Goal: Task Accomplishment & Management: Complete application form

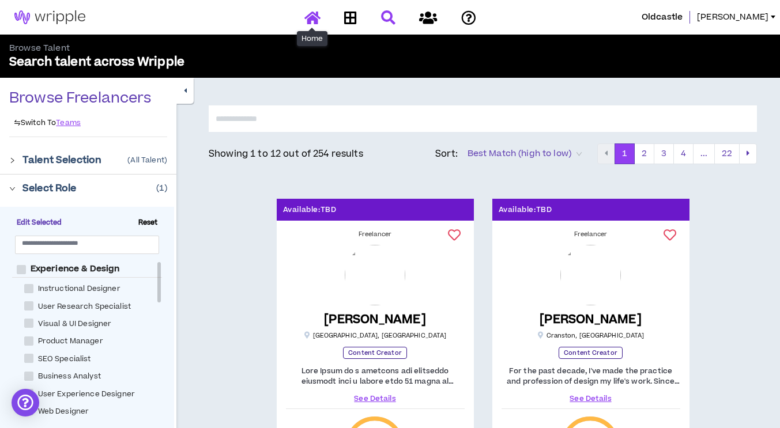
click at [310, 13] on icon at bounding box center [312, 17] width 16 height 14
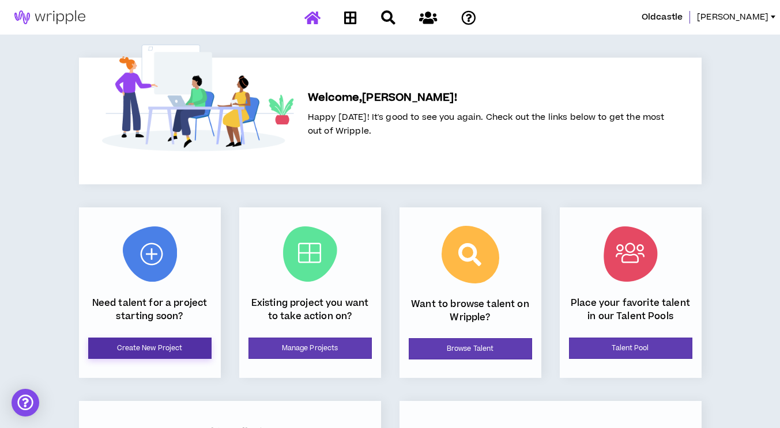
click at [149, 338] on link "Create New Project" at bounding box center [149, 348] width 123 height 21
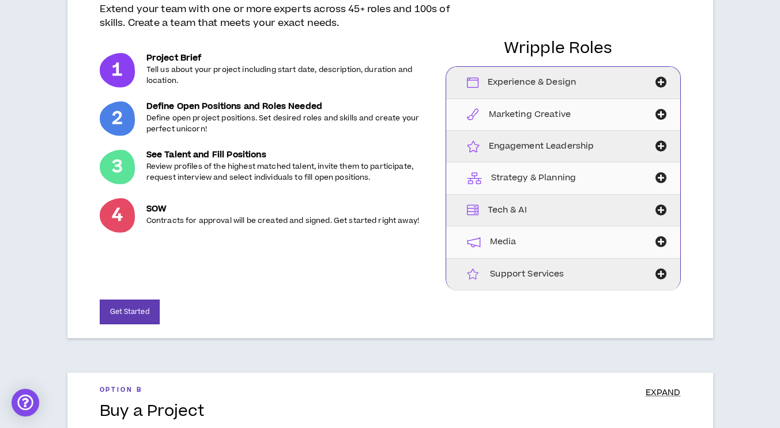
scroll to position [173, 0]
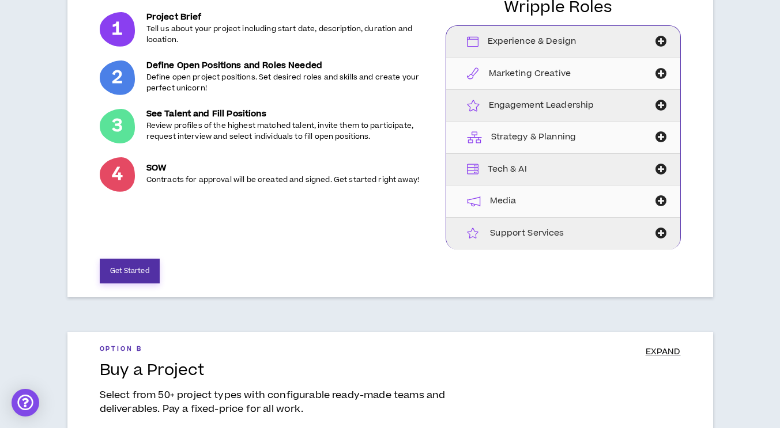
click at [121, 269] on button "Get Started" at bounding box center [130, 271] width 60 height 25
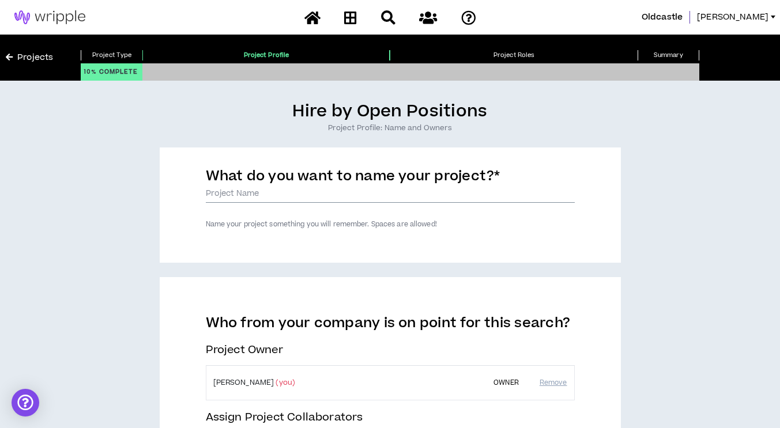
click at [247, 191] on input "What do you want to name your project? *" at bounding box center [390, 194] width 369 height 17
type input "MoistureShield Social Media Content Creation"
click at [773, 20] on link "[PERSON_NAME]" at bounding box center [738, 17] width 83 height 13
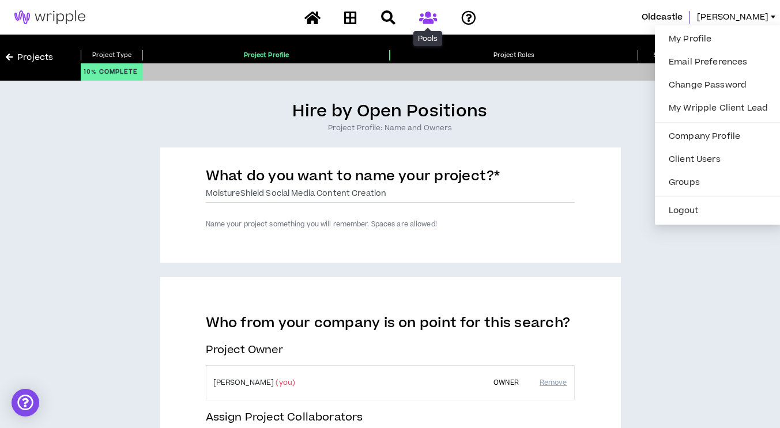
click at [430, 19] on icon at bounding box center [428, 17] width 18 height 14
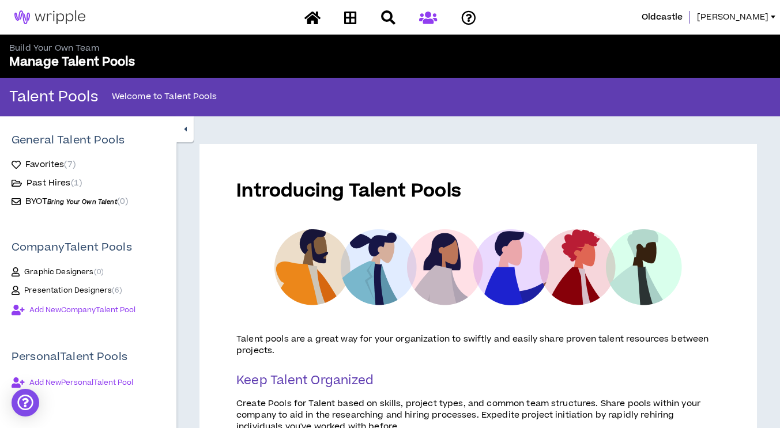
click at [758, 17] on span "[PERSON_NAME]" at bounding box center [732, 17] width 71 height 13
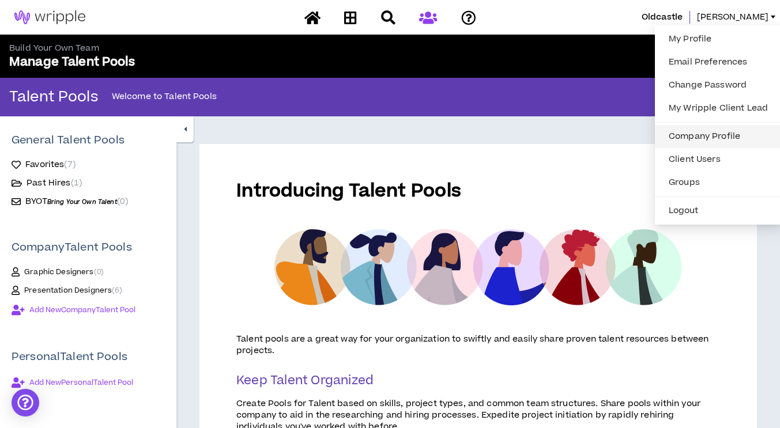
click at [715, 134] on link "Company Profile" at bounding box center [718, 136] width 113 height 17
select select "*"
select select "**"
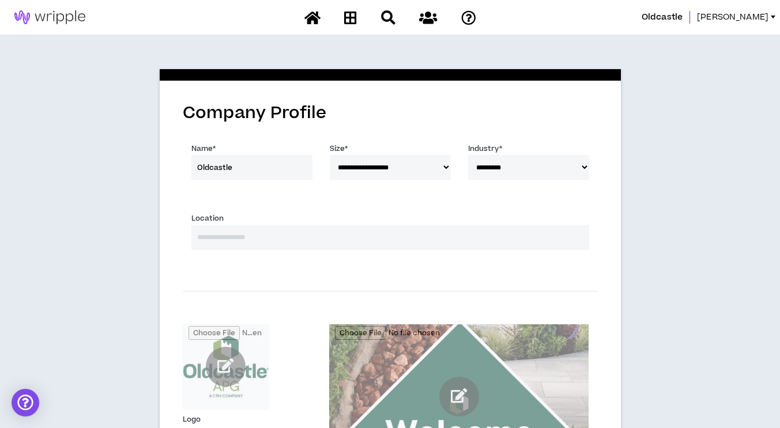
click at [770, 18] on link "[PERSON_NAME]" at bounding box center [738, 17] width 83 height 13
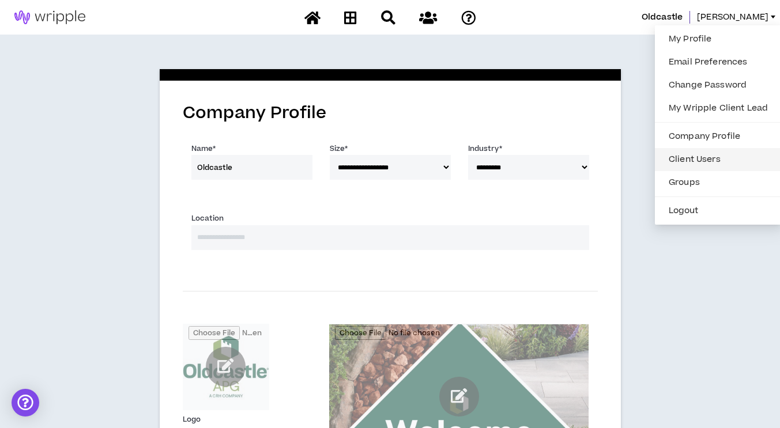
click at [700, 163] on link "Client Users" at bounding box center [718, 159] width 113 height 17
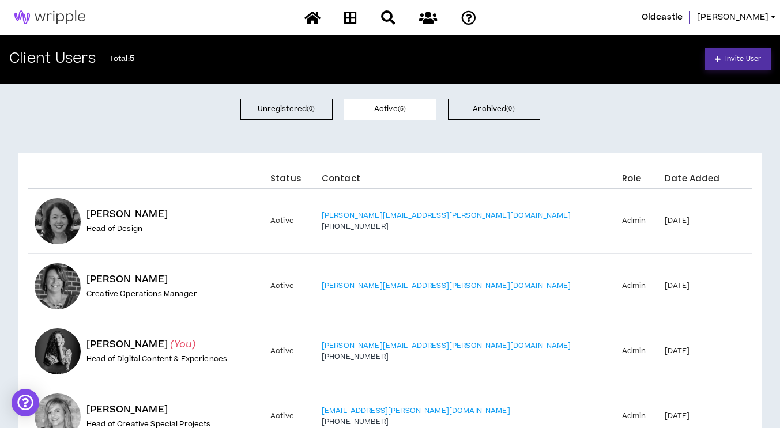
click at [714, 62] on link "Invite User" at bounding box center [738, 58] width 66 height 21
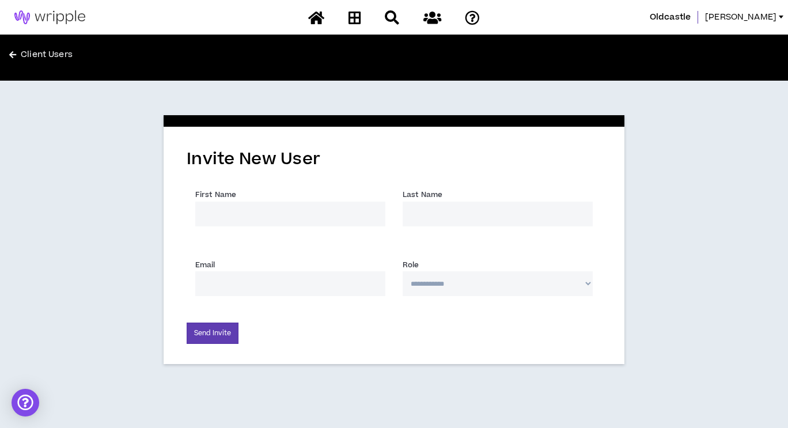
click at [250, 212] on input "First Name *" at bounding box center [290, 214] width 190 height 25
type input "Drew"
click at [613, 182] on div "**********" at bounding box center [394, 245] width 461 height 237
click at [478, 217] on input "Pro" at bounding box center [498, 214] width 190 height 25
type input "Prosperi"
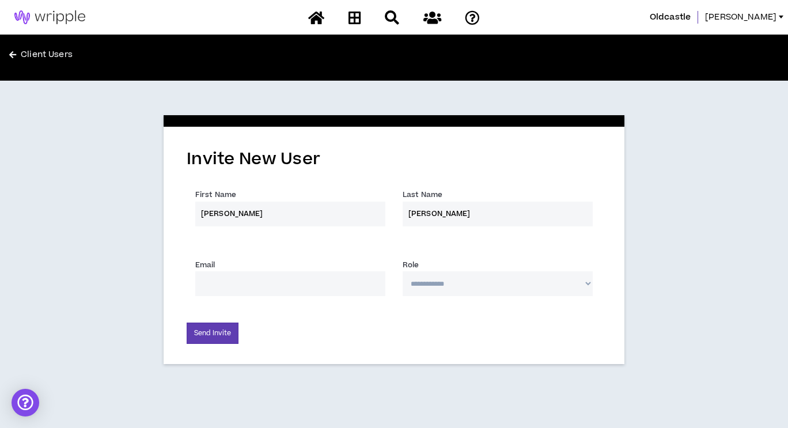
click at [331, 278] on input "Email *" at bounding box center [290, 283] width 190 height 25
type input "[EMAIL_ADDRESS][PERSON_NAME][DOMAIN_NAME]"
click at [587, 285] on select "**********" at bounding box center [498, 283] width 190 height 25
click at [403, 271] on select "**********" at bounding box center [498, 283] width 190 height 25
drag, startPoint x: 580, startPoint y: 280, endPoint x: 576, endPoint y: 293, distance: 13.3
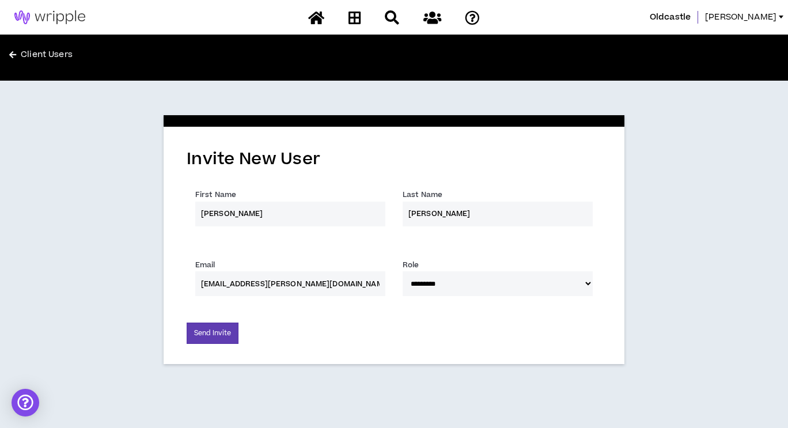
click at [580, 280] on select "**********" at bounding box center [498, 283] width 190 height 25
select select "*"
click at [403, 271] on select "**********" at bounding box center [498, 283] width 190 height 25
click at [196, 329] on button "Send Invite" at bounding box center [213, 333] width 52 height 21
click at [618, 212] on div "**********" at bounding box center [394, 245] width 461 height 237
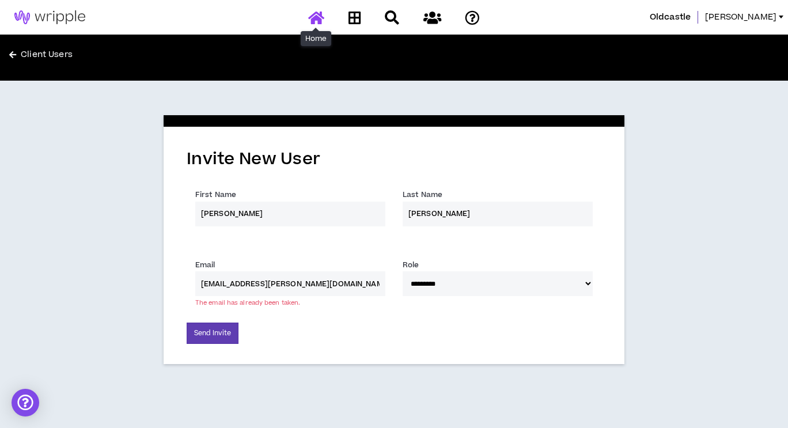
click at [323, 21] on icon at bounding box center [316, 17] width 16 height 14
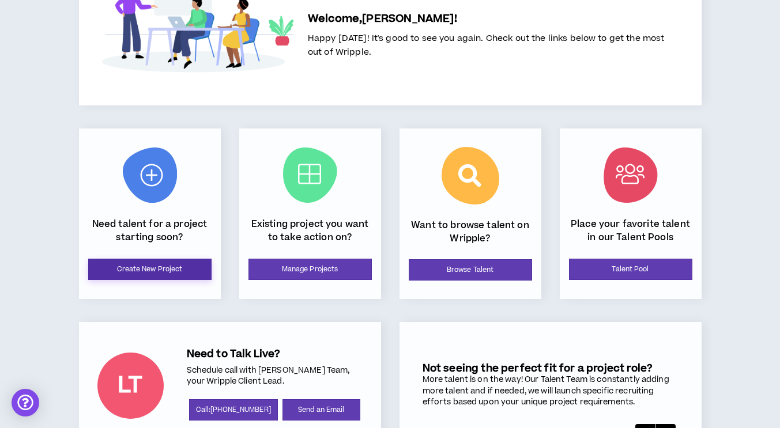
scroll to position [65, 0]
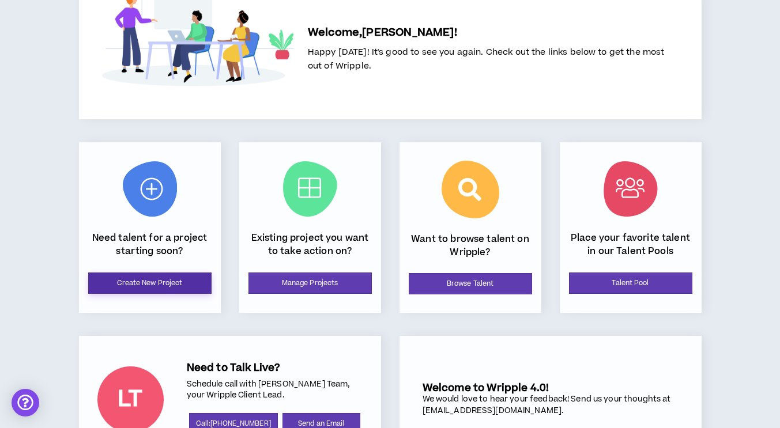
click at [178, 285] on link "Create New Project" at bounding box center [149, 283] width 123 height 21
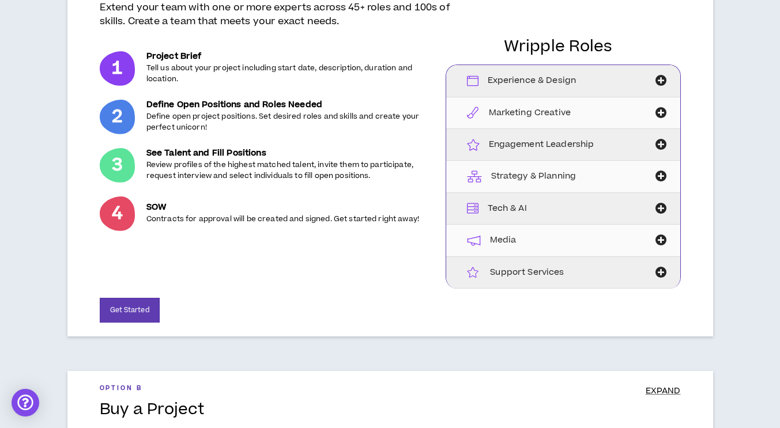
scroll to position [173, 0]
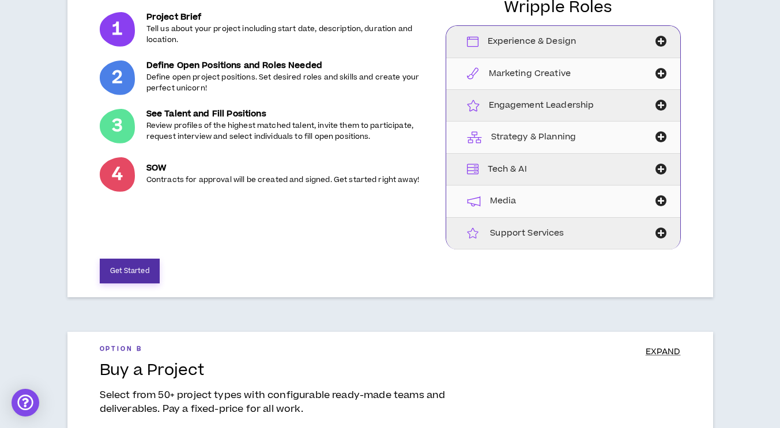
click at [111, 274] on button "Get Started" at bounding box center [130, 271] width 60 height 25
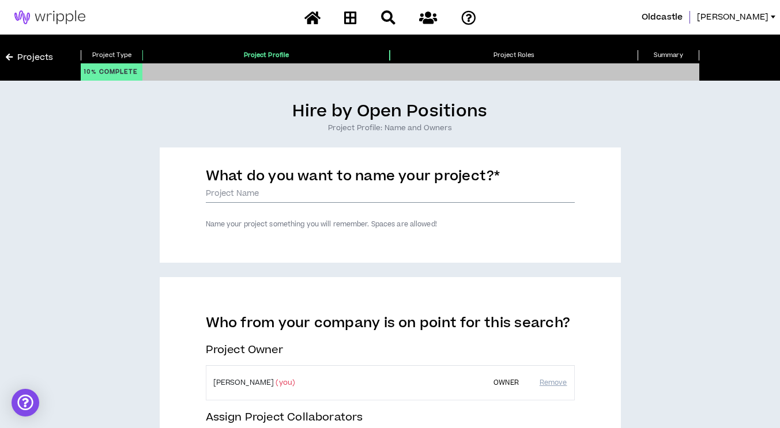
click at [216, 197] on input "What do you want to name your project? *" at bounding box center [390, 194] width 369 height 17
type input "MoistureShield Social Media Content Creation"
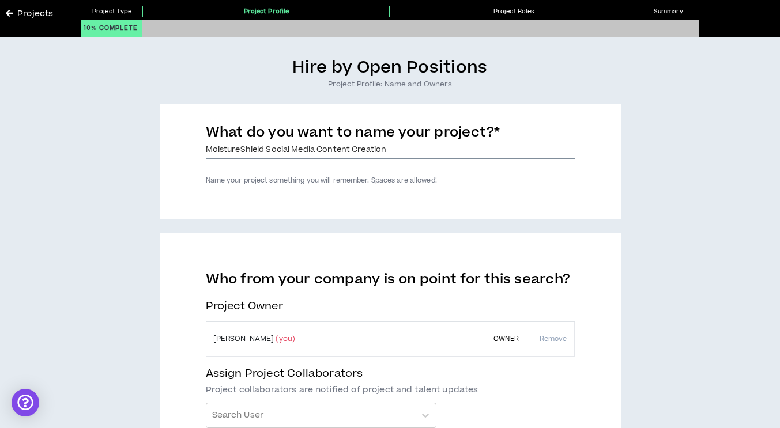
scroll to position [58, 0]
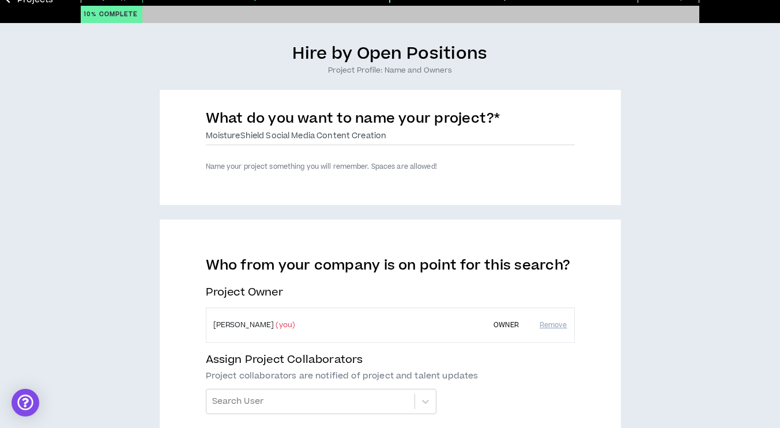
click at [256, 326] on td "Erika Kaempfer (you)" at bounding box center [343, 325] width 274 height 35
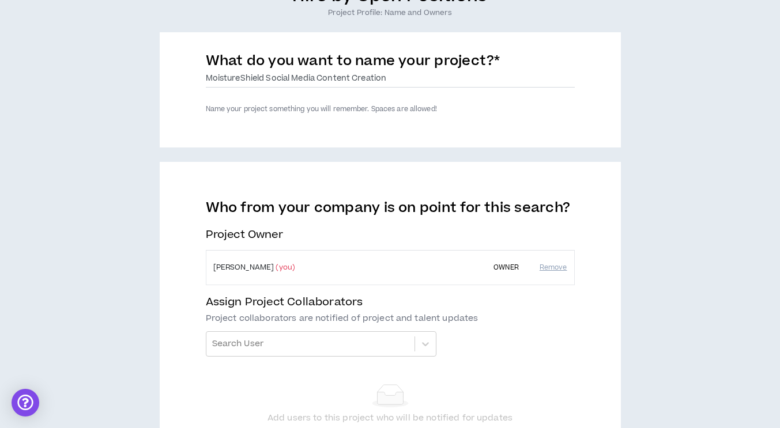
scroll to position [173, 0]
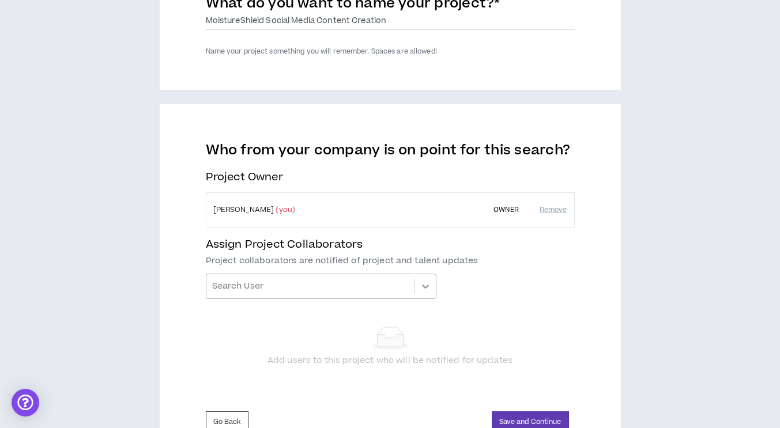
click at [424, 285] on icon at bounding box center [426, 287] width 12 height 12
click at [505, 288] on div "Who from your company is on point for this search? Project Owner Erika Kaempfer…" at bounding box center [390, 264] width 369 height 244
click at [426, 290] on icon at bounding box center [426, 287] width 12 height 12
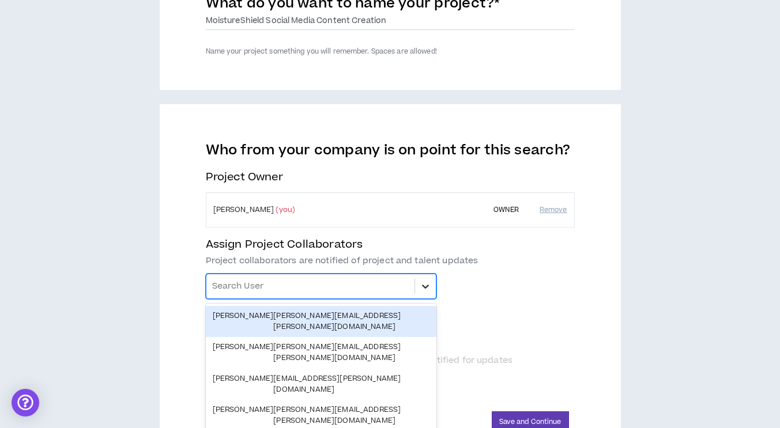
click at [426, 290] on icon at bounding box center [426, 287] width 12 height 12
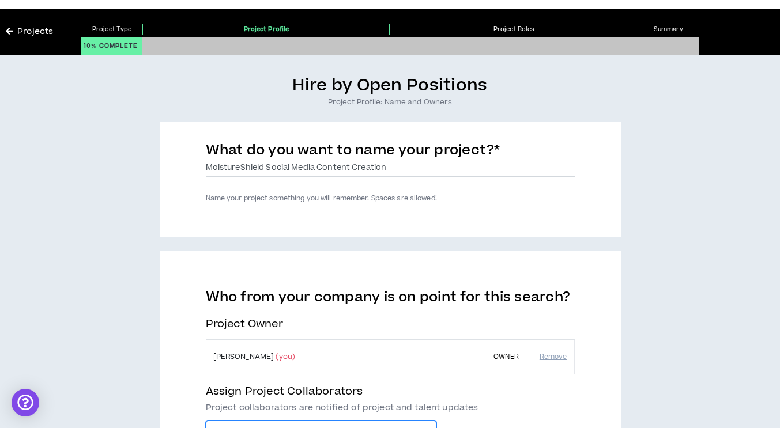
scroll to position [0, 0]
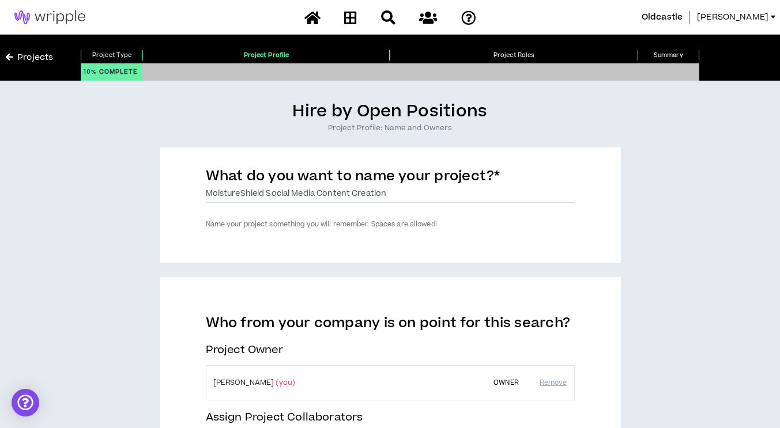
click at [757, 22] on span "[PERSON_NAME]" at bounding box center [732, 17] width 71 height 13
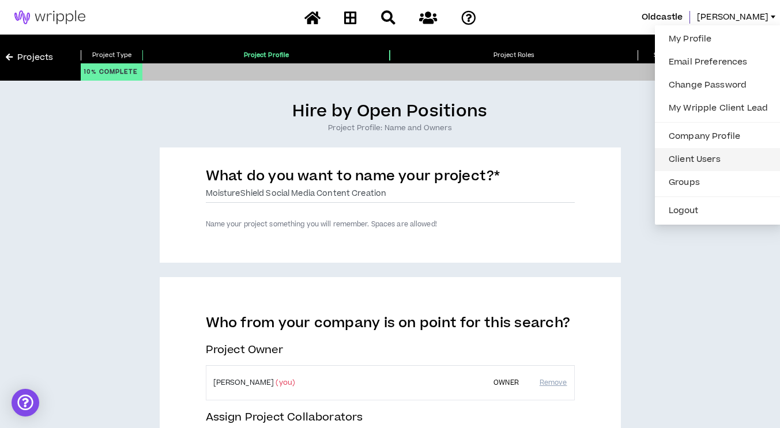
click at [701, 161] on link "Client Users" at bounding box center [718, 159] width 113 height 17
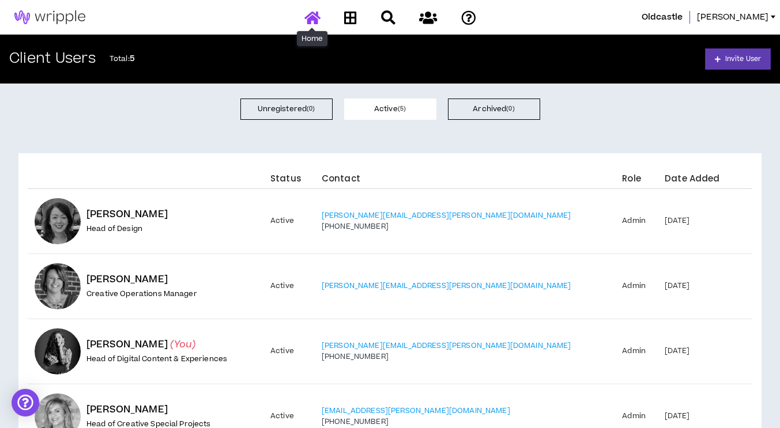
click at [308, 21] on icon at bounding box center [312, 17] width 16 height 14
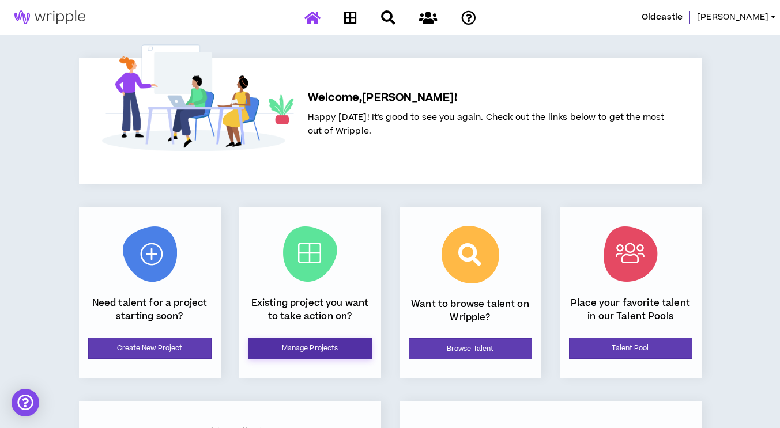
click at [278, 339] on link "Manage Projects" at bounding box center [309, 348] width 123 height 21
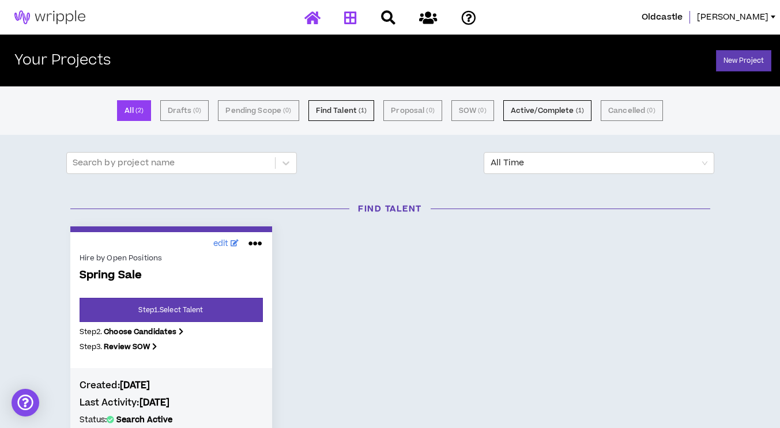
click at [317, 15] on icon at bounding box center [312, 17] width 16 height 14
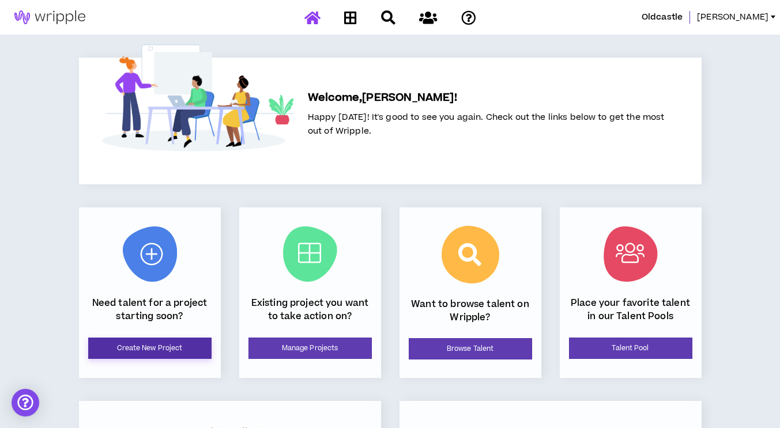
click at [153, 342] on link "Create New Project" at bounding box center [149, 348] width 123 height 21
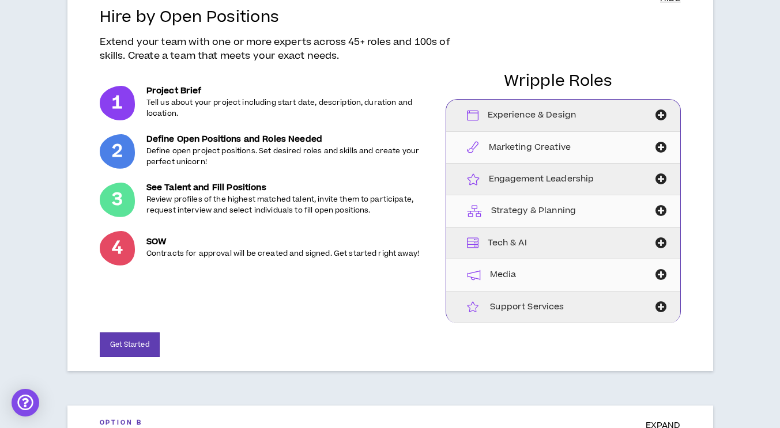
scroll to position [115, 0]
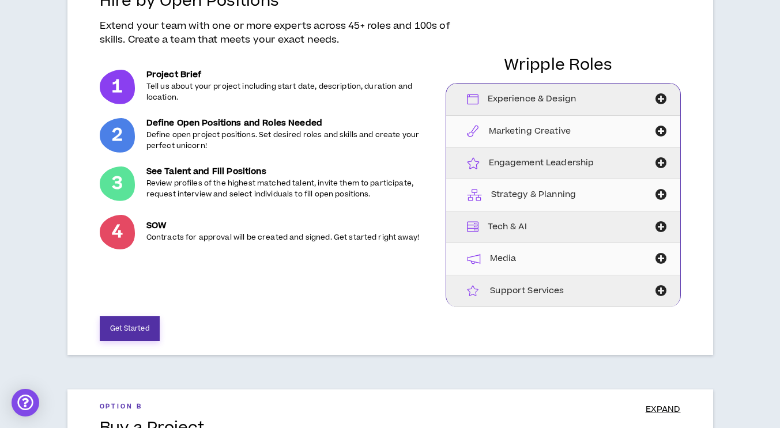
click at [131, 333] on button "Get Started" at bounding box center [130, 328] width 60 height 25
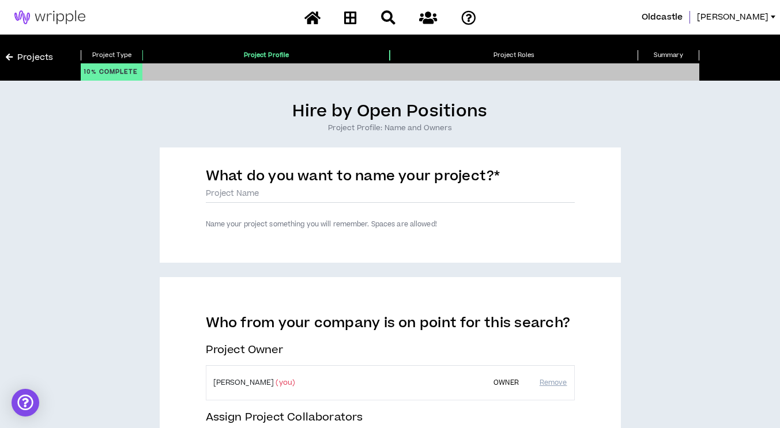
click at [309, 189] on label "What do you want to name your project? *" at bounding box center [353, 179] width 295 height 24
click at [309, 189] on input "What do you want to name your project? *" at bounding box center [390, 194] width 369 height 17
click at [310, 198] on input "What do you want to name your project? *" at bounding box center [390, 194] width 369 height 17
type input "MoistureShield Social Media Content Creation"
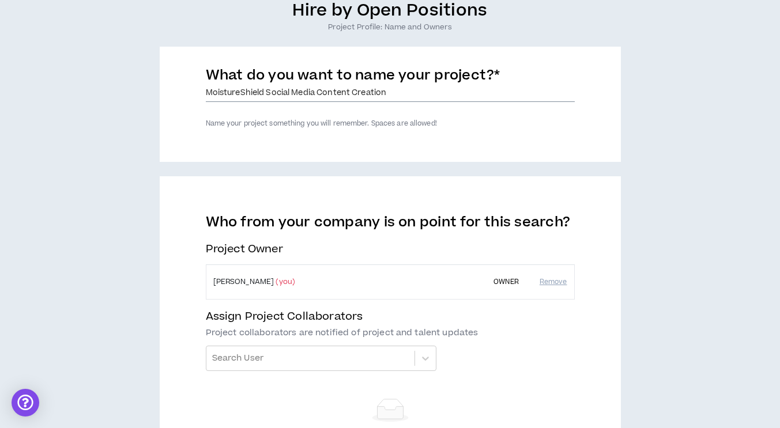
scroll to position [115, 0]
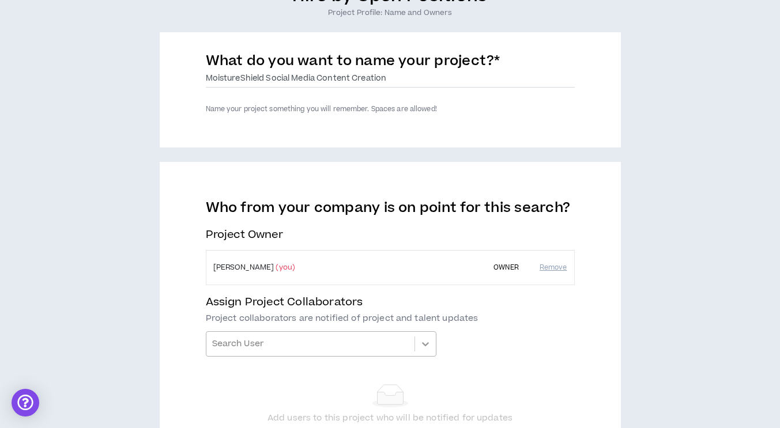
click at [425, 337] on div "Search User" at bounding box center [321, 343] width 231 height 25
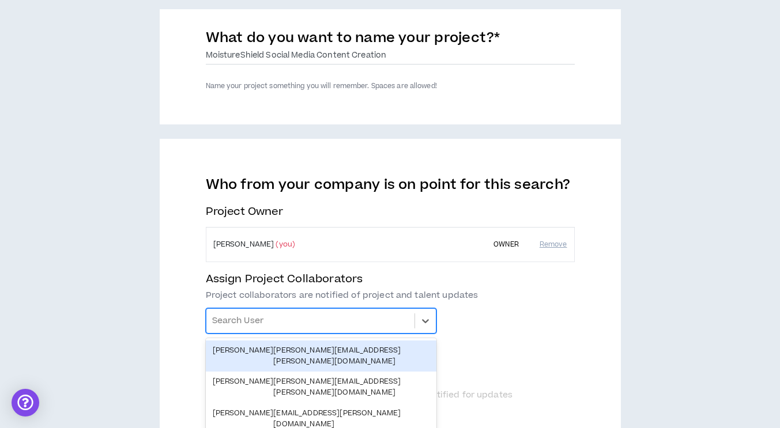
scroll to position [196, 0]
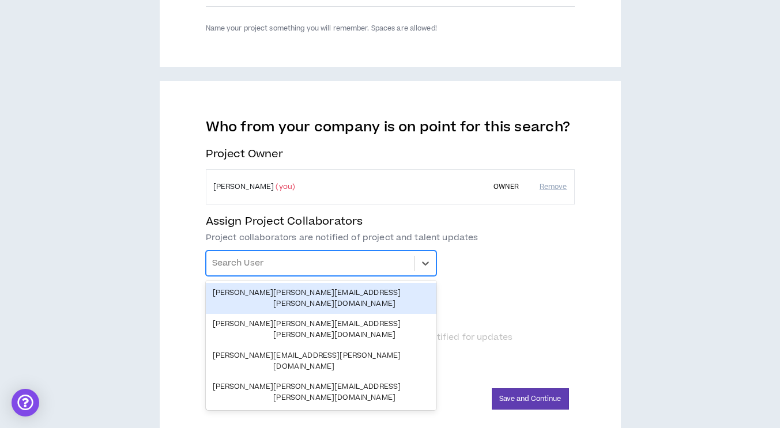
click at [499, 296] on div "Who from your company is on point for this search? Project Owner Erika Kaempfer…" at bounding box center [390, 241] width 369 height 244
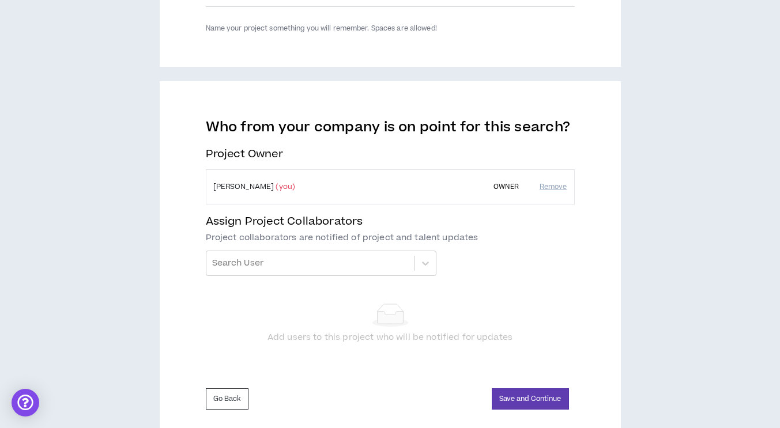
click at [728, 101] on div "Hire by Open Positions Project Profile: Name and Owners What do you want to nam…" at bounding box center [390, 170] width 768 height 531
click at [423, 266] on icon at bounding box center [426, 264] width 12 height 12
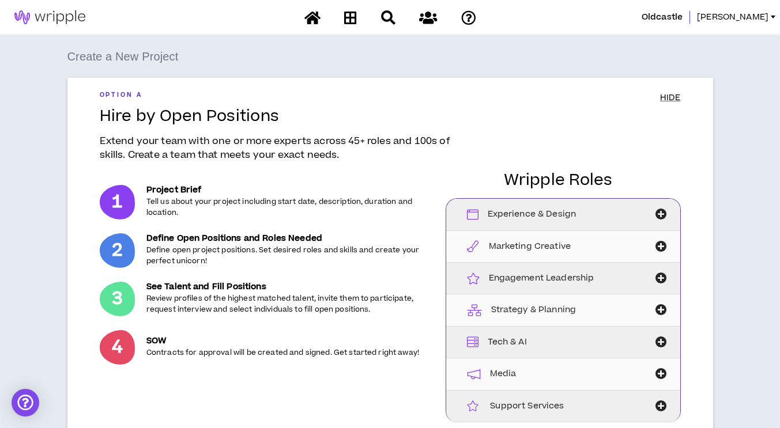
click at [764, 194] on div "Create a New Project Option A HIDE Hire by Open Positions Extend your team with…" at bounding box center [390, 346] width 768 height 599
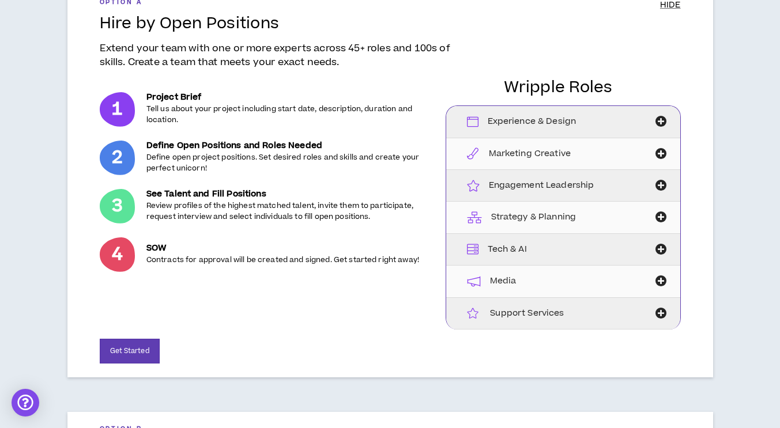
scroll to position [115, 0]
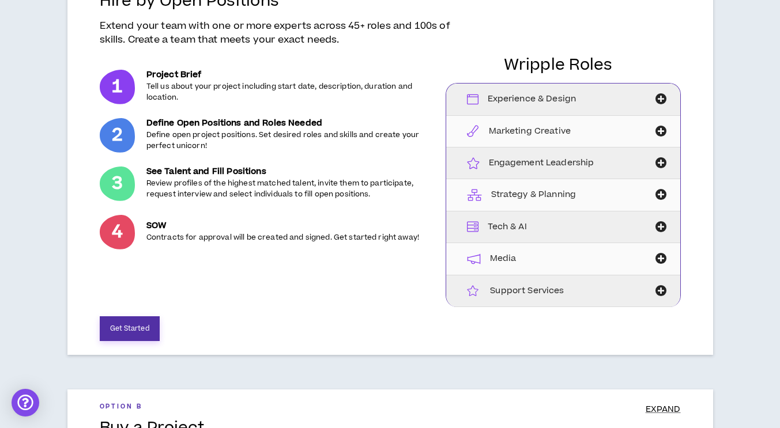
click at [130, 331] on button "Get Started" at bounding box center [130, 328] width 60 height 25
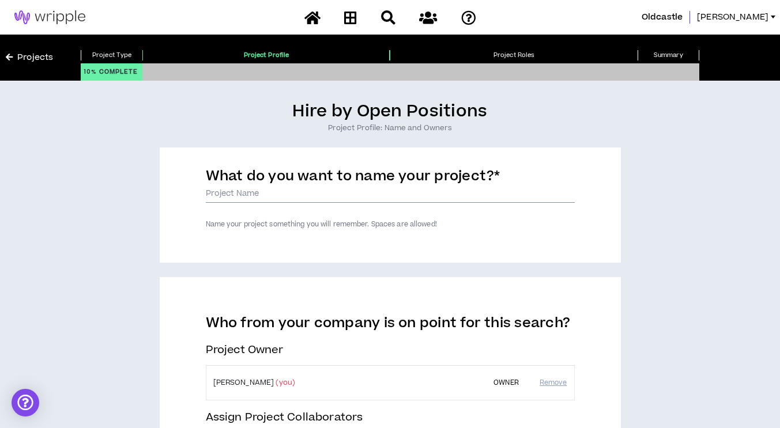
click at [236, 200] on input "What do you want to name your project? *" at bounding box center [390, 194] width 369 height 17
type input "MoistureShield Social Media Content Creation"
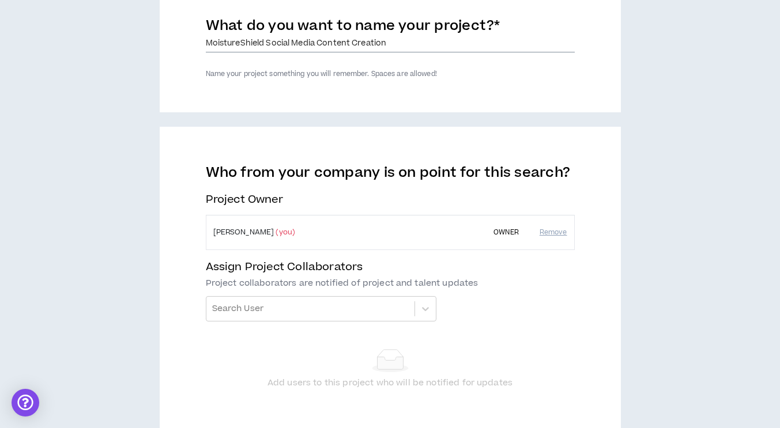
scroll to position [173, 0]
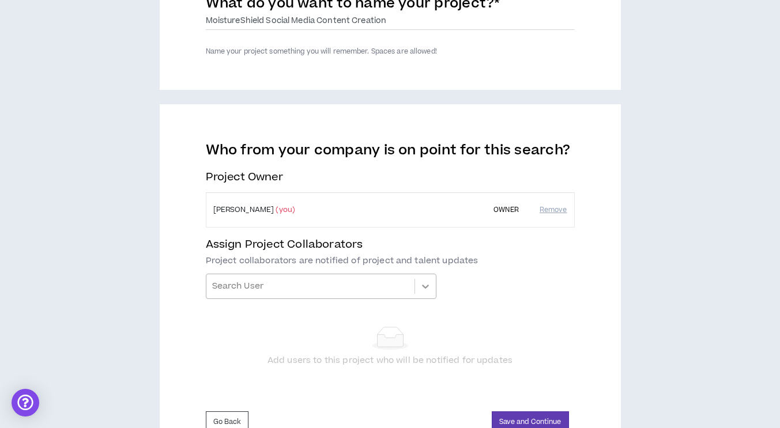
click at [424, 288] on icon at bounding box center [426, 287] width 12 height 12
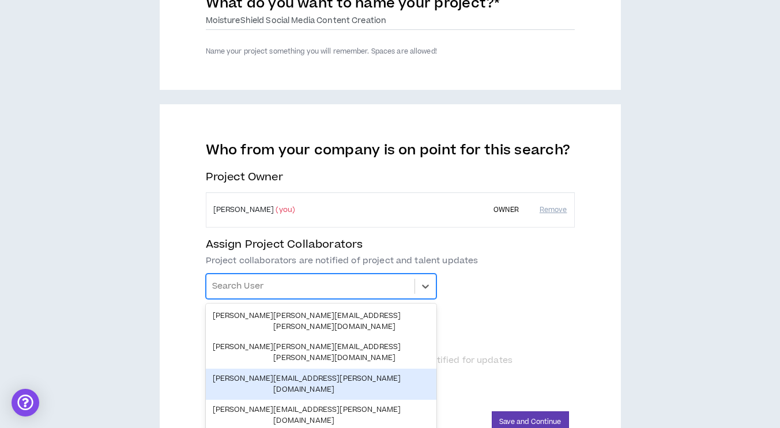
click at [265, 373] on div "[PERSON_NAME] [PERSON_NAME][EMAIL_ADDRESS][PERSON_NAME][DOMAIN_NAME]" at bounding box center [321, 384] width 217 height 22
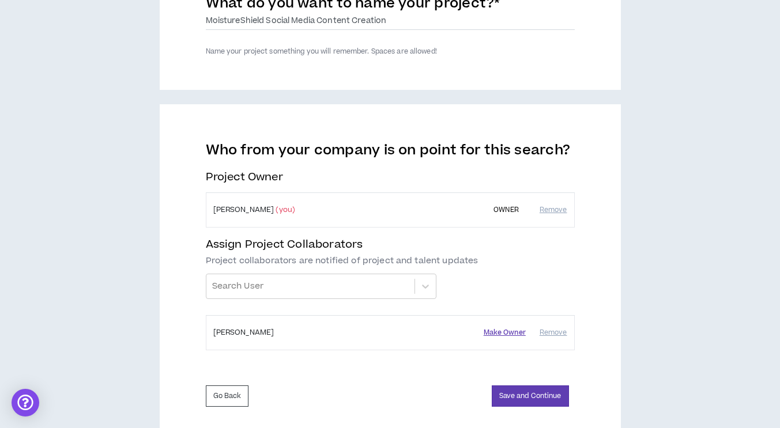
click at [511, 332] on button "Make Owner" at bounding box center [505, 332] width 42 height 11
click at [508, 333] on button "Make Owner" at bounding box center [505, 332] width 42 height 11
click at [518, 394] on button "Save and Continue" at bounding box center [530, 396] width 77 height 21
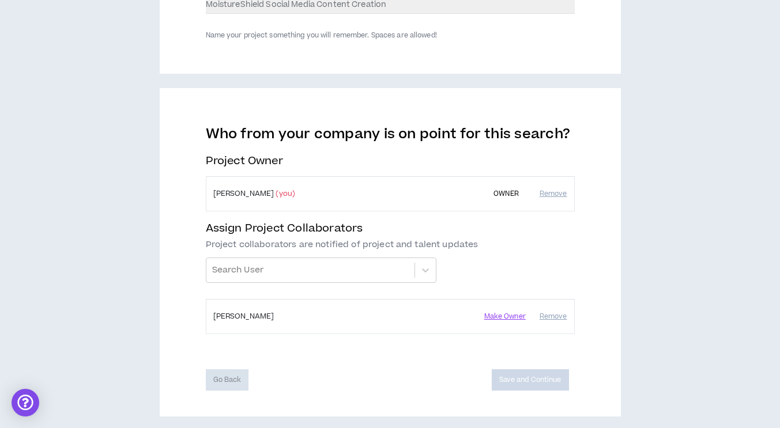
scroll to position [198, 0]
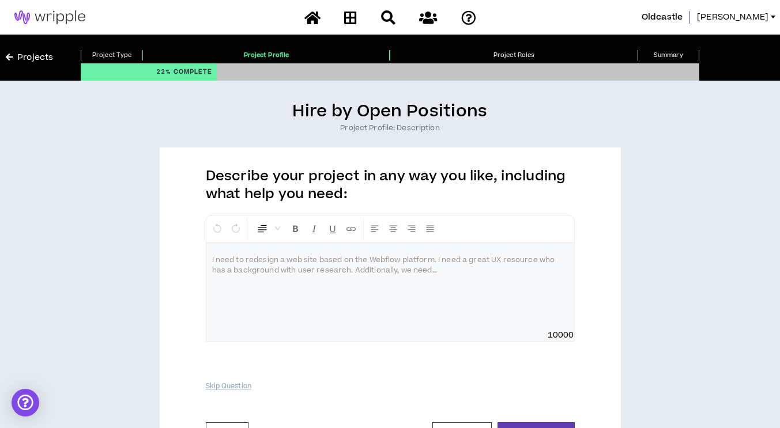
click at [226, 269] on div at bounding box center [390, 286] width 368 height 86
drag, startPoint x: 242, startPoint y: 262, endPoint x: 199, endPoint y: 257, distance: 43.0
click at [199, 257] on div "Describe your project in any way you like, including what help you need: Normal…" at bounding box center [390, 309] width 461 height 322
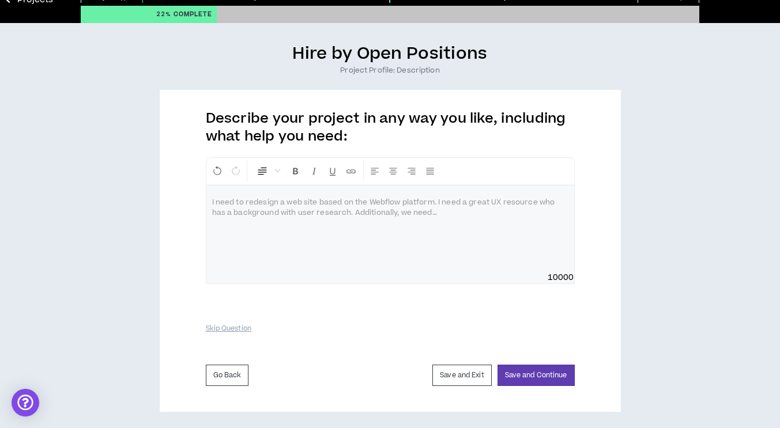
click at [470, 216] on div at bounding box center [390, 229] width 368 height 86
click at [440, 203] on p at bounding box center [390, 203] width 356 height 12
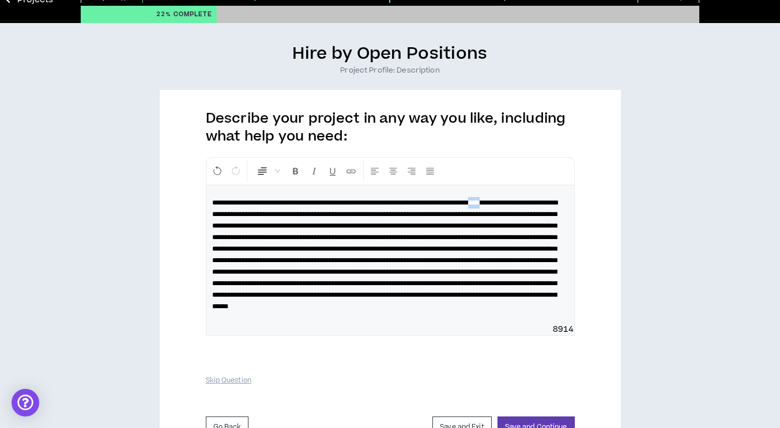
drag, startPoint x: 228, startPoint y: 215, endPoint x: 210, endPoint y: 214, distance: 17.9
click at [210, 214] on div at bounding box center [390, 255] width 368 height 138
drag, startPoint x: 366, startPoint y: 237, endPoint x: 473, endPoint y: 235, distance: 106.7
click at [473, 235] on span at bounding box center [384, 254] width 345 height 111
drag, startPoint x: 241, startPoint y: 215, endPoint x: 327, endPoint y: 213, distance: 85.9
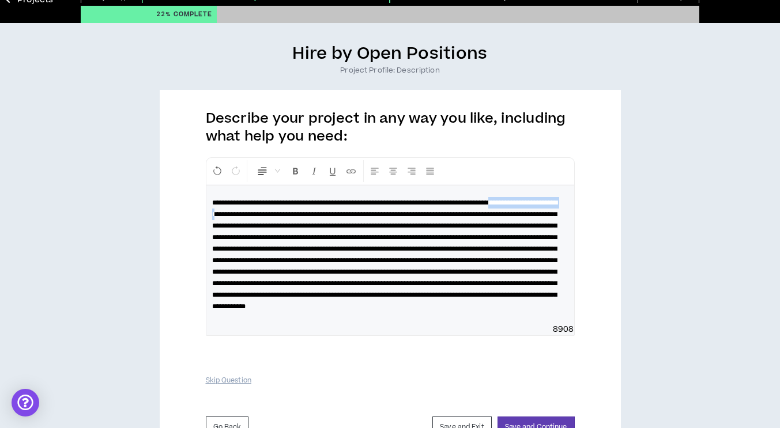
click at [327, 213] on span at bounding box center [384, 254] width 345 height 111
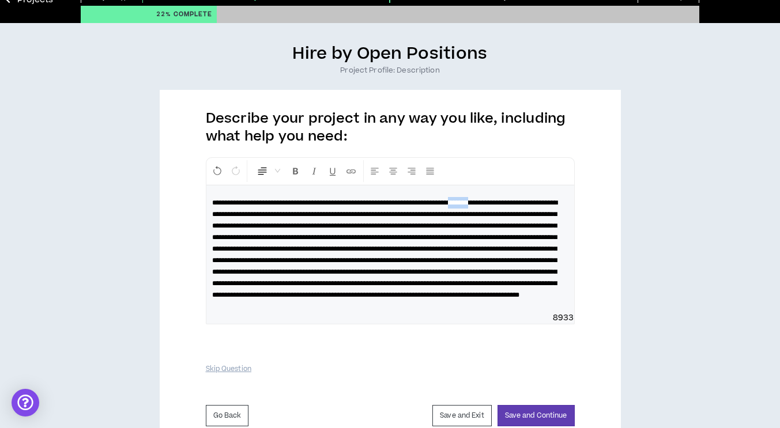
drag, startPoint x: 527, startPoint y: 202, endPoint x: 554, endPoint y: 202, distance: 27.7
click at [554, 202] on span at bounding box center [384, 248] width 345 height 99
click at [525, 202] on span at bounding box center [384, 248] width 345 height 99
drag, startPoint x: 448, startPoint y: 237, endPoint x: 368, endPoint y: 247, distance: 80.1
click at [368, 247] on span at bounding box center [384, 248] width 345 height 99
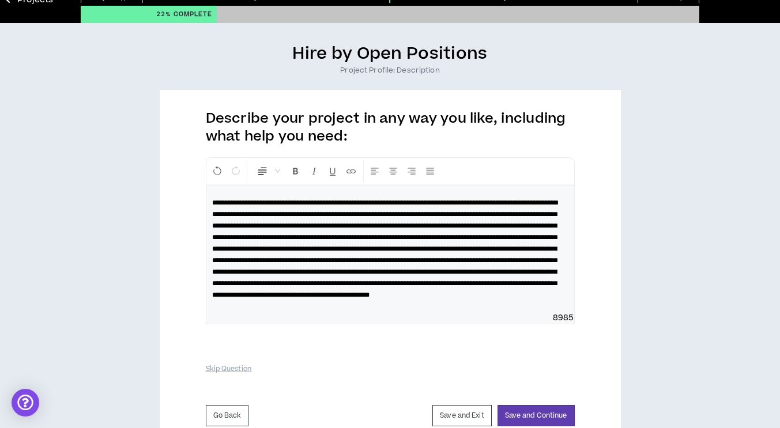
click at [538, 272] on span "**********" at bounding box center [384, 248] width 345 height 99
drag, startPoint x: 339, startPoint y: 270, endPoint x: 387, endPoint y: 267, distance: 47.9
click at [387, 267] on span "**********" at bounding box center [384, 248] width 345 height 99
drag, startPoint x: 360, startPoint y: 271, endPoint x: 385, endPoint y: 271, distance: 24.8
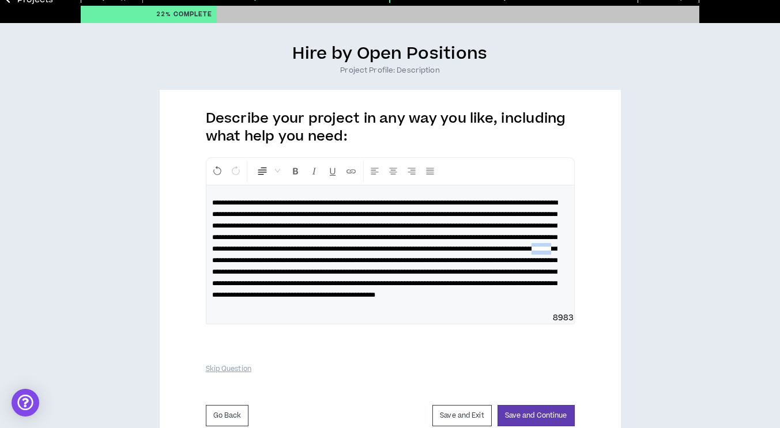
click at [385, 271] on span "**********" at bounding box center [384, 248] width 345 height 99
drag, startPoint x: 425, startPoint y: 273, endPoint x: 465, endPoint y: 273, distance: 39.8
click at [465, 273] on span "**********" at bounding box center [384, 248] width 345 height 99
drag, startPoint x: 527, startPoint y: 261, endPoint x: 492, endPoint y: 259, distance: 35.8
click at [492, 259] on span "**********" at bounding box center [384, 248] width 345 height 99
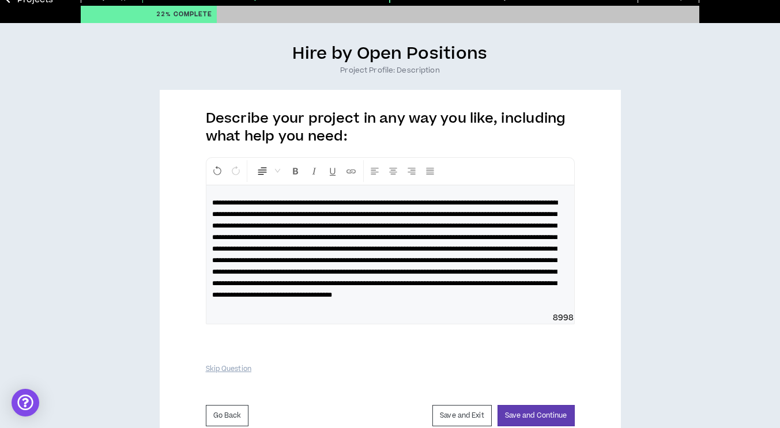
click at [490, 259] on span "**********" at bounding box center [384, 248] width 345 height 99
click at [486, 263] on span "**********" at bounding box center [384, 248] width 345 height 99
drag, startPoint x: 485, startPoint y: 263, endPoint x: 448, endPoint y: 263, distance: 36.3
click at [448, 263] on span "**********" at bounding box center [384, 248] width 345 height 99
click at [302, 272] on span "**********" at bounding box center [384, 248] width 345 height 99
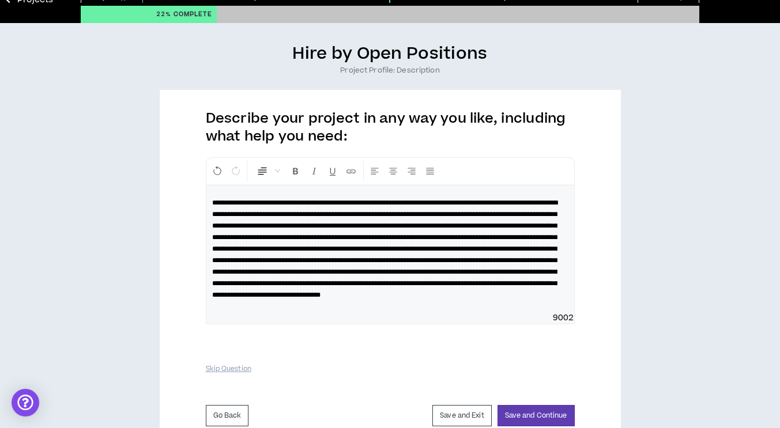
click at [292, 286] on span "**********" at bounding box center [384, 248] width 345 height 99
click at [507, 273] on span "**********" at bounding box center [384, 248] width 345 height 99
click at [261, 275] on span "**********" at bounding box center [384, 248] width 345 height 99
click at [413, 282] on span at bounding box center [384, 248] width 345 height 99
drag, startPoint x: 331, startPoint y: 295, endPoint x: 210, endPoint y: 297, distance: 121.0
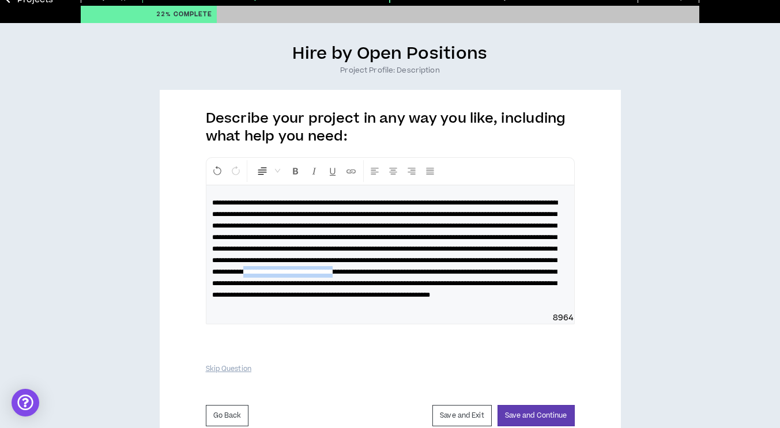
click at [210, 297] on div at bounding box center [390, 249] width 368 height 127
click at [407, 284] on span "**********" at bounding box center [384, 248] width 345 height 99
click at [404, 297] on span at bounding box center [384, 248] width 345 height 99
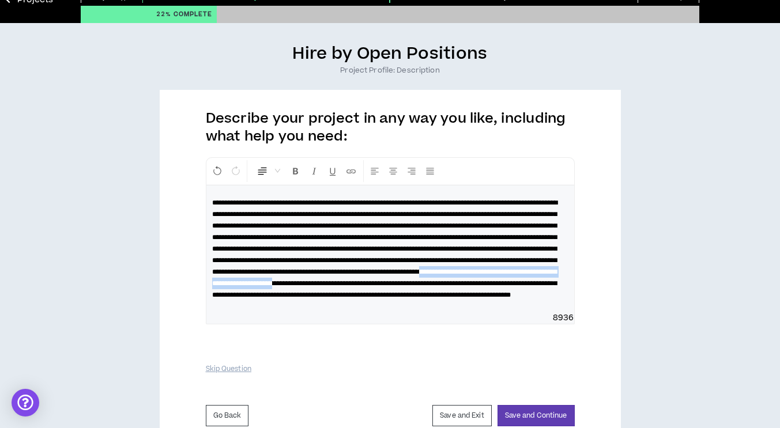
drag, startPoint x: 448, startPoint y: 295, endPoint x: 379, endPoint y: 307, distance: 70.1
click at [379, 299] on span at bounding box center [384, 248] width 345 height 99
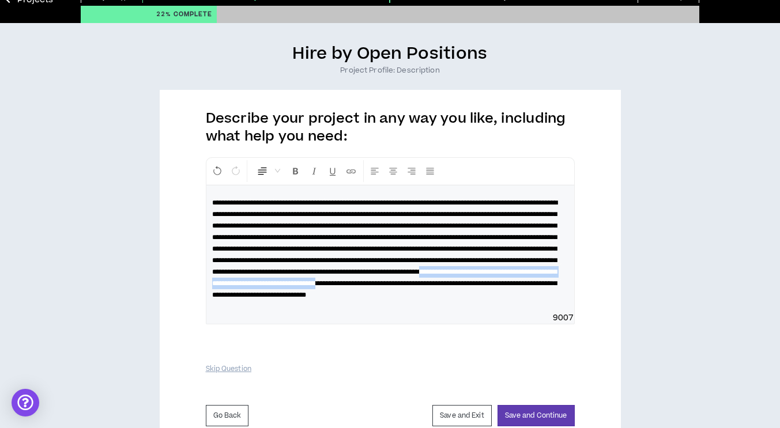
drag, startPoint x: 449, startPoint y: 294, endPoint x: 426, endPoint y: 309, distance: 27.5
click at [426, 299] on span "**********" at bounding box center [384, 248] width 345 height 99
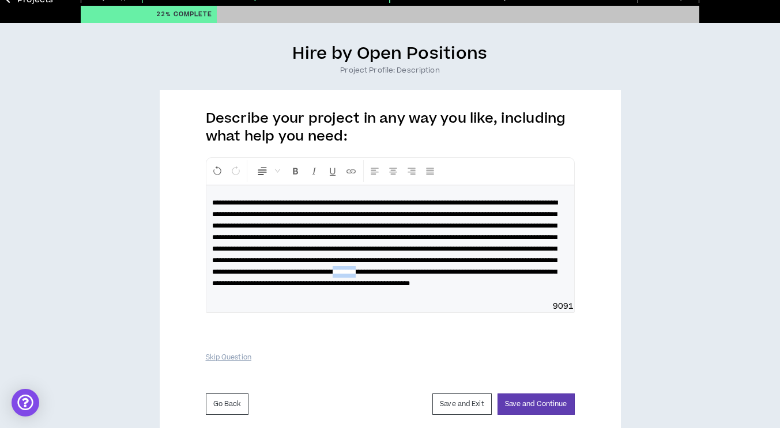
drag, startPoint x: 338, startPoint y: 295, endPoint x: 370, endPoint y: 296, distance: 32.3
click at [370, 287] on span "**********" at bounding box center [384, 243] width 345 height 88
click at [409, 287] on span "**********" at bounding box center [384, 243] width 345 height 88
click at [473, 287] on span "**********" at bounding box center [384, 243] width 345 height 88
click at [373, 289] on p "**********" at bounding box center [390, 243] width 356 height 92
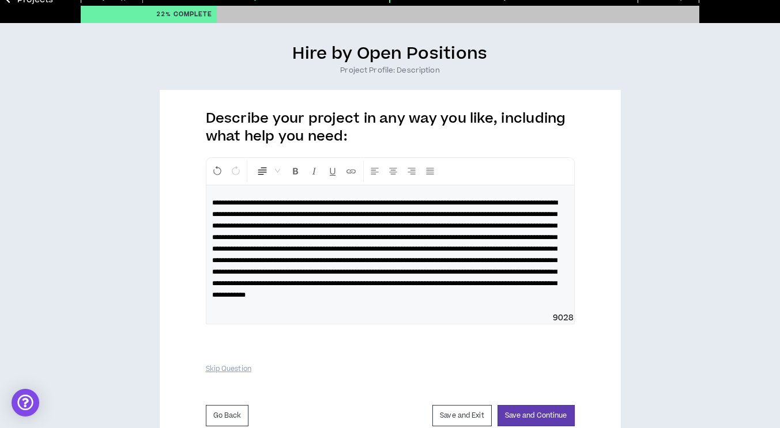
click at [500, 299] on span "**********" at bounding box center [384, 248] width 345 height 99
click at [493, 301] on p "**********" at bounding box center [390, 249] width 356 height 104
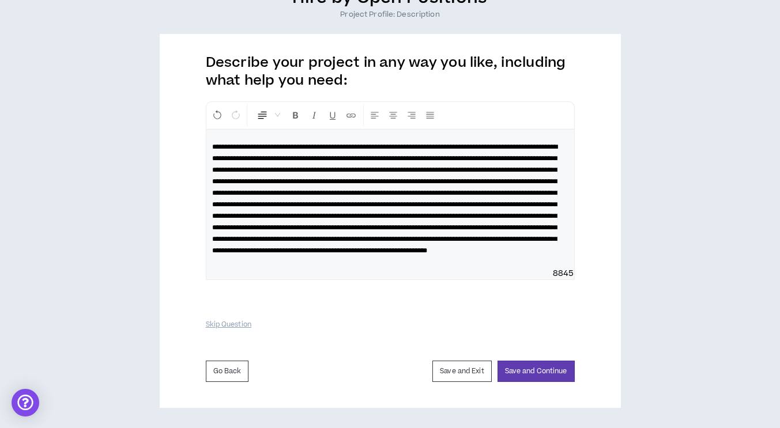
scroll to position [148, 0]
click at [532, 375] on button "Save and Continue" at bounding box center [535, 371] width 77 height 21
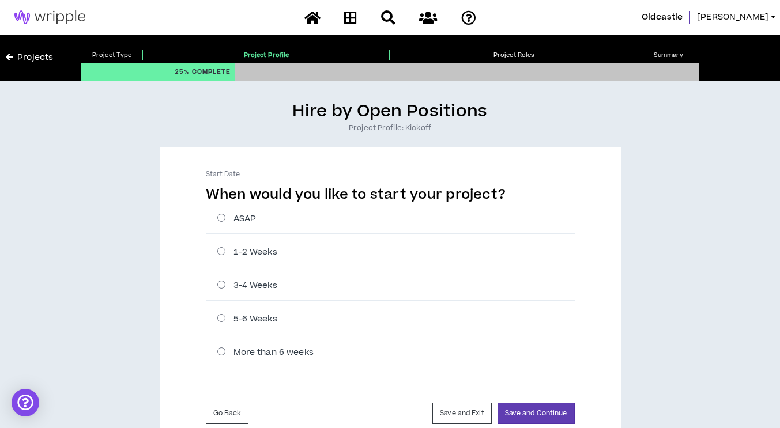
click at [218, 220] on label "ASAP" at bounding box center [395, 219] width 357 height 12
radio input "****"
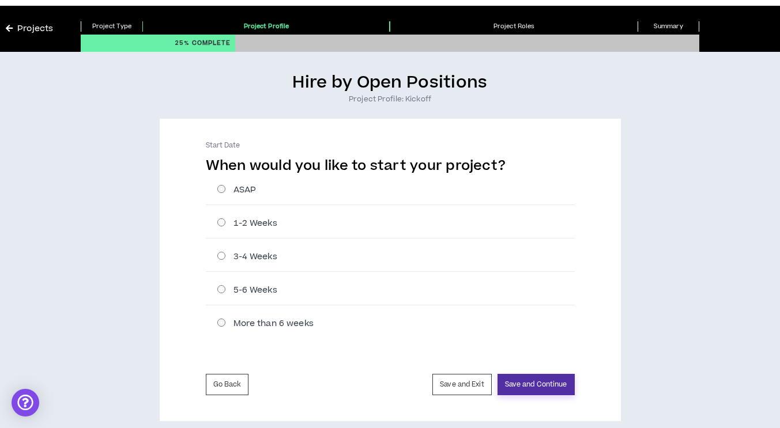
scroll to position [42, 0]
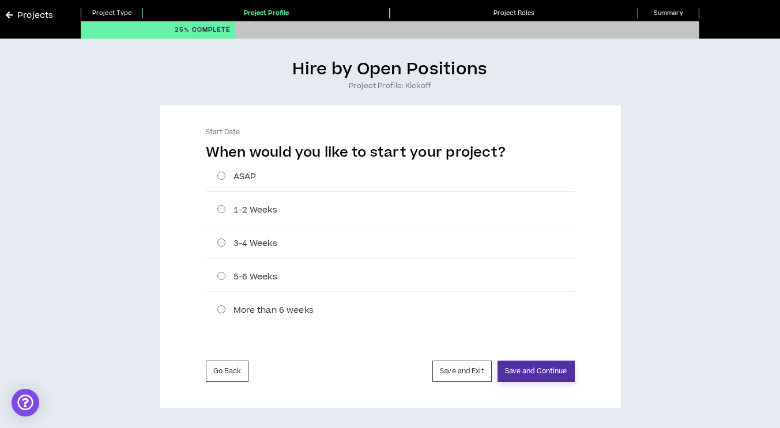
click at [540, 371] on button "Save and Continue" at bounding box center [535, 371] width 77 height 21
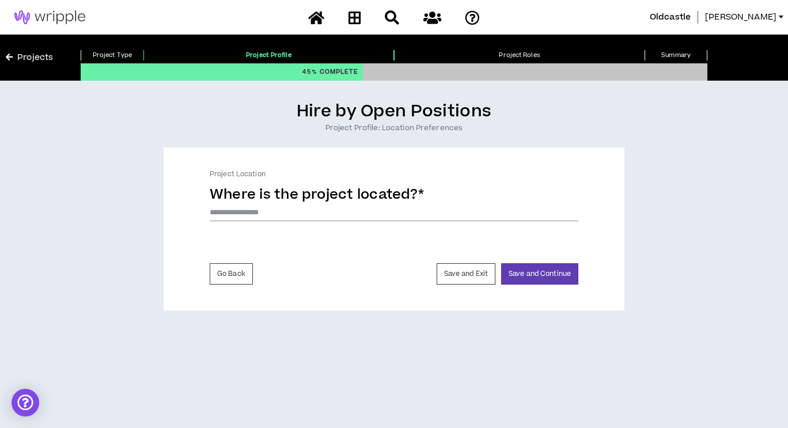
click at [248, 215] on input at bounding box center [394, 212] width 369 height 17
click at [255, 210] on input at bounding box center [394, 212] width 369 height 17
type input "*******"
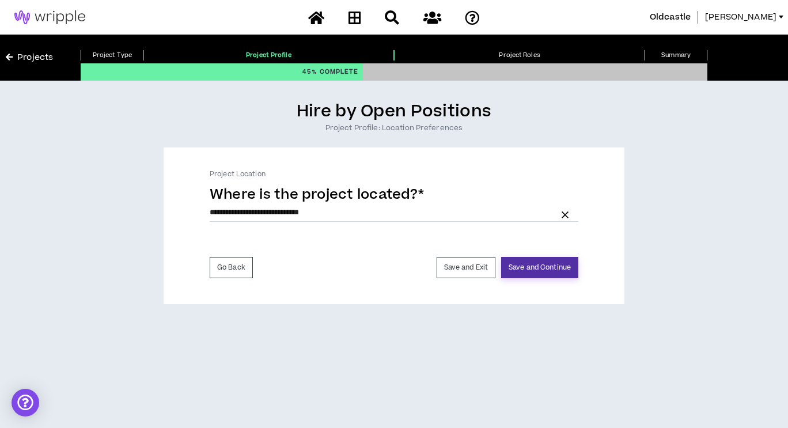
click at [557, 272] on button "Save and Continue" at bounding box center [539, 267] width 77 height 21
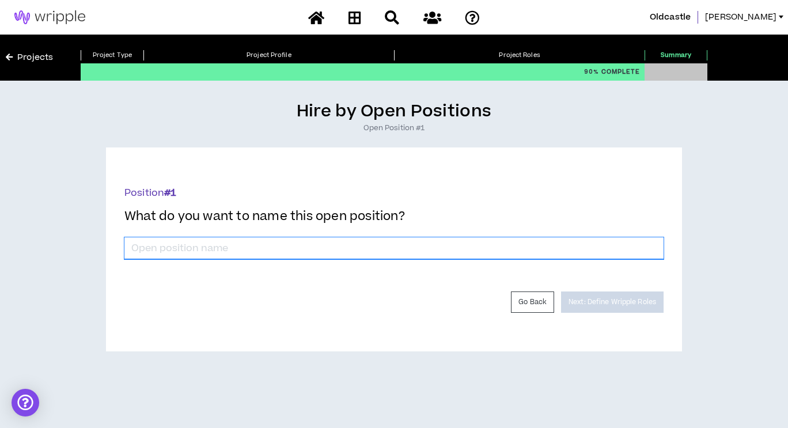
click at [250, 248] on input "*" at bounding box center [393, 248] width 539 height 22
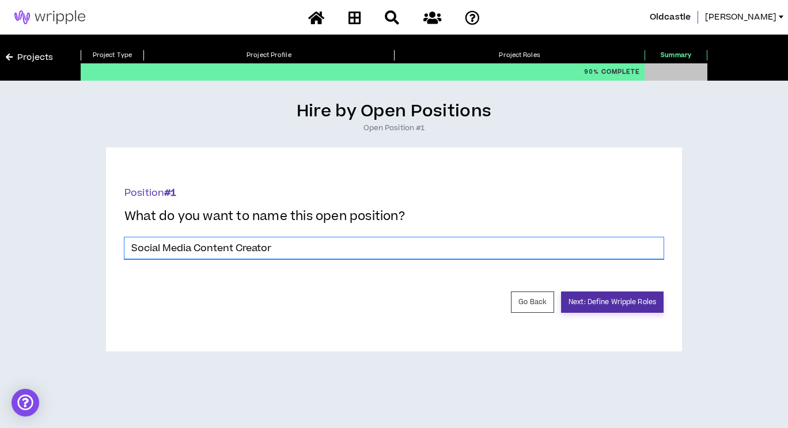
type input "Social Media Content Creator"
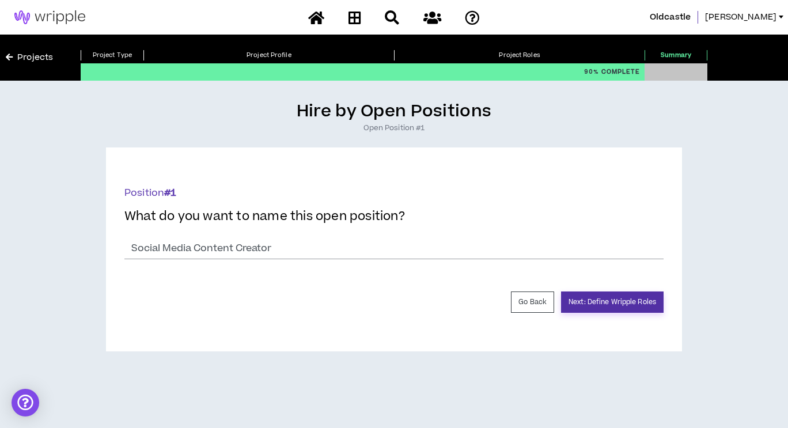
click at [617, 304] on button "Next: Define Wripple Roles" at bounding box center [612, 302] width 103 height 21
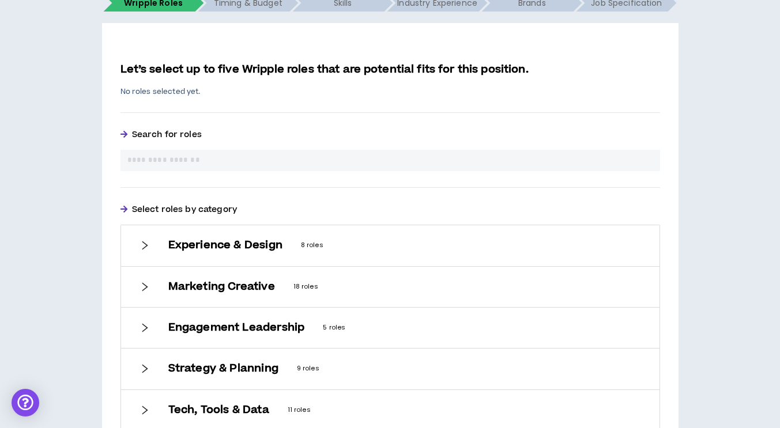
scroll to position [231, 0]
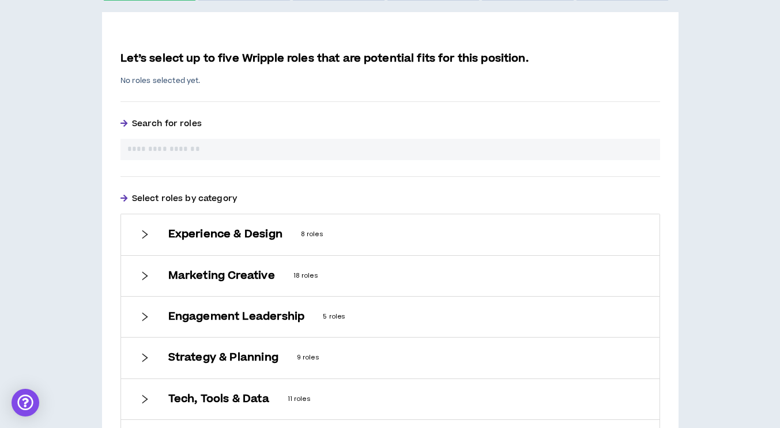
click at [142, 231] on icon "right" at bounding box center [144, 234] width 10 height 10
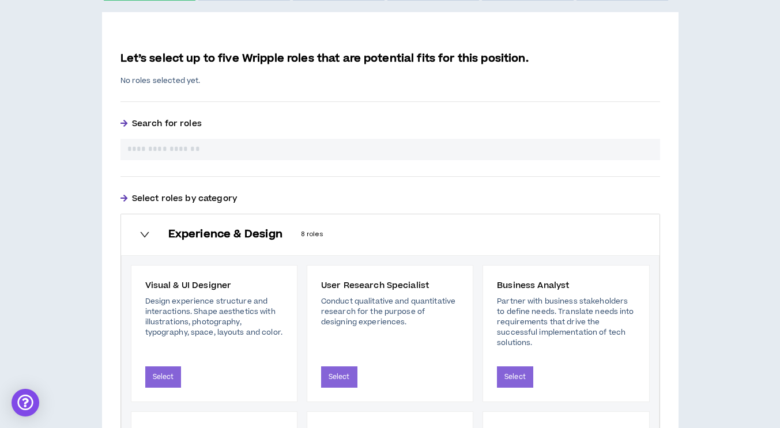
click at [142, 231] on icon "right" at bounding box center [144, 234] width 10 height 10
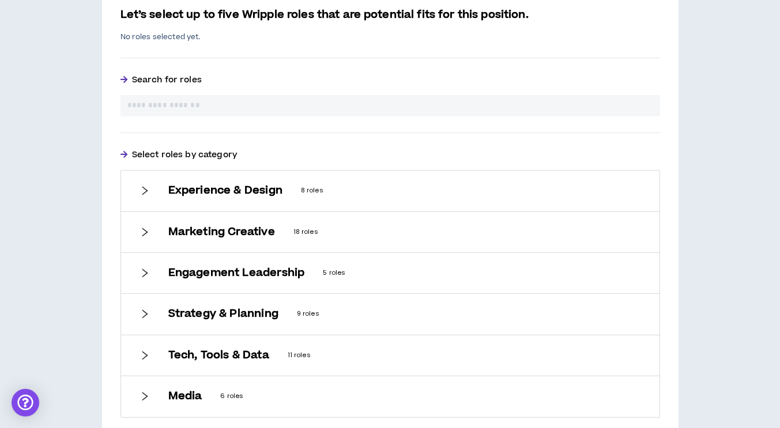
scroll to position [288, 0]
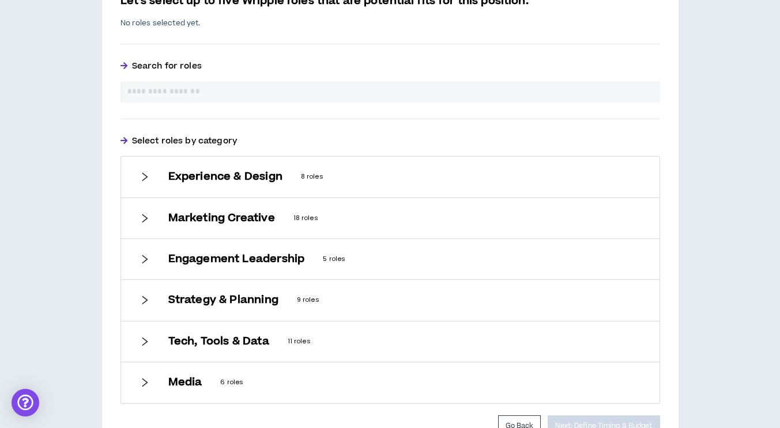
click at [141, 221] on icon "right" at bounding box center [144, 218] width 10 height 10
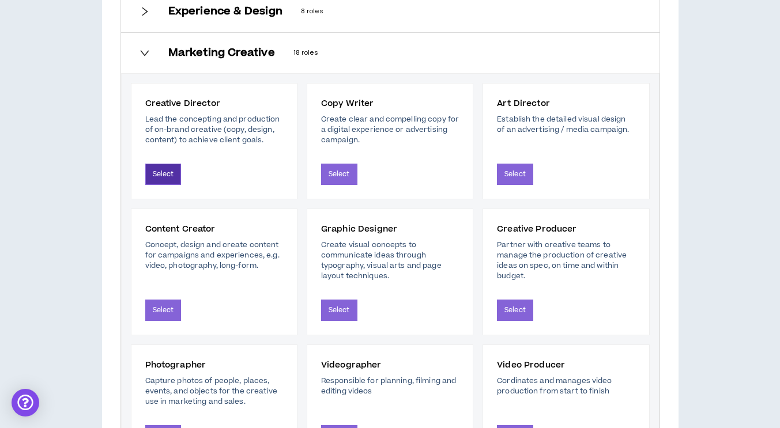
scroll to position [461, 0]
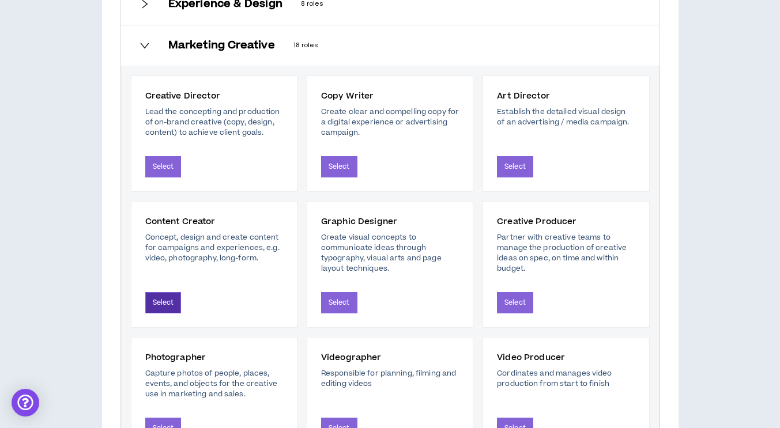
click at [167, 305] on button "Select" at bounding box center [163, 302] width 36 height 21
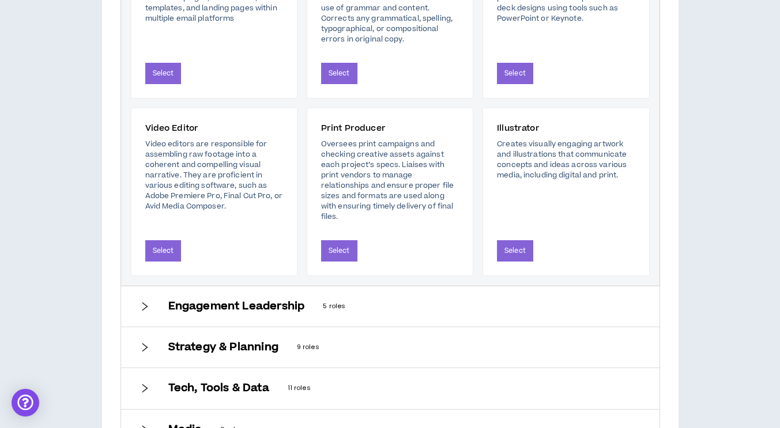
scroll to position [1236, 0]
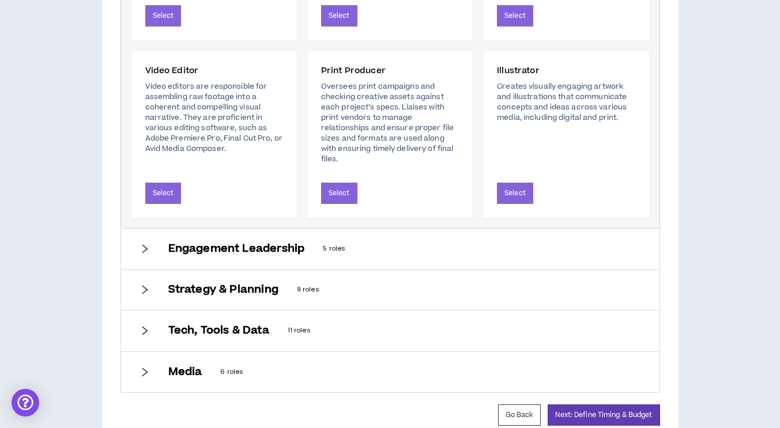
click at [143, 292] on icon "right" at bounding box center [144, 290] width 10 height 10
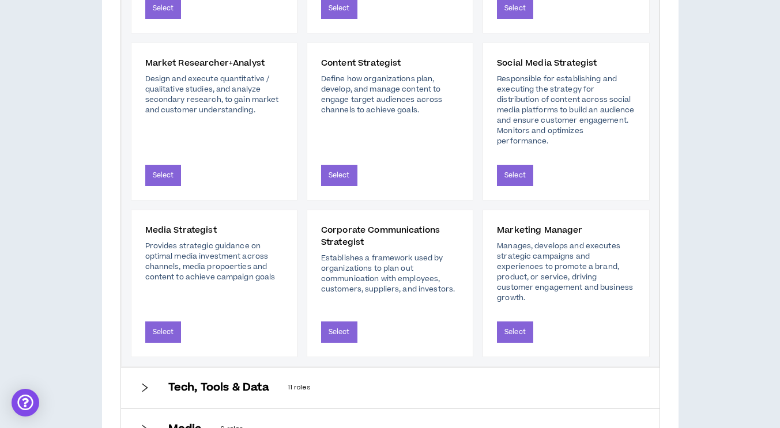
scroll to position [729, 0]
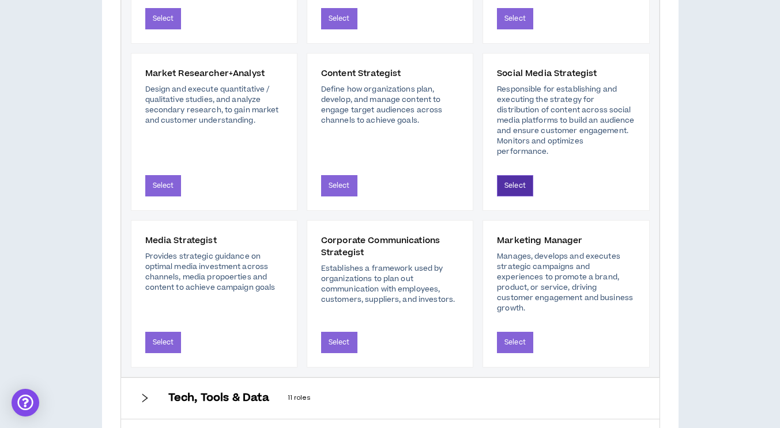
click at [518, 184] on button "Select" at bounding box center [515, 185] width 36 height 21
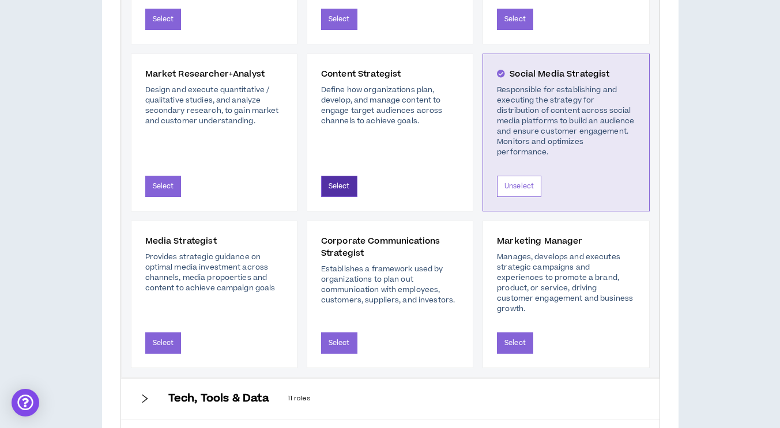
click at [337, 190] on button "Select" at bounding box center [339, 186] width 36 height 21
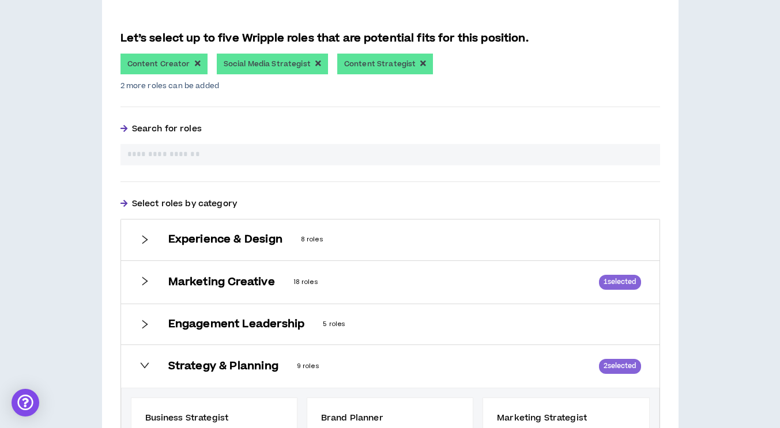
scroll to position [270, 0]
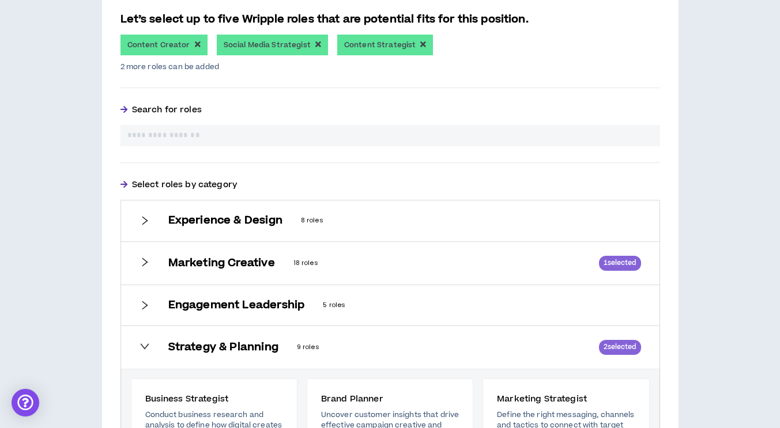
click at [142, 263] on icon "right" at bounding box center [144, 262] width 10 height 10
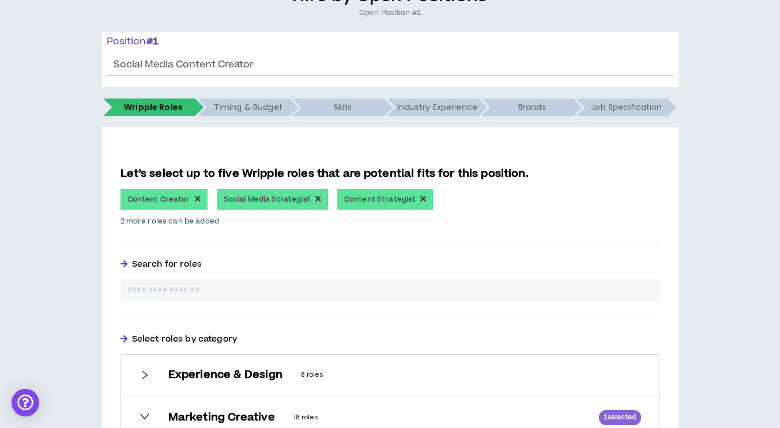
scroll to position [173, 0]
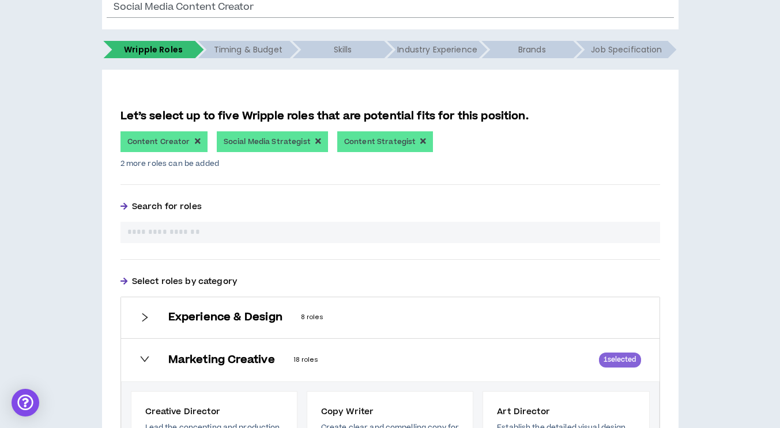
click at [146, 361] on icon "right" at bounding box center [144, 359] width 10 height 10
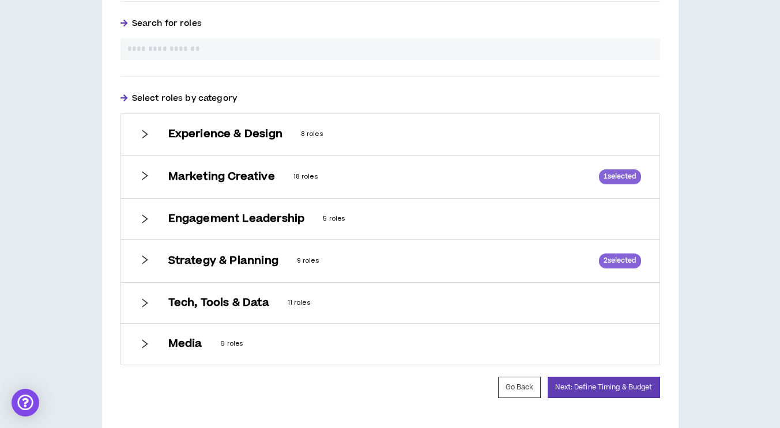
scroll to position [385, 0]
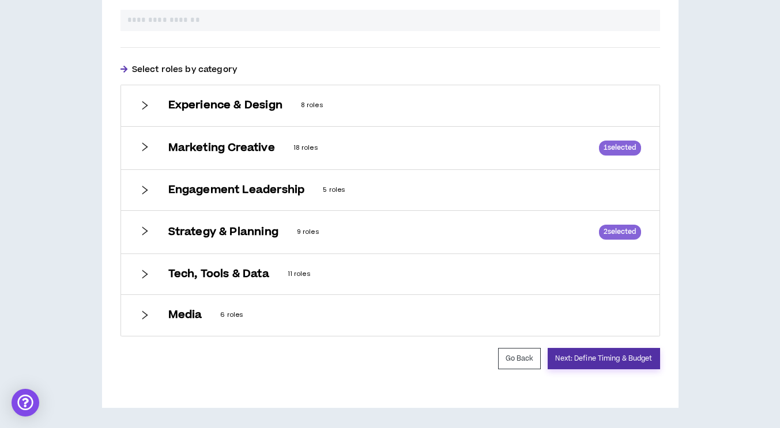
click at [603, 364] on button "Next: Define Timing & Budget" at bounding box center [604, 358] width 112 height 21
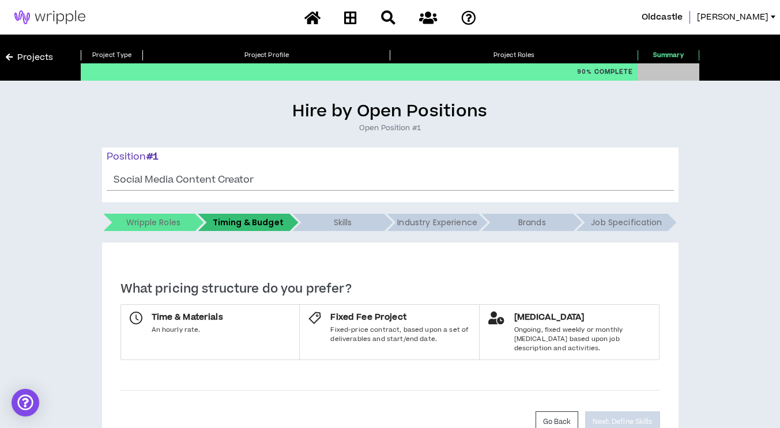
click at [722, 194] on div "**********" at bounding box center [390, 286] width 768 height 371
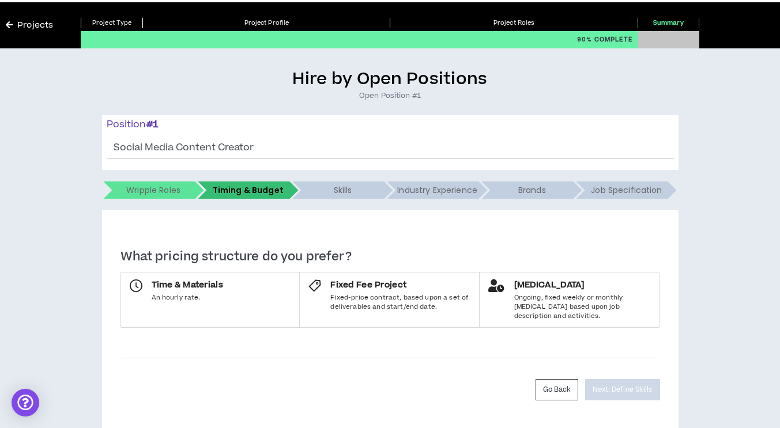
scroll to position [54, 0]
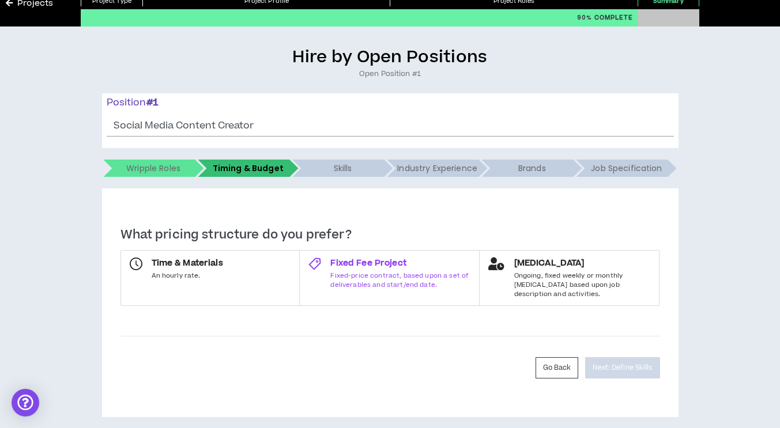
click at [373, 272] on span "Fixed-price contract, based upon a set of deliverables and start/end date." at bounding box center [400, 280] width 140 height 18
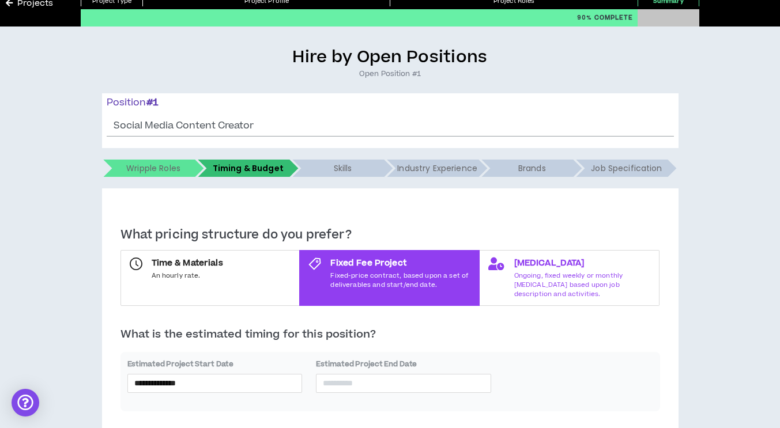
click at [600, 278] on span "Ongoing, fixed weekly or monthly [MEDICAL_DATA] based upon job description and …" at bounding box center [582, 284] width 137 height 27
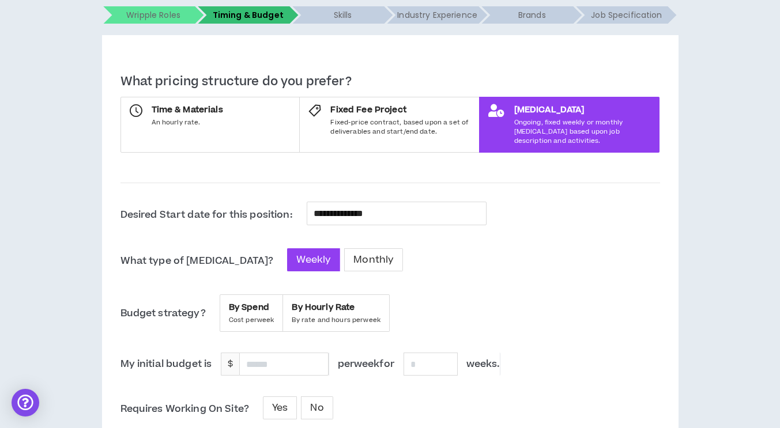
scroll to position [227, 0]
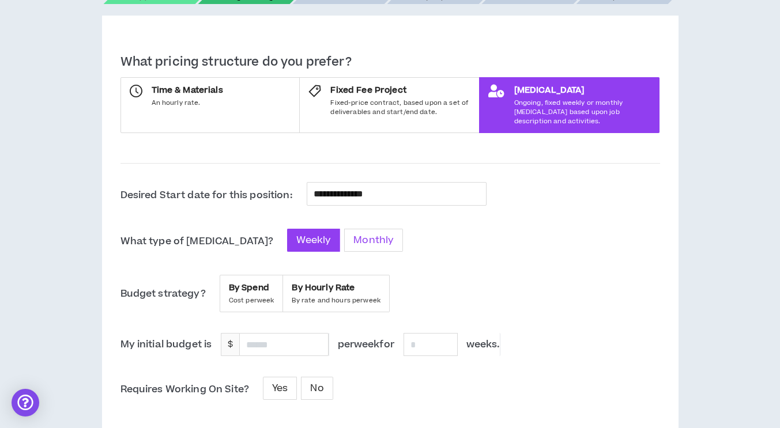
click at [353, 233] on span "Monthly" at bounding box center [373, 240] width 40 height 14
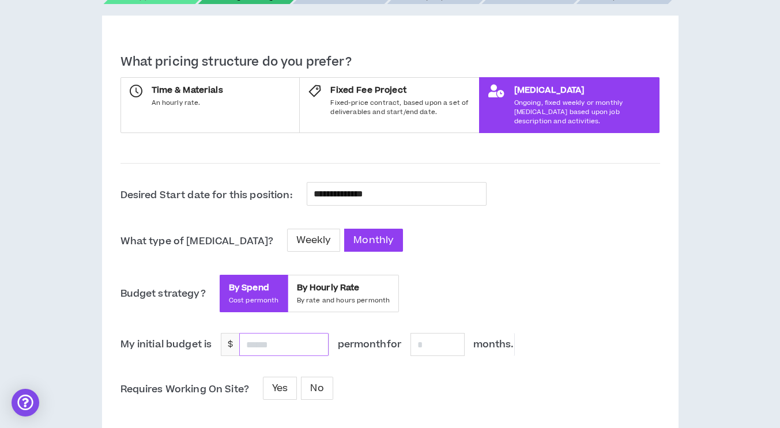
click at [290, 337] on input at bounding box center [284, 345] width 88 height 22
type input "*****"
click at [446, 334] on input at bounding box center [437, 345] width 53 height 22
click at [570, 333] on span "My initial budget is $ ***** per month for * months ." at bounding box center [389, 344] width 539 height 23
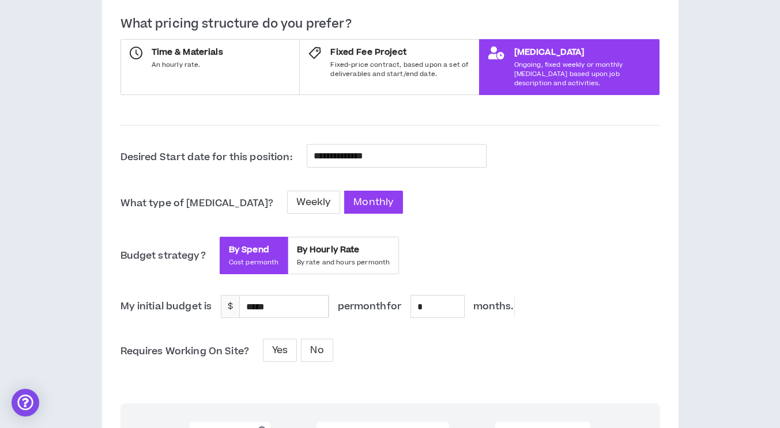
scroll to position [285, 0]
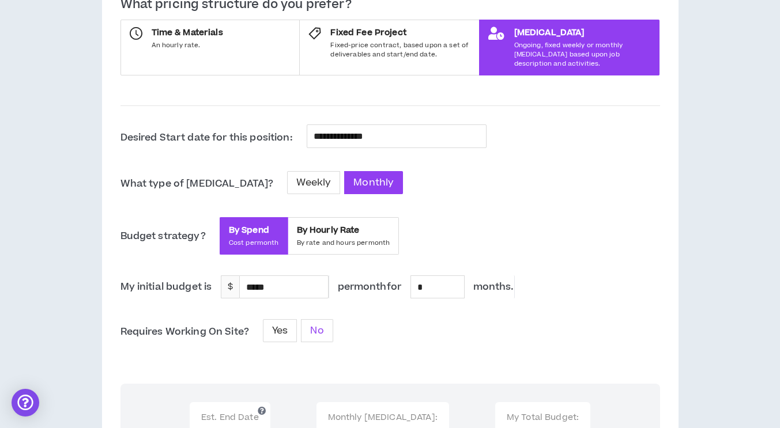
click at [319, 324] on span "No" at bounding box center [316, 331] width 13 height 14
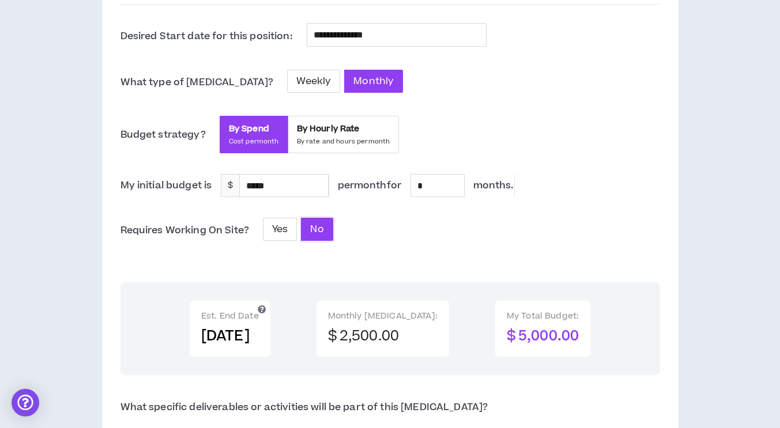
scroll to position [400, 0]
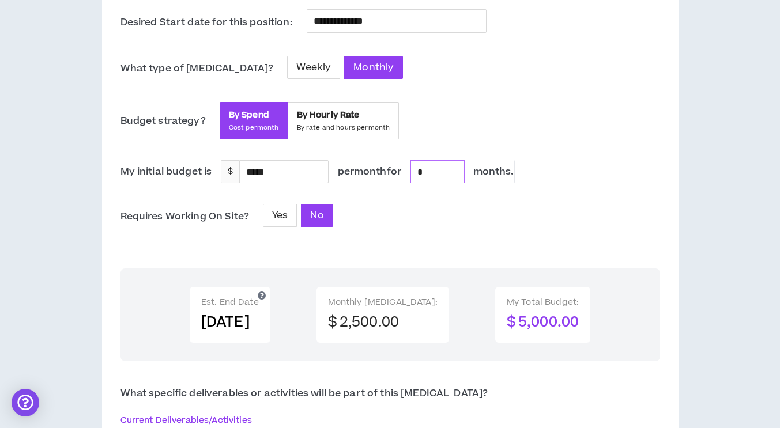
click at [440, 161] on input "*" at bounding box center [437, 172] width 53 height 22
click at [459, 161] on input "****" at bounding box center [437, 172] width 53 height 22
type input "*"
click at [523, 225] on div "**********" at bounding box center [389, 308] width 539 height 599
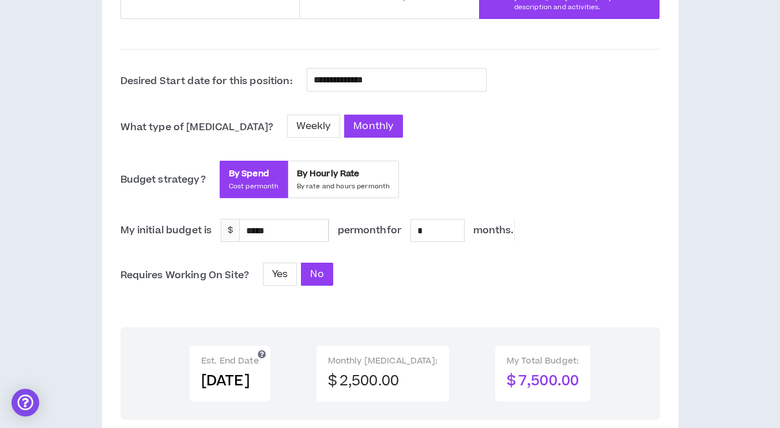
scroll to position [285, 0]
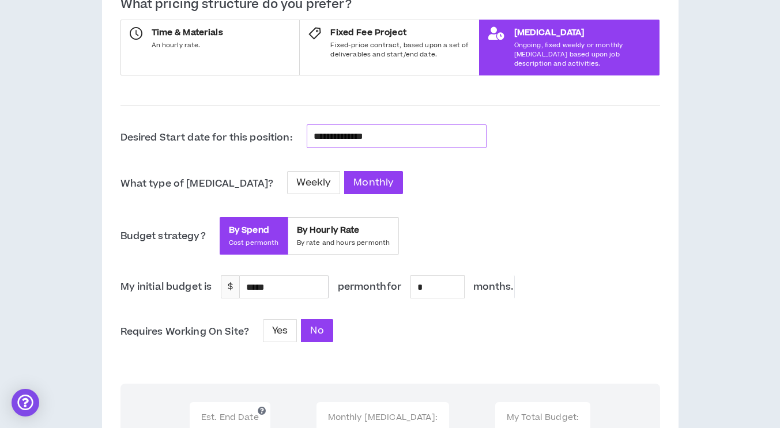
click at [392, 129] on input "**********" at bounding box center [397, 136] width 166 height 15
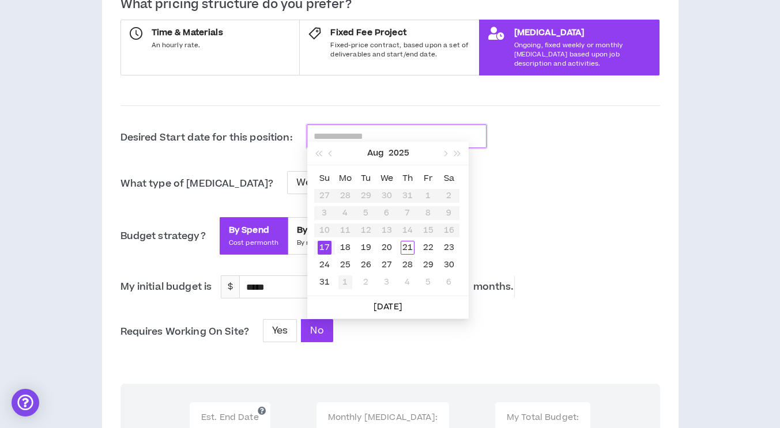
type input "**********"
click at [343, 280] on div "1" at bounding box center [345, 282] width 14 height 14
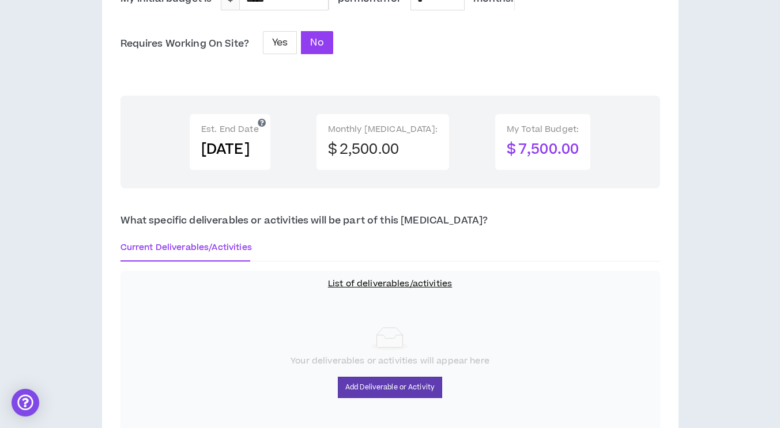
scroll to position [631, 0]
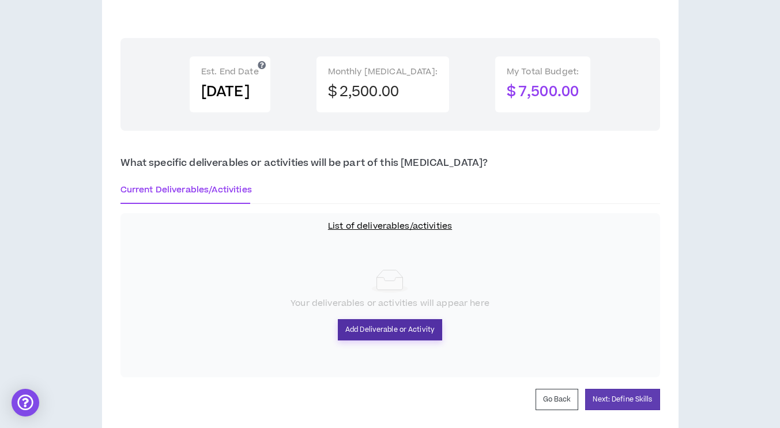
click at [369, 320] on button "Add Deliverable or Activity" at bounding box center [390, 329] width 104 height 21
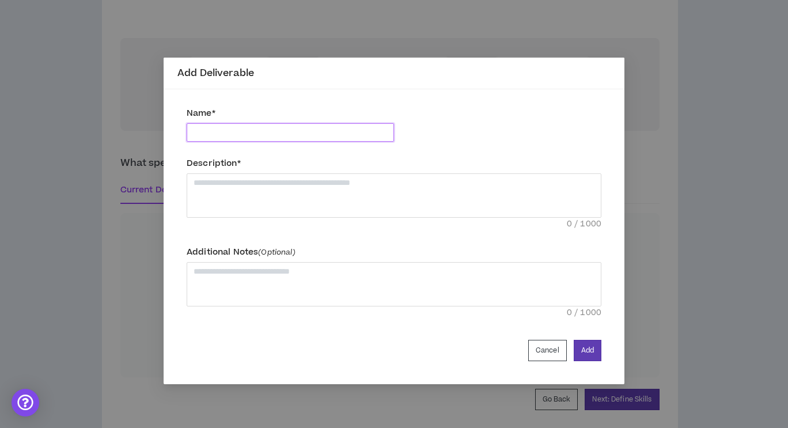
click at [261, 131] on input "text" at bounding box center [290, 132] width 207 height 18
type input "**********"
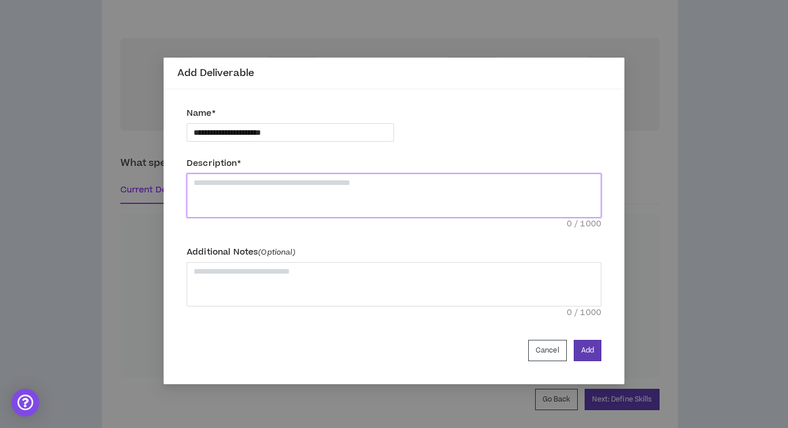
click at [261, 188] on textarea at bounding box center [394, 195] width 415 height 44
type textarea "*"
type textarea "**"
type textarea "***"
type textarea "****"
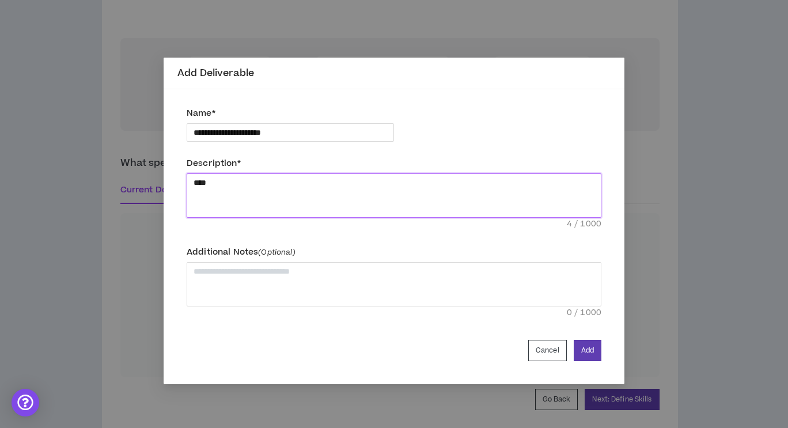
type textarea "*****"
type textarea "******"
type textarea "*******"
type textarea "*********"
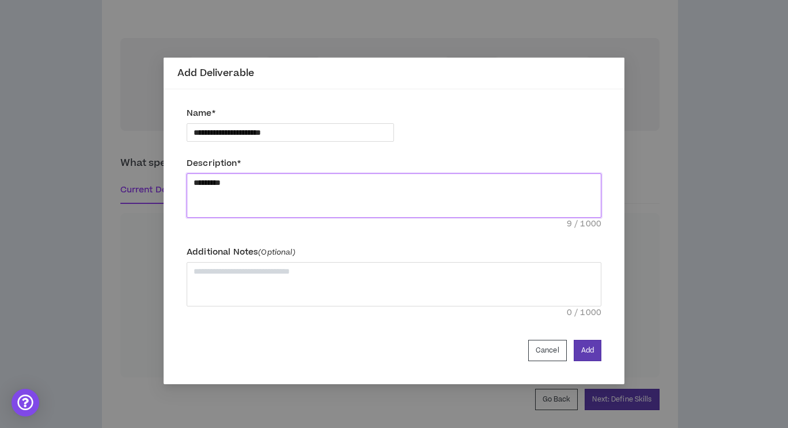
type textarea "**********"
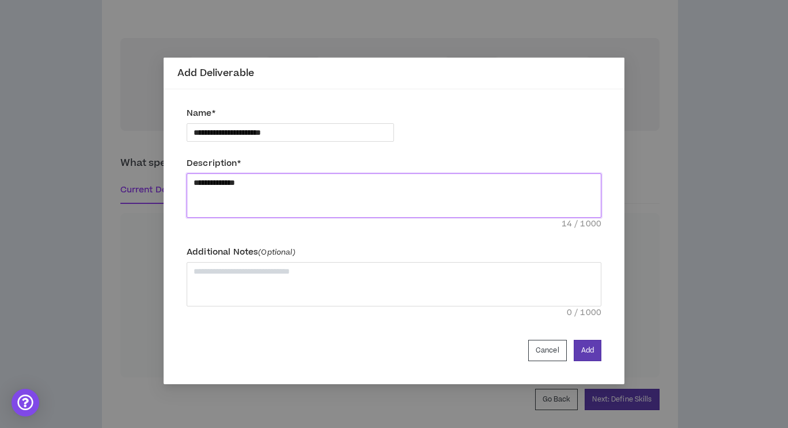
type textarea "**********"
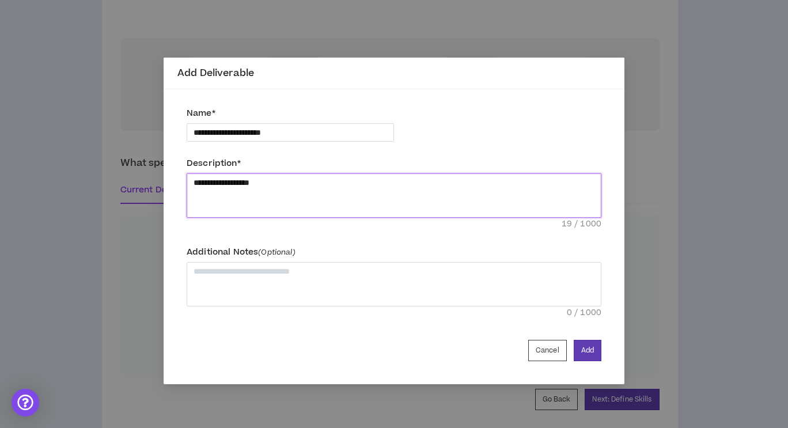
type textarea "**********"
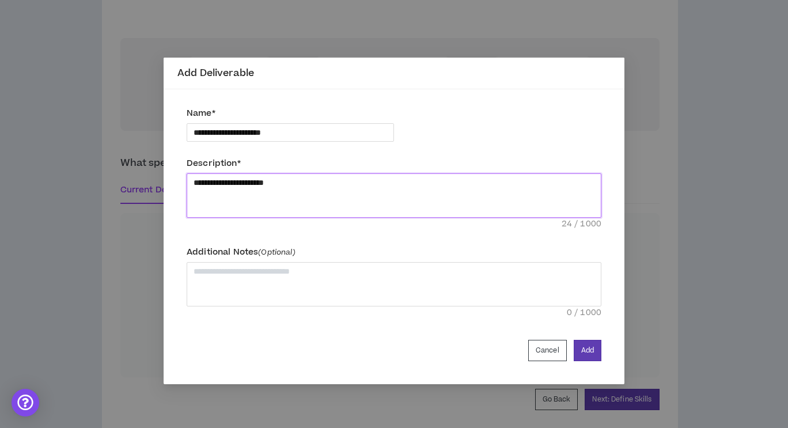
type textarea "**********"
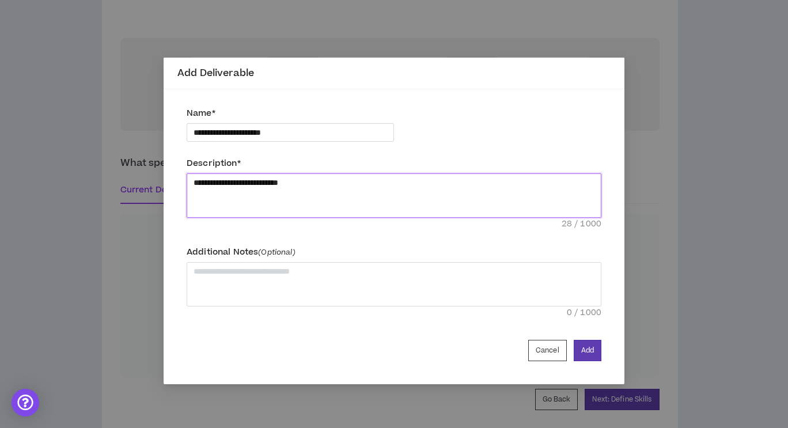
type textarea "**********"
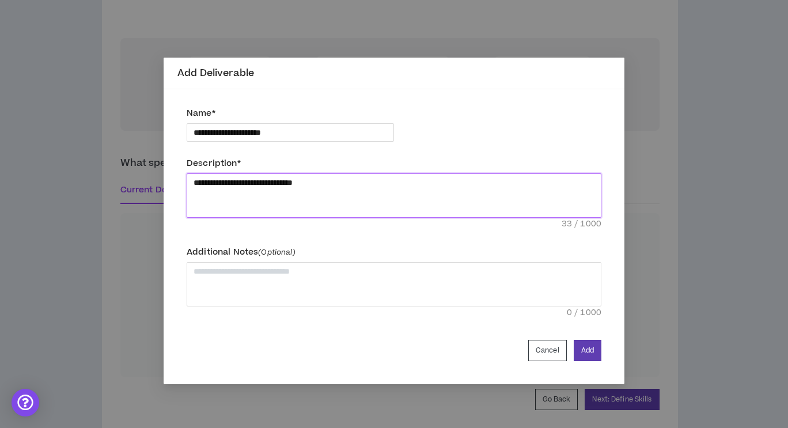
type textarea "**********"
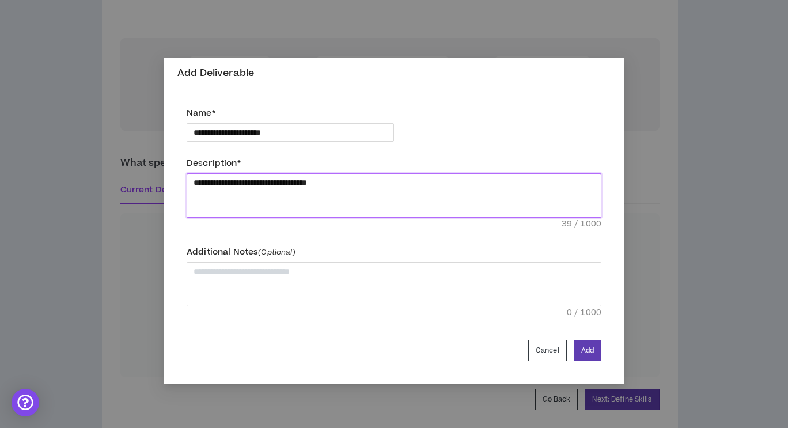
type textarea "**********"
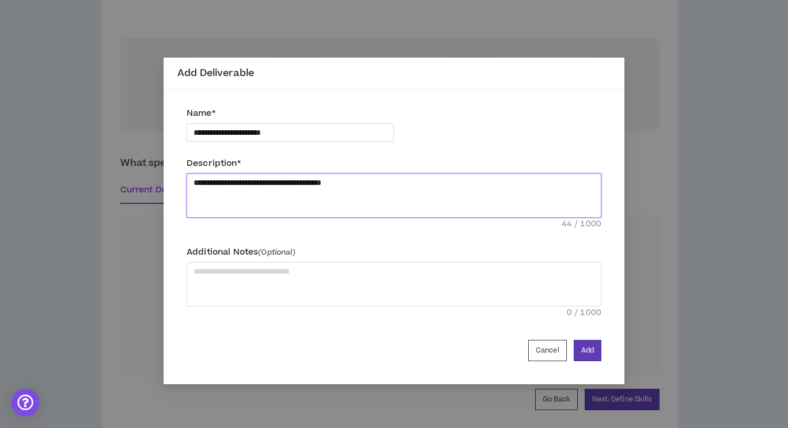
type textarea "**********"
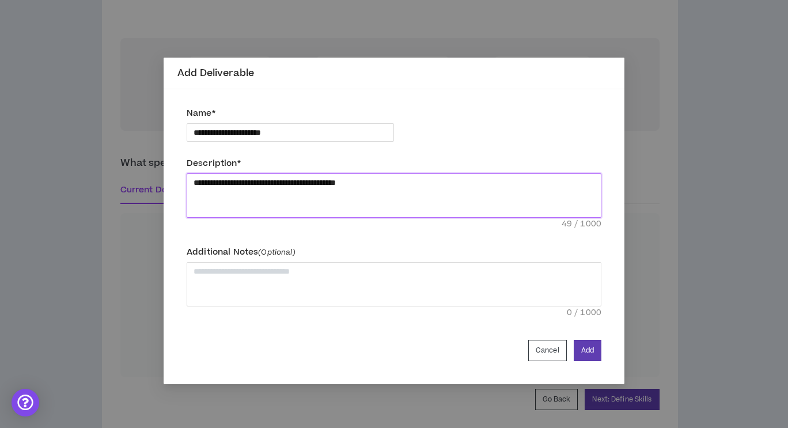
type textarea "**********"
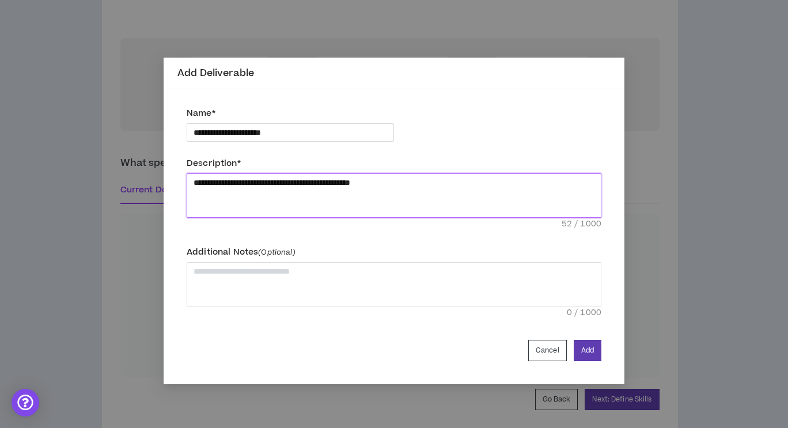
type textarea "**********"
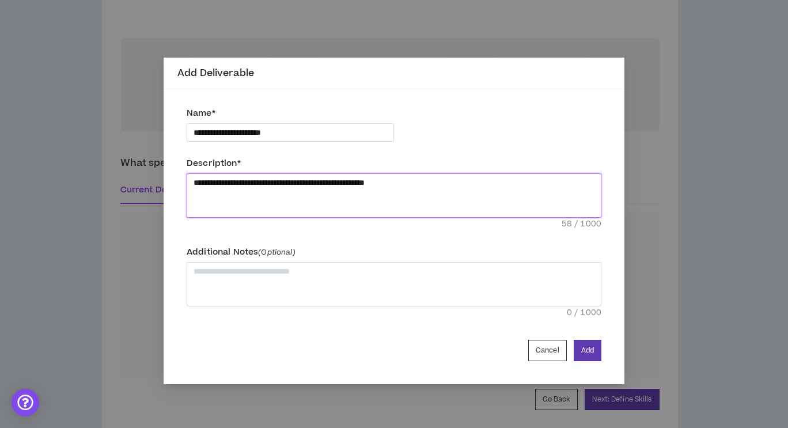
type textarea "**********"
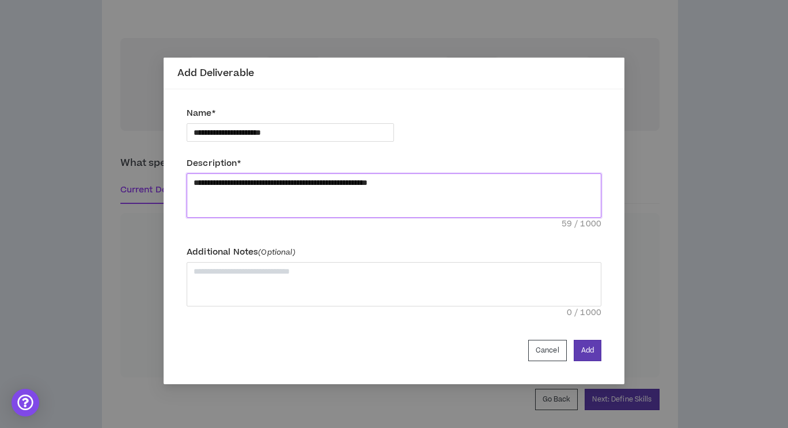
type textarea "**********"
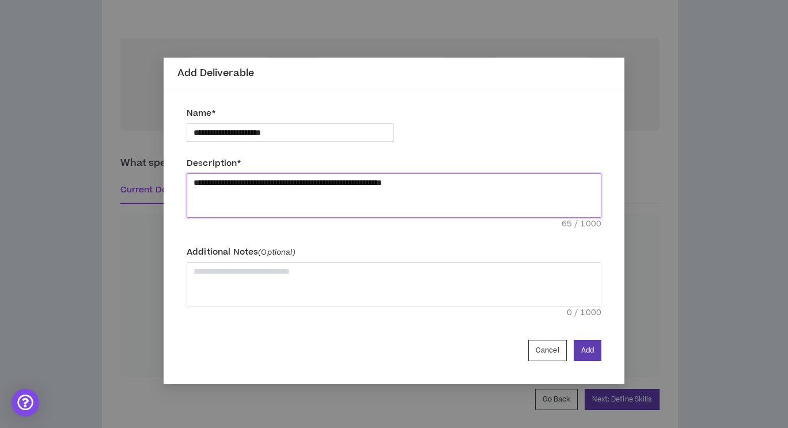
type textarea "**********"
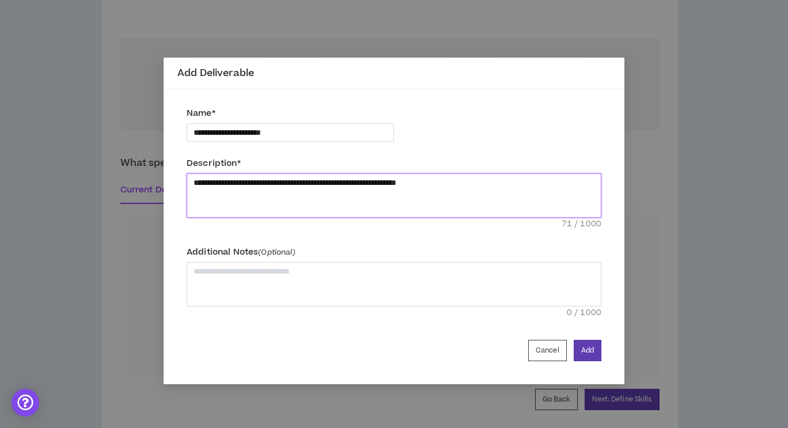
type textarea "**********"
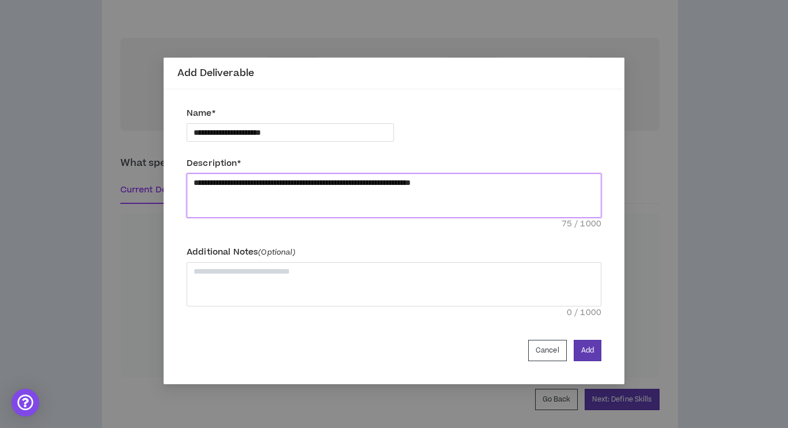
type textarea "**********"
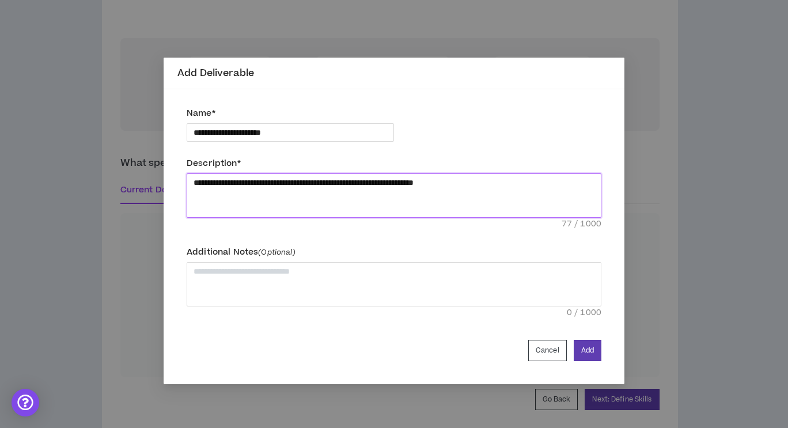
type textarea "**********"
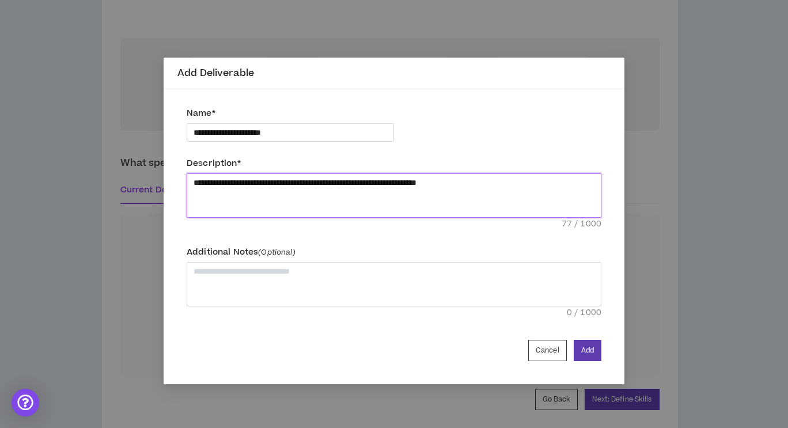
type textarea "**********"
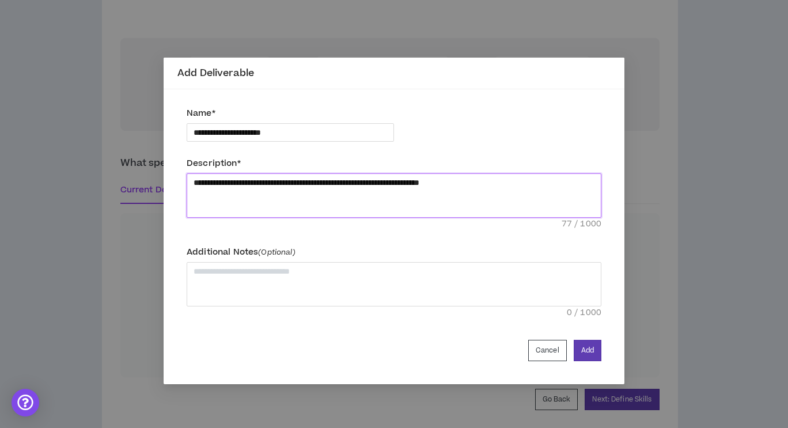
type textarea "**********"
click at [286, 183] on textarea "**********" at bounding box center [394, 195] width 415 height 44
click at [356, 186] on textarea "**********" at bounding box center [394, 195] width 415 height 44
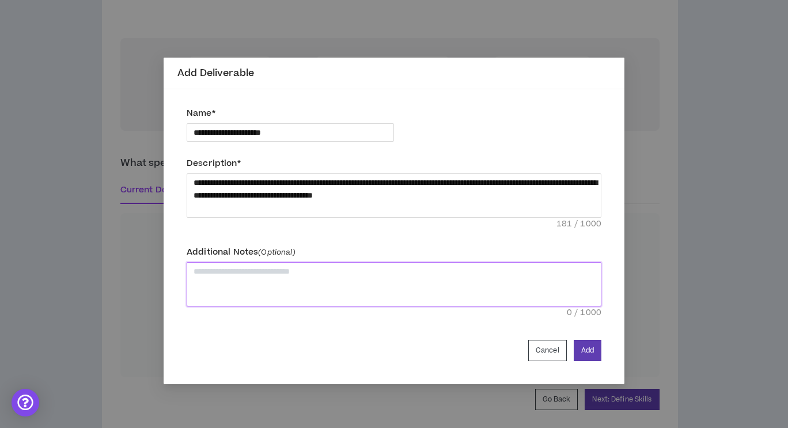
click at [390, 276] on textarea at bounding box center [394, 284] width 415 height 44
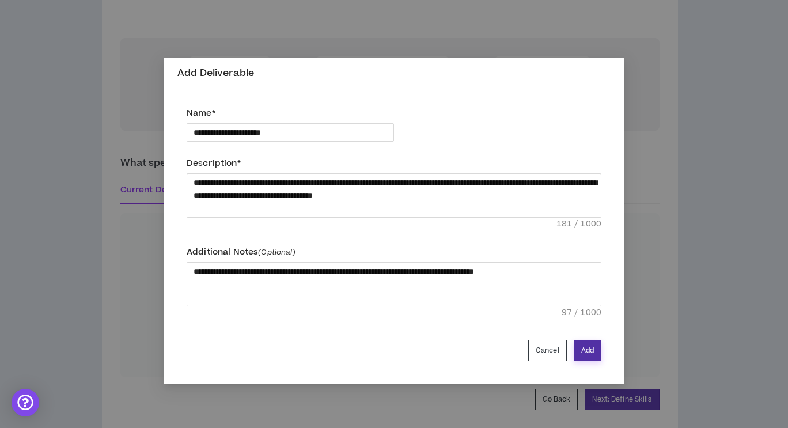
click at [588, 347] on button "Add" at bounding box center [588, 350] width 28 height 21
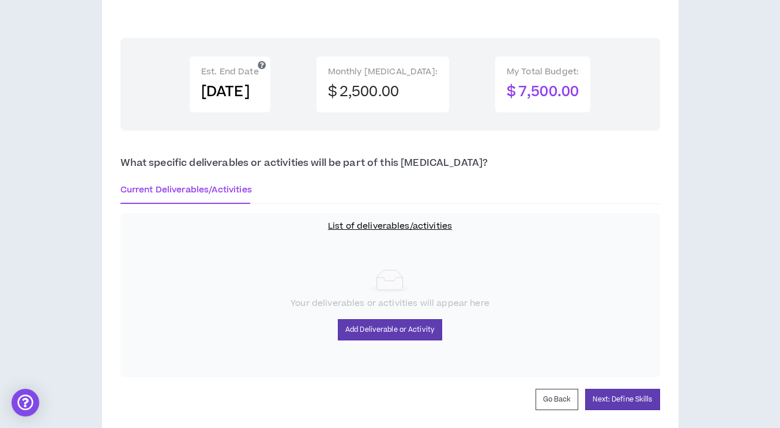
scroll to position [629, 0]
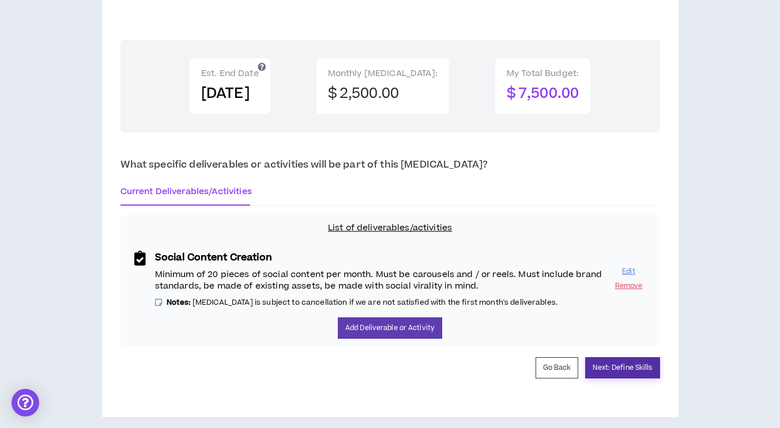
click at [597, 360] on button "Next: Define Skills" at bounding box center [622, 367] width 74 height 21
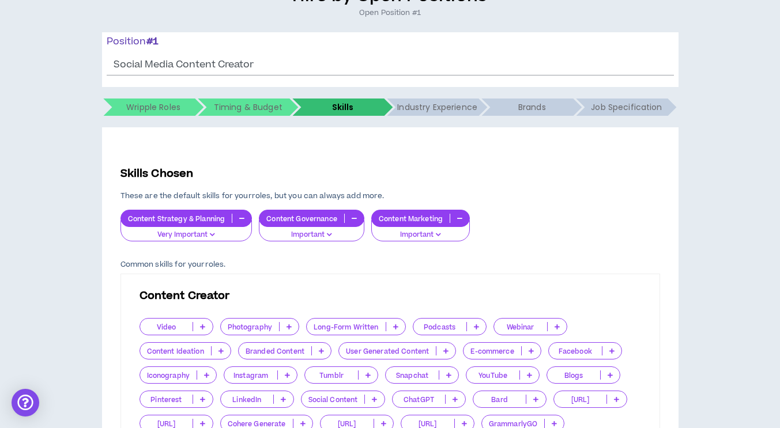
scroll to position [173, 0]
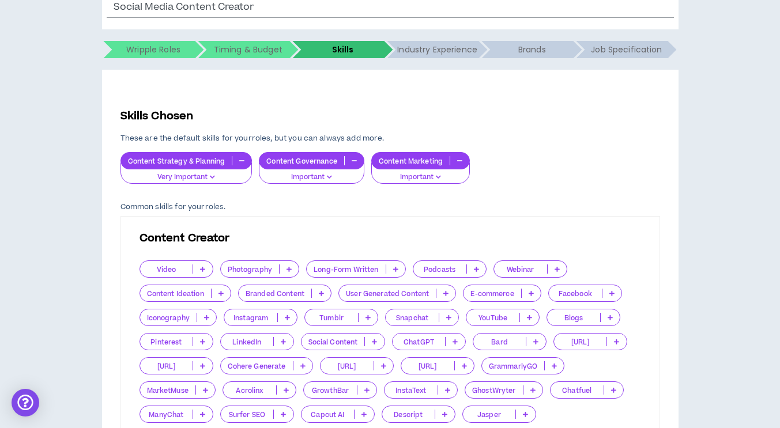
click at [190, 293] on p "Content Ideation" at bounding box center [175, 293] width 71 height 9
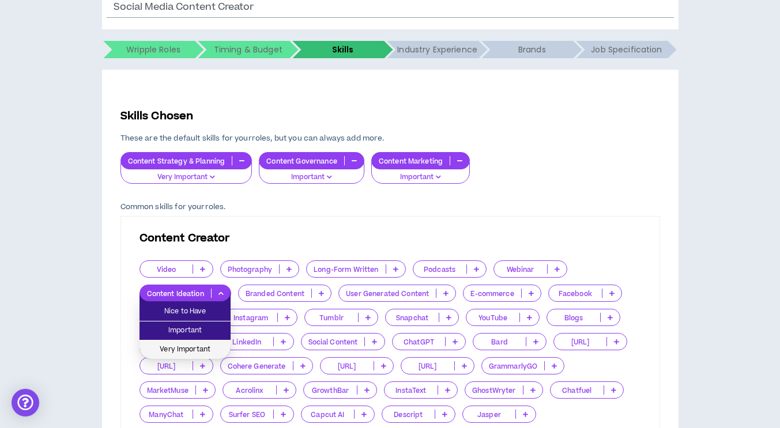
click at [191, 348] on span "Very Important" at bounding box center [184, 349] width 77 height 13
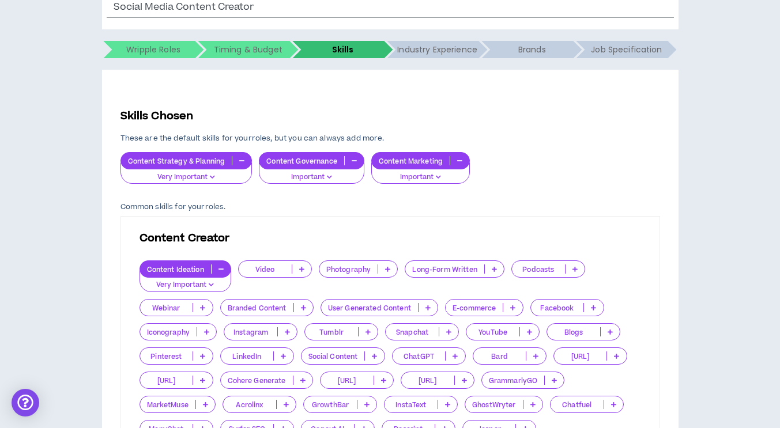
click at [272, 265] on div "Video" at bounding box center [275, 269] width 74 height 17
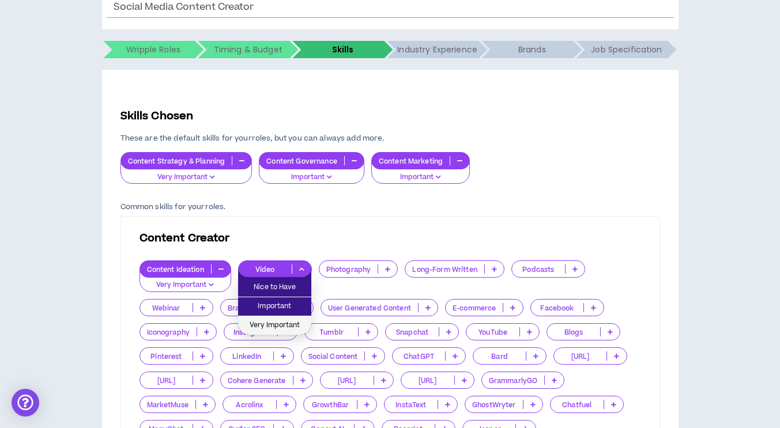
click at [280, 326] on span "Very Important" at bounding box center [274, 325] width 59 height 13
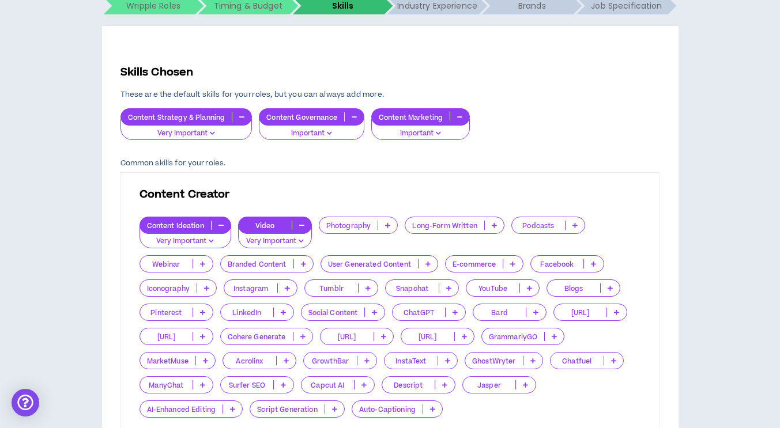
scroll to position [231, 0]
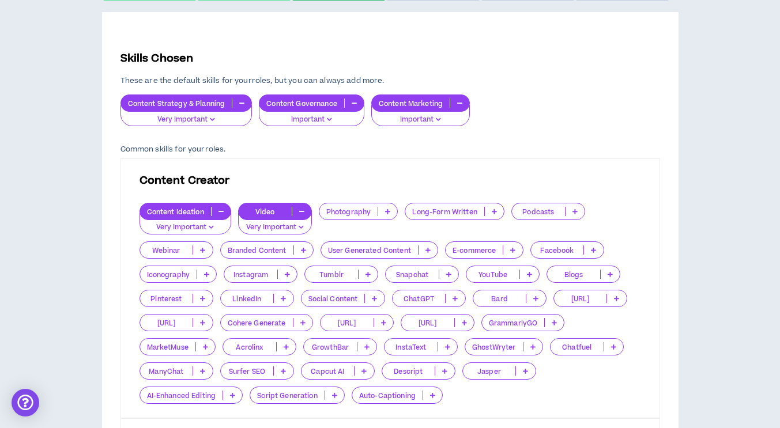
click at [253, 271] on p "Instagram" at bounding box center [250, 274] width 53 height 9
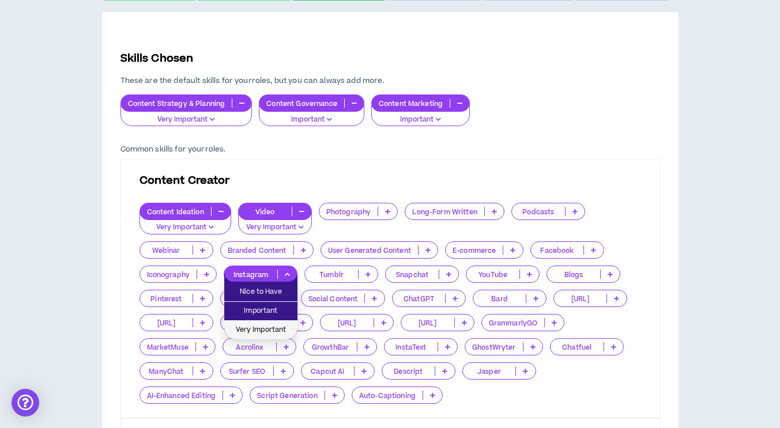
click at [262, 327] on span "Very Important" at bounding box center [260, 330] width 59 height 13
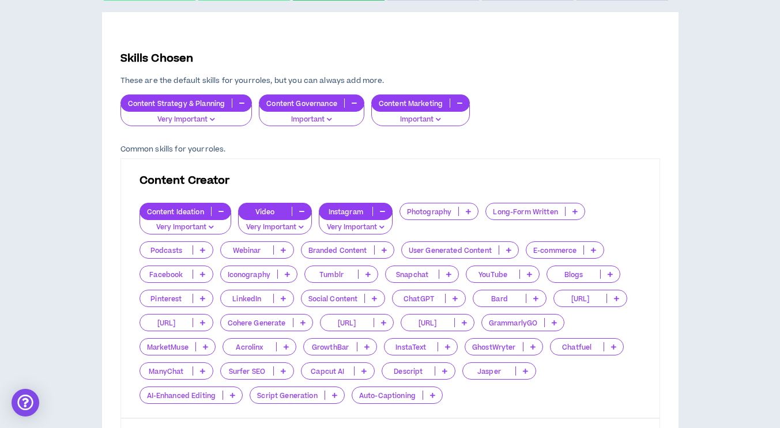
click at [357, 300] on p "Social Content" at bounding box center [332, 299] width 63 height 9
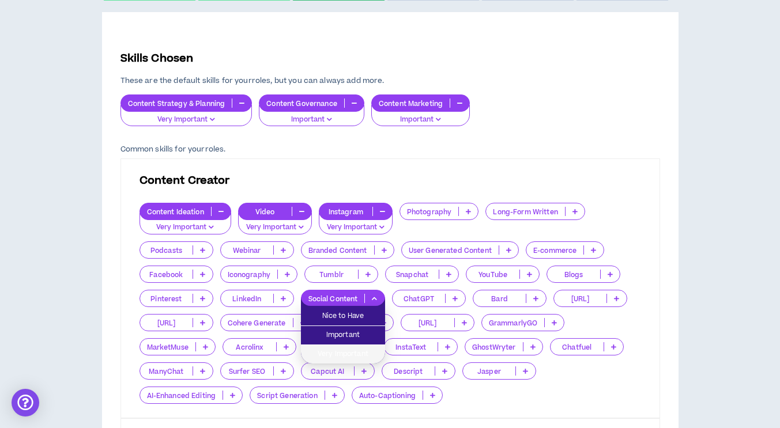
click at [353, 359] on span "Very Important" at bounding box center [343, 354] width 70 height 13
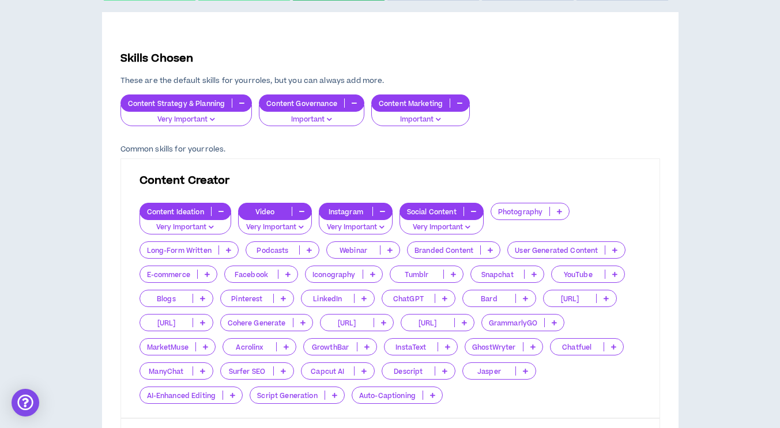
click at [293, 397] on p "Script Generation" at bounding box center [287, 395] width 74 height 9
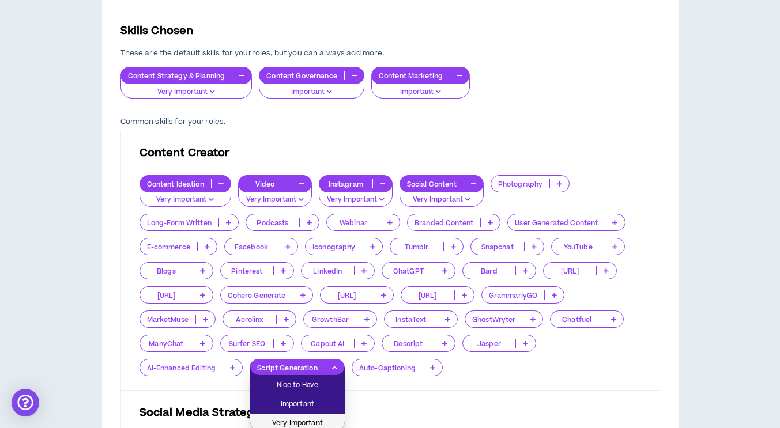
scroll to position [288, 0]
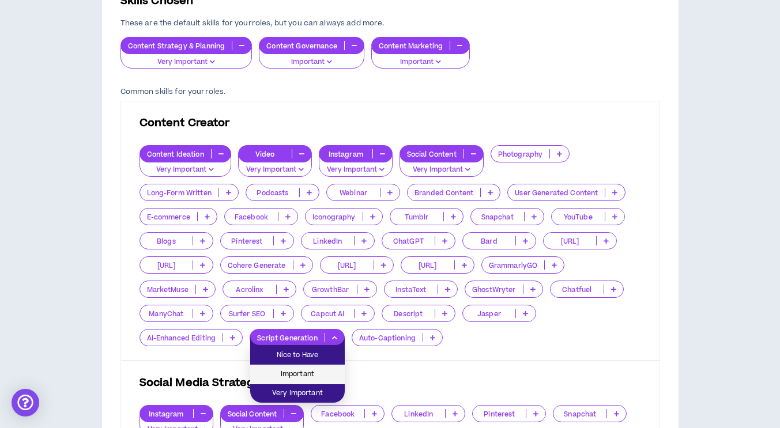
click at [299, 376] on span "Important" at bounding box center [297, 374] width 81 height 13
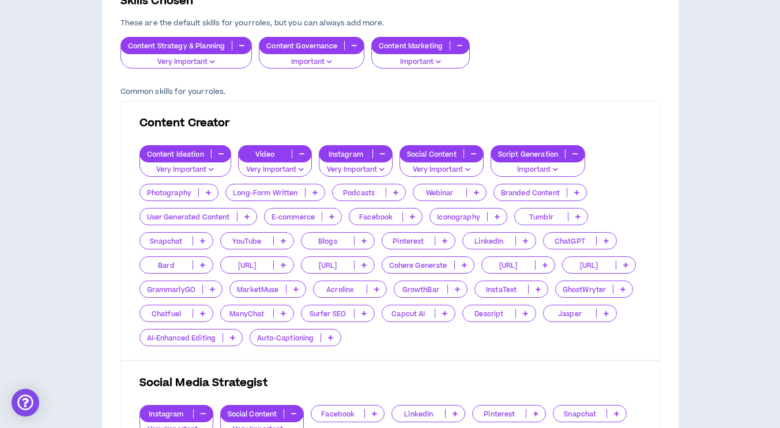
click at [537, 195] on p "Branded Content" at bounding box center [530, 192] width 73 height 9
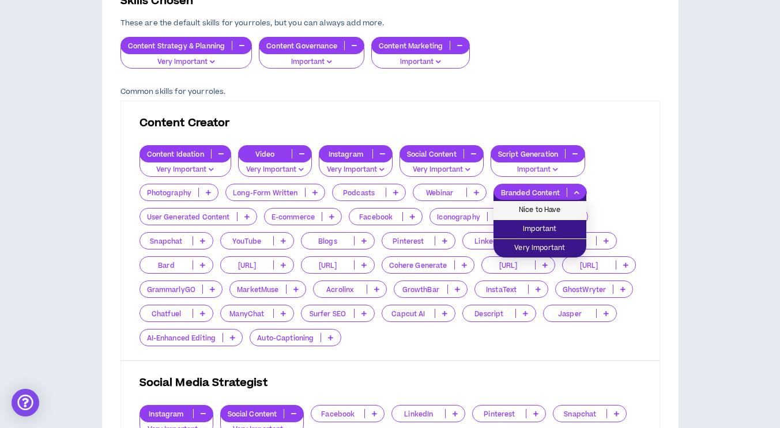
click at [535, 209] on span "Nice to Have" at bounding box center [539, 210] width 79 height 13
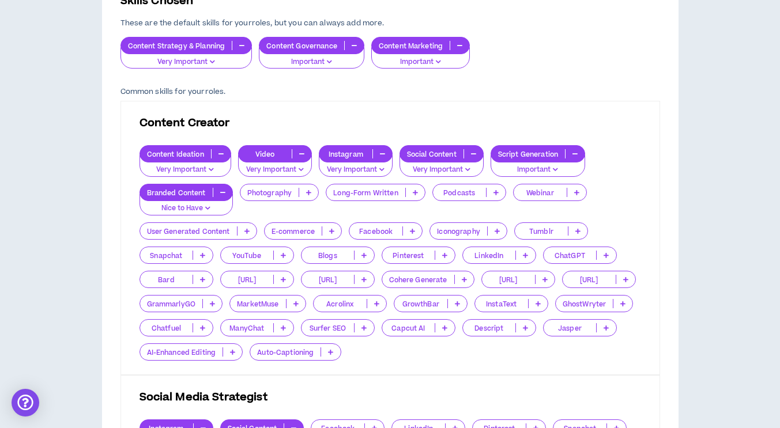
click at [435, 329] on p "Capcut AI" at bounding box center [408, 328] width 53 height 9
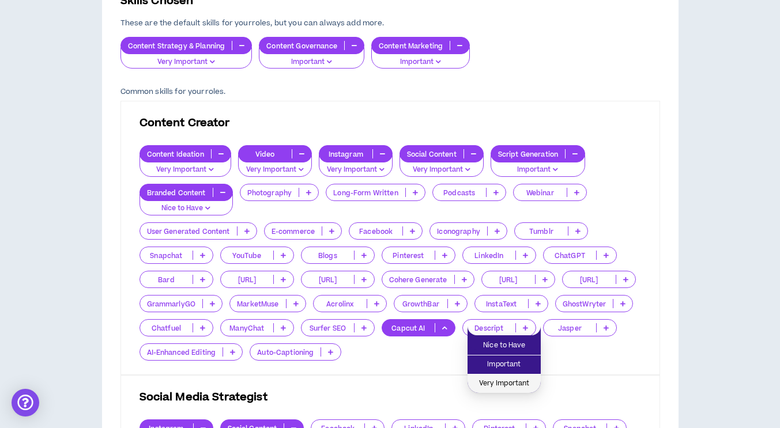
click at [497, 387] on span "Very Important" at bounding box center [503, 383] width 59 height 13
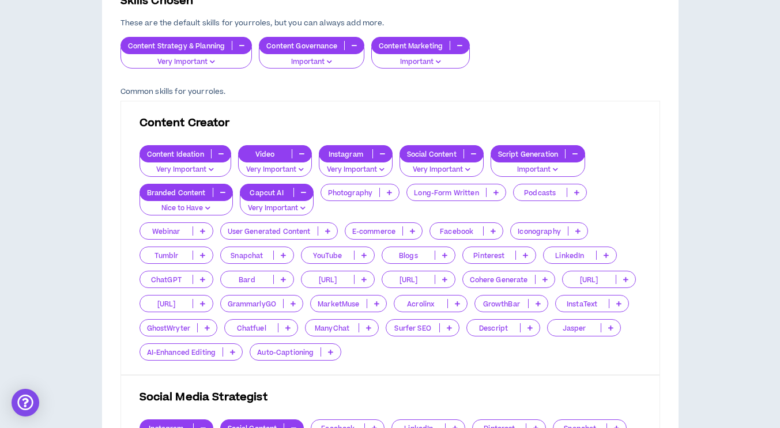
click at [223, 356] on p "AI-Enhanced Editing" at bounding box center [181, 352] width 83 height 9
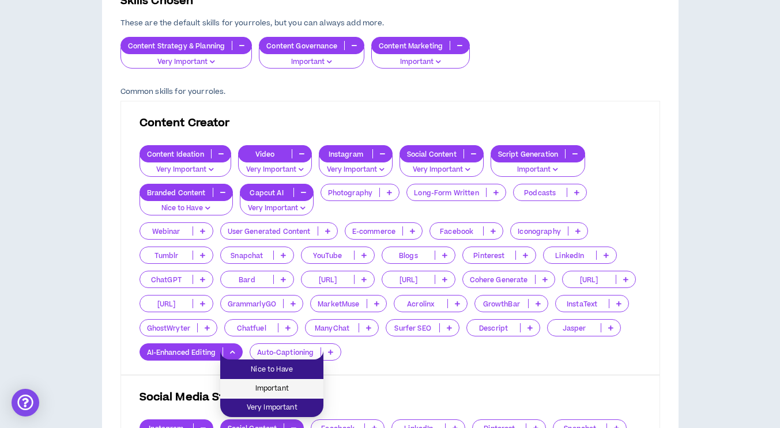
click at [268, 384] on span "Important" at bounding box center [271, 389] width 89 height 13
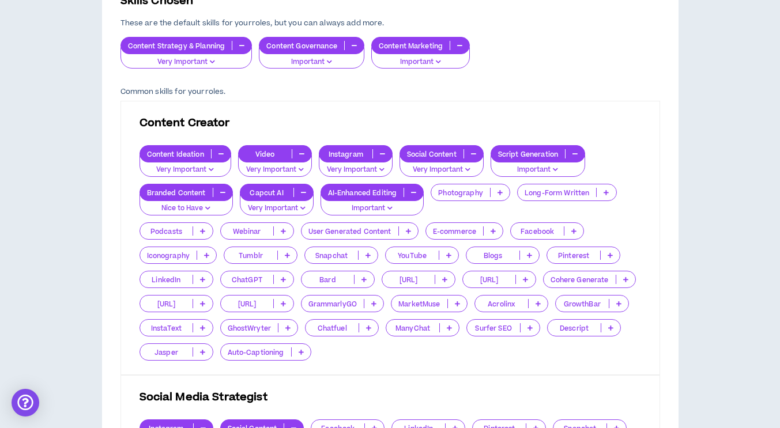
click at [246, 280] on p "ChatGPT" at bounding box center [247, 279] width 53 height 9
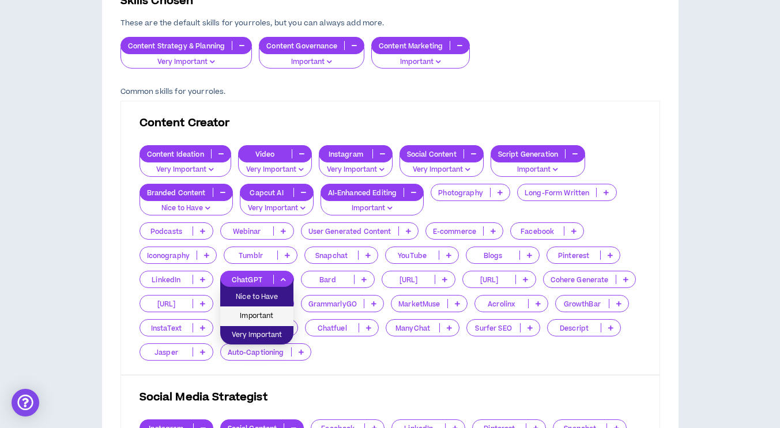
click at [256, 314] on span "Important" at bounding box center [256, 316] width 59 height 13
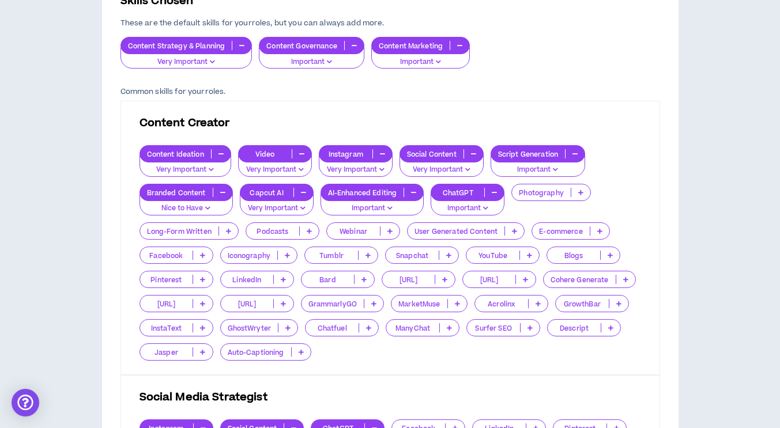
click at [291, 348] on p "Auto-Captioning" at bounding box center [256, 352] width 70 height 9
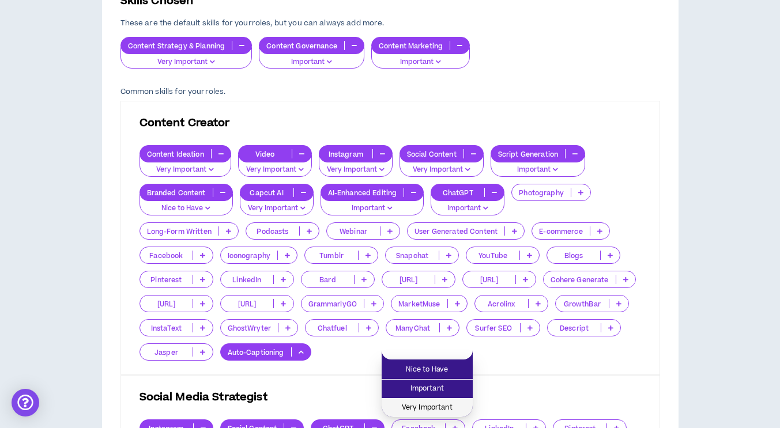
click at [431, 407] on span "Very Important" at bounding box center [426, 408] width 77 height 13
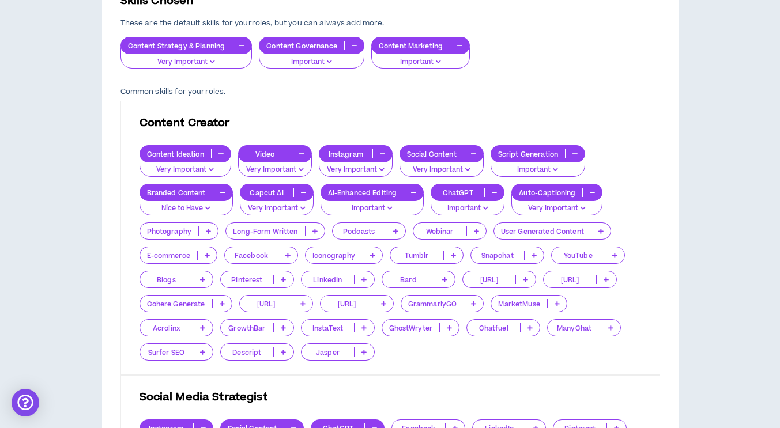
click at [480, 282] on p "[URL]" at bounding box center [489, 279] width 53 height 9
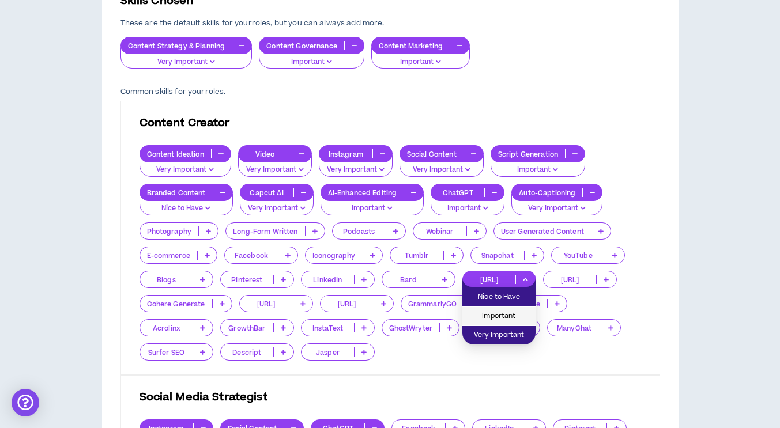
click at [489, 318] on span "Important" at bounding box center [498, 316] width 59 height 13
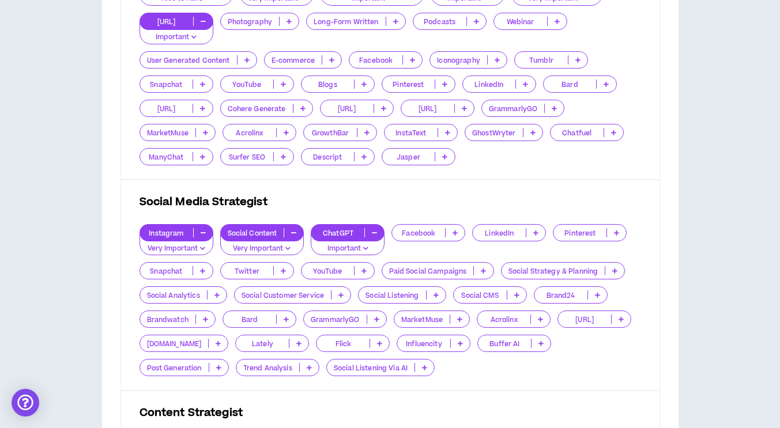
scroll to position [519, 0]
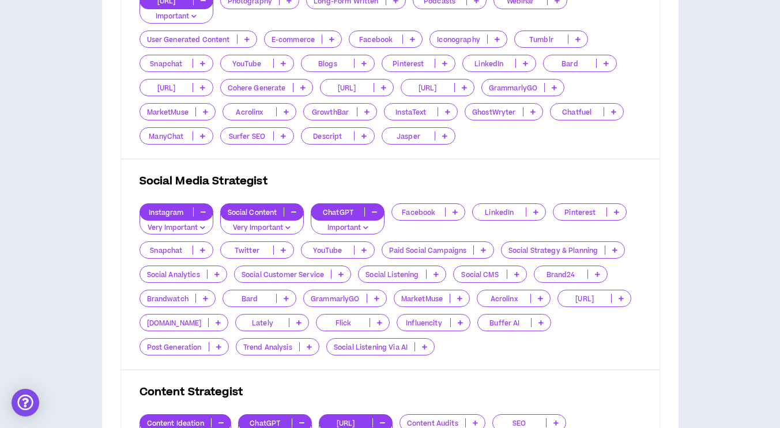
click at [413, 210] on p "Facebook" at bounding box center [418, 212] width 53 height 9
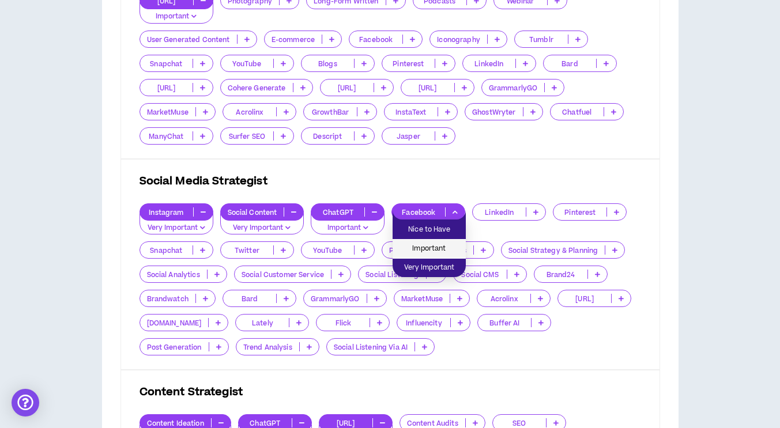
click at [426, 252] on span "Important" at bounding box center [428, 249] width 59 height 13
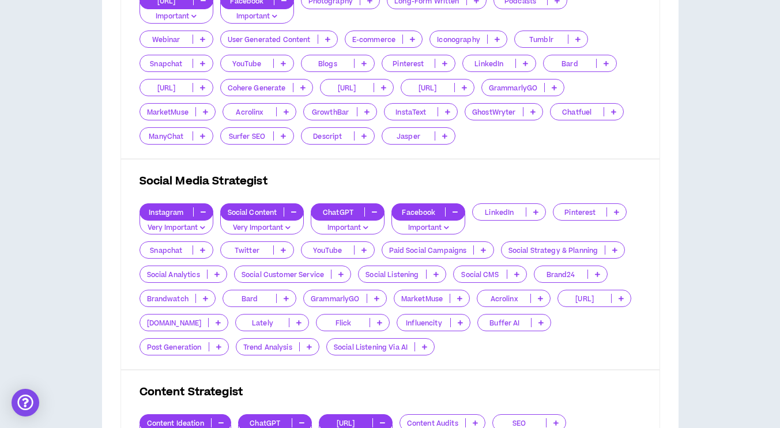
click at [491, 212] on p "LinkedIn" at bounding box center [499, 212] width 53 height 9
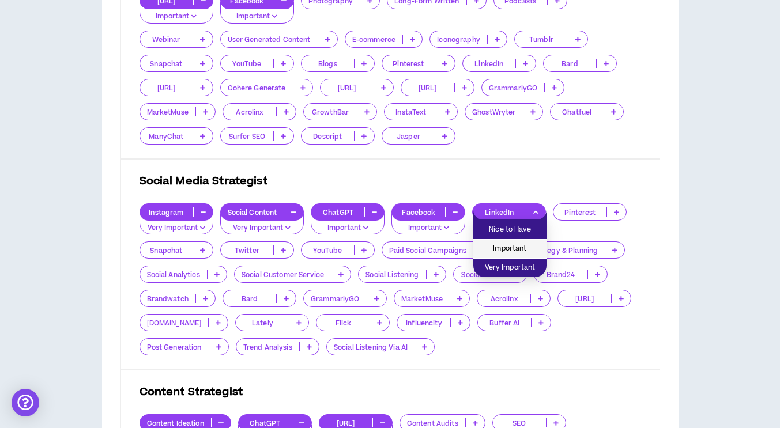
click at [500, 245] on span "Important" at bounding box center [509, 249] width 59 height 13
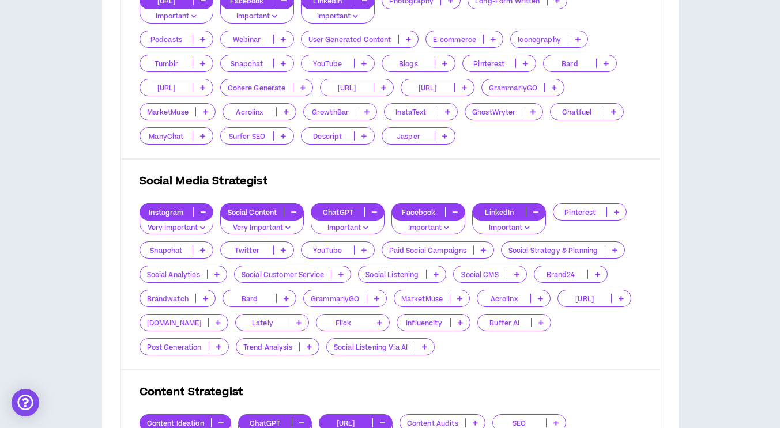
click at [575, 206] on div "Pinterest" at bounding box center [590, 211] width 74 height 17
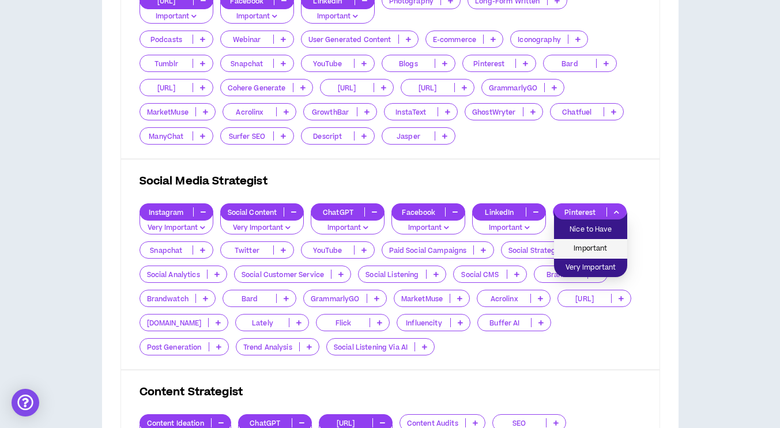
click at [578, 249] on span "Important" at bounding box center [590, 249] width 59 height 13
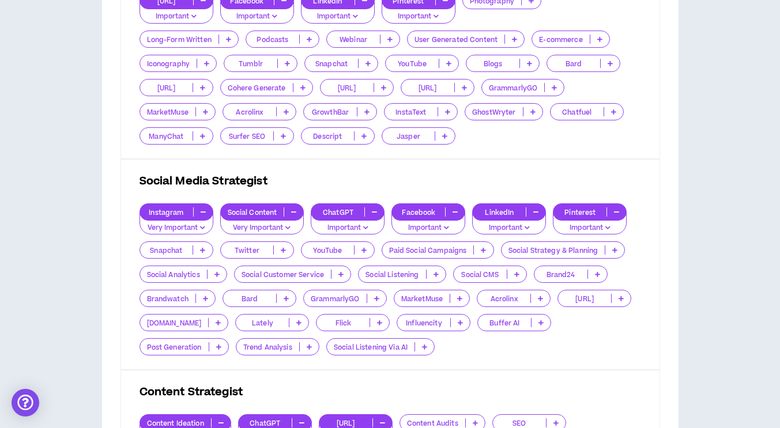
click at [557, 248] on p "Social Strategy & Planning" at bounding box center [553, 250] width 104 height 9
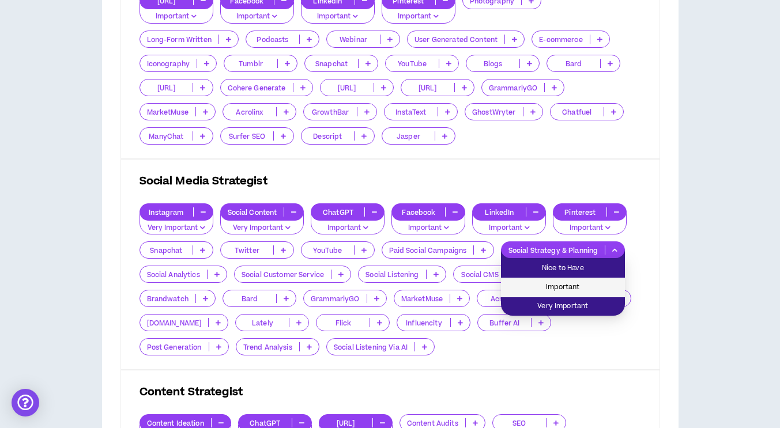
click at [568, 285] on span "Important" at bounding box center [563, 287] width 110 height 13
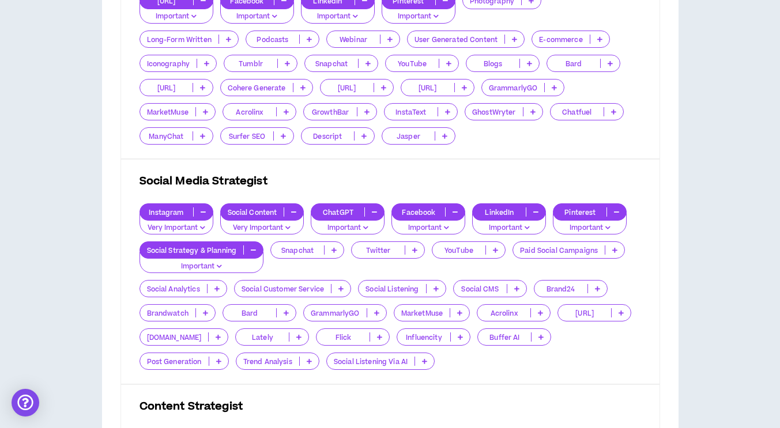
click at [177, 295] on div "Social Analytics" at bounding box center [183, 288] width 88 height 17
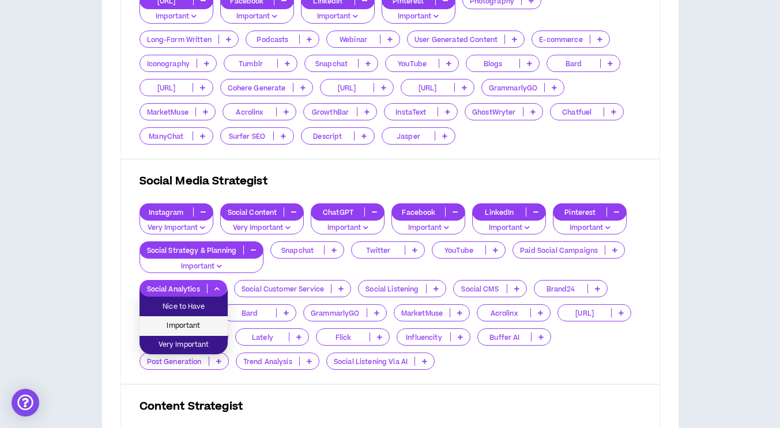
click at [191, 330] on span "Important" at bounding box center [183, 326] width 74 height 13
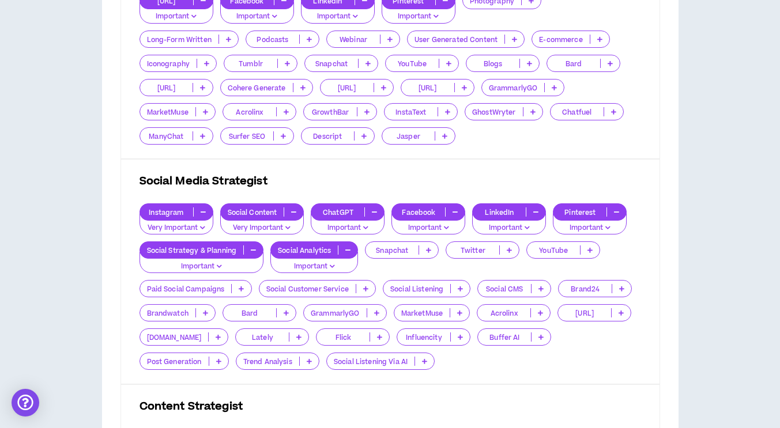
click at [416, 289] on p "Social Listening" at bounding box center [416, 289] width 67 height 9
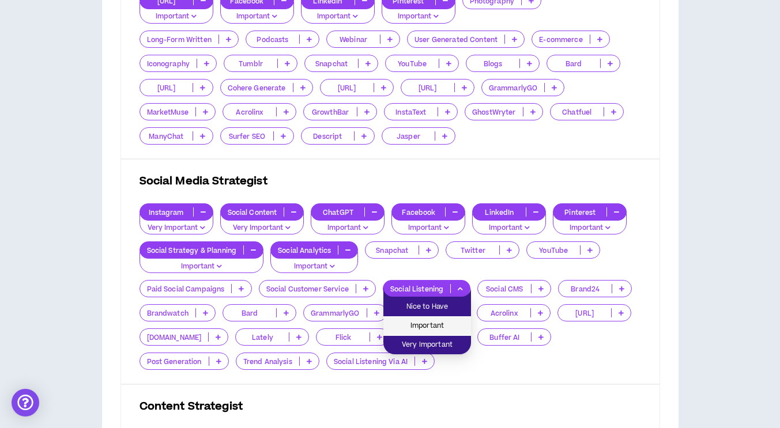
click at [430, 323] on span "Important" at bounding box center [427, 326] width 74 height 13
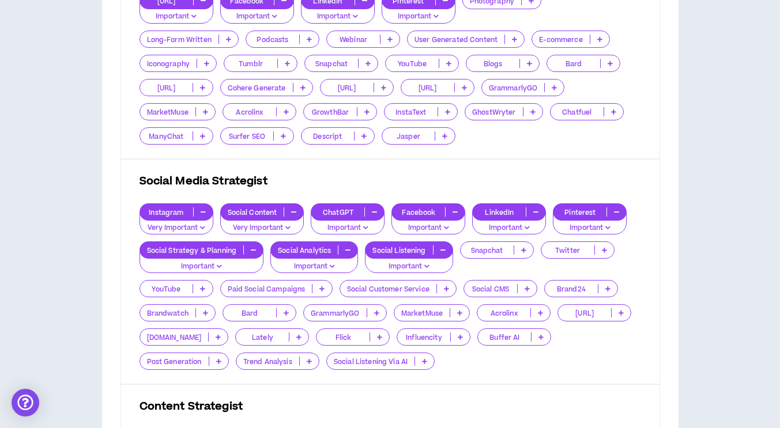
click at [327, 364] on p "Social Listening Via AI" at bounding box center [371, 361] width 88 height 9
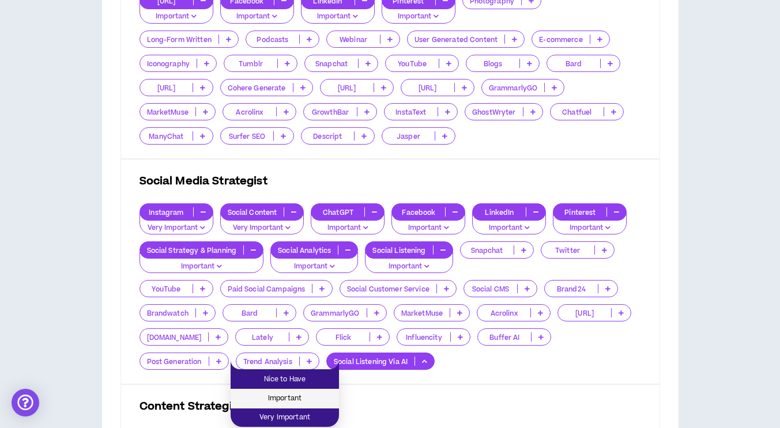
click at [278, 398] on span "Important" at bounding box center [284, 398] width 95 height 13
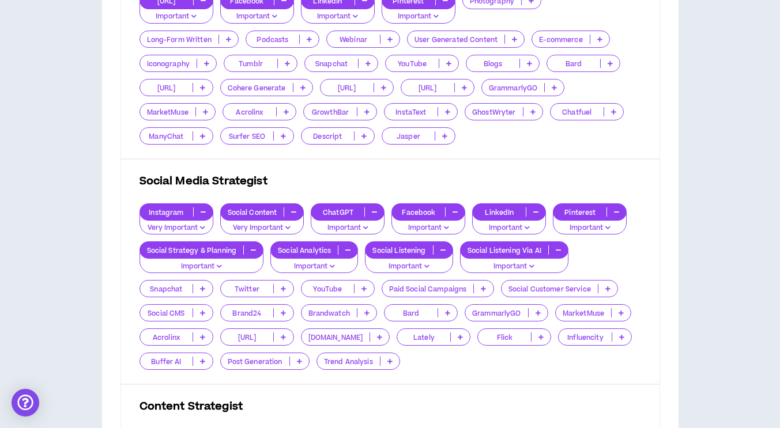
click at [354, 360] on p "Trend Analysis" at bounding box center [348, 361] width 63 height 9
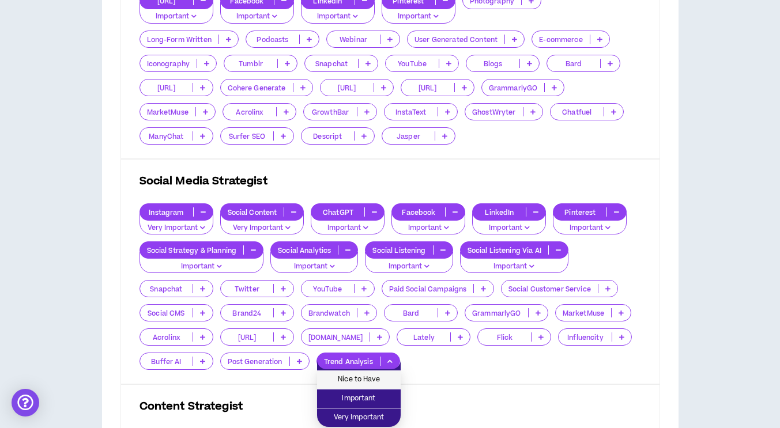
click at [356, 375] on span "Nice to Have" at bounding box center [359, 379] width 70 height 13
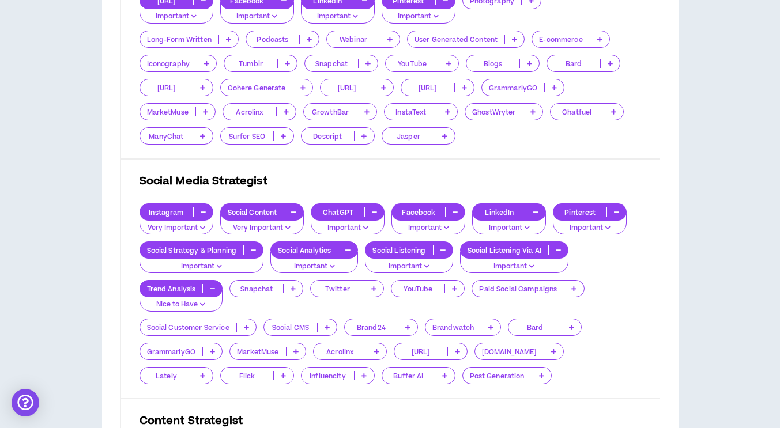
click at [463, 376] on p "Post Generation" at bounding box center [497, 376] width 69 height 9
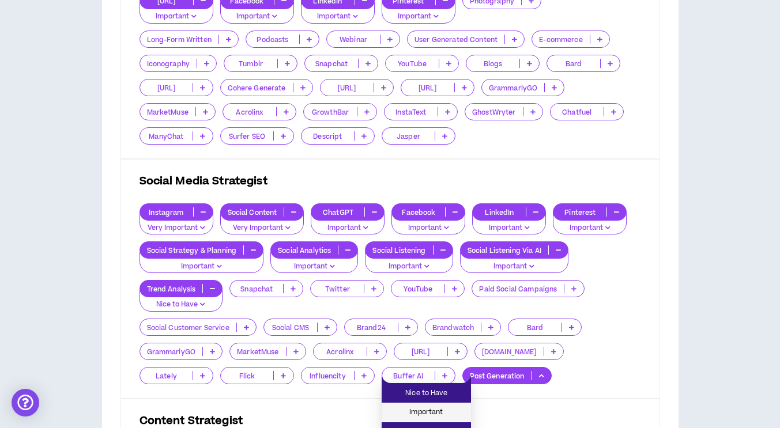
click at [428, 412] on span "Important" at bounding box center [425, 412] width 75 height 13
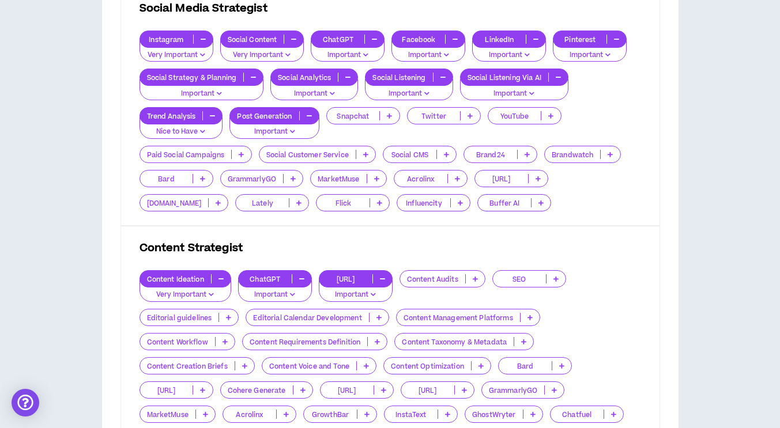
scroll to position [749, 0]
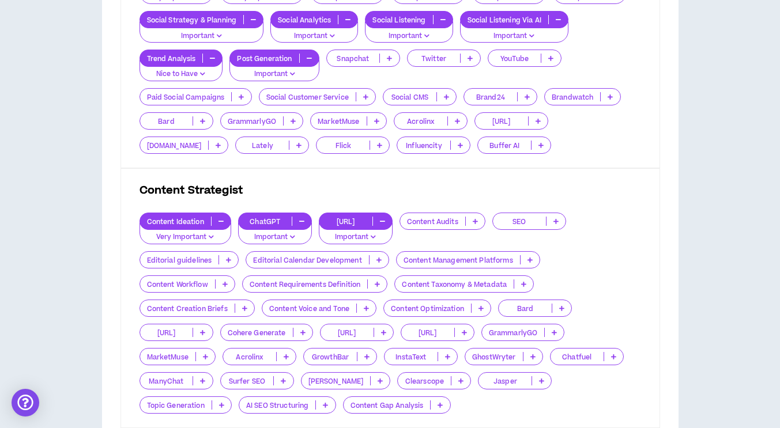
click at [329, 270] on div "Content Ideation Very Important ChatGPT Important [URL] Important Content Audit…" at bounding box center [389, 313] width 501 height 201
click at [325, 261] on p "Editorial Calendar Development" at bounding box center [307, 260] width 122 height 9
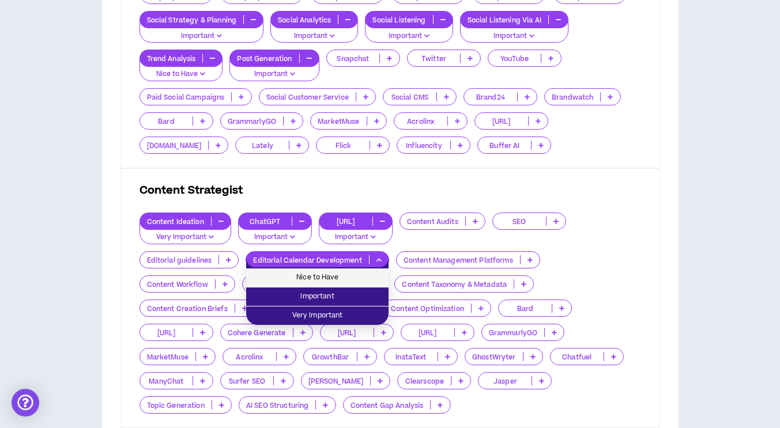
click at [326, 277] on span "Nice to Have" at bounding box center [317, 277] width 129 height 13
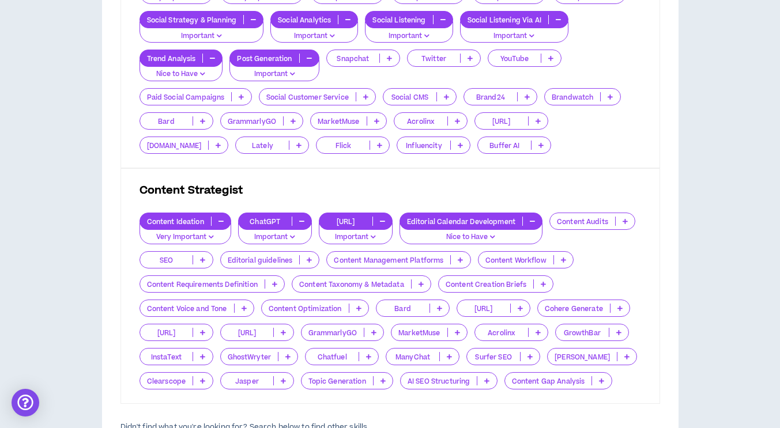
click at [175, 311] on p "Content Voice and Tone" at bounding box center [187, 308] width 94 height 9
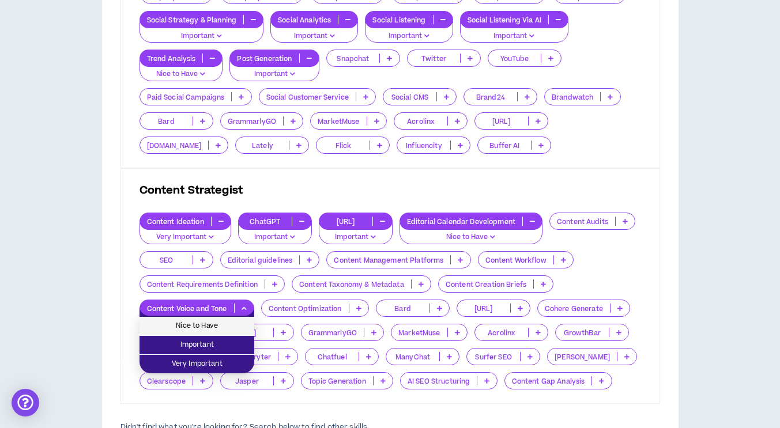
click at [179, 323] on span "Nice to Have" at bounding box center [196, 326] width 101 height 13
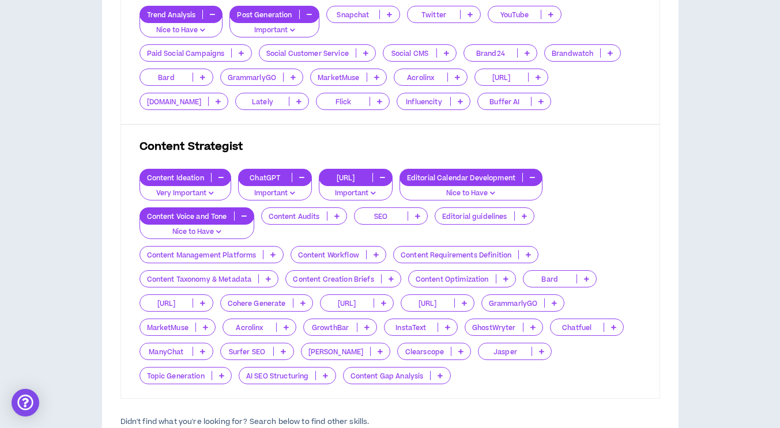
scroll to position [807, 0]
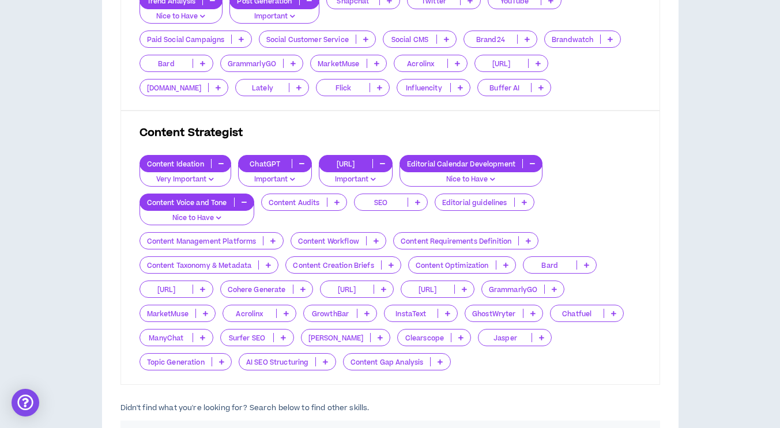
click at [460, 263] on p "Content Optimization" at bounding box center [452, 265] width 87 height 9
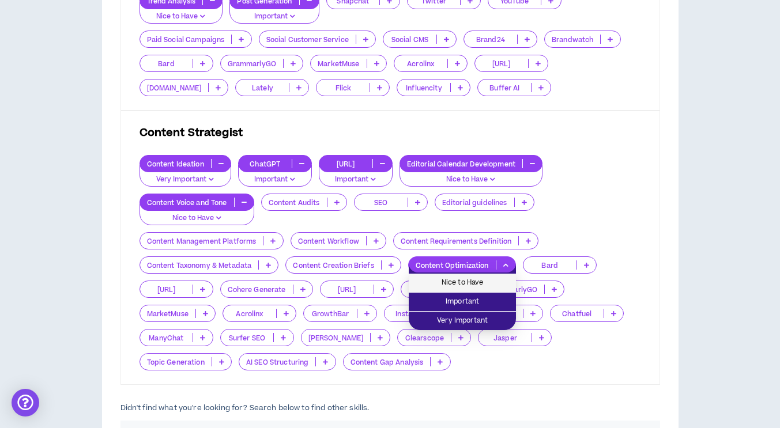
click at [456, 285] on span "Nice to Have" at bounding box center [462, 283] width 93 height 13
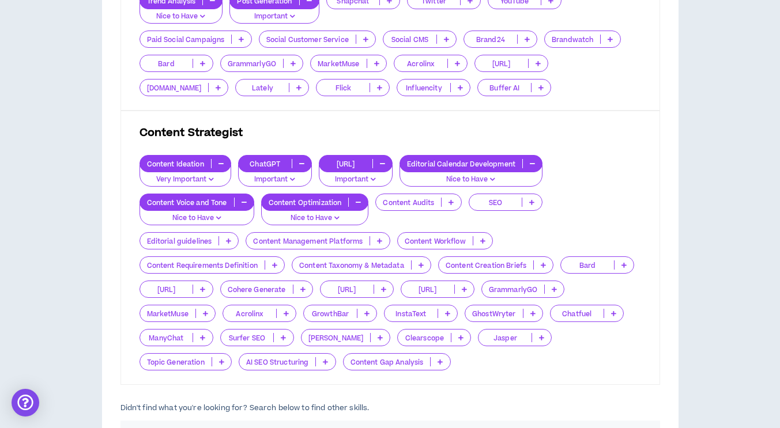
click at [232, 353] on div "Topic Generation" at bounding box center [185, 361] width 92 height 17
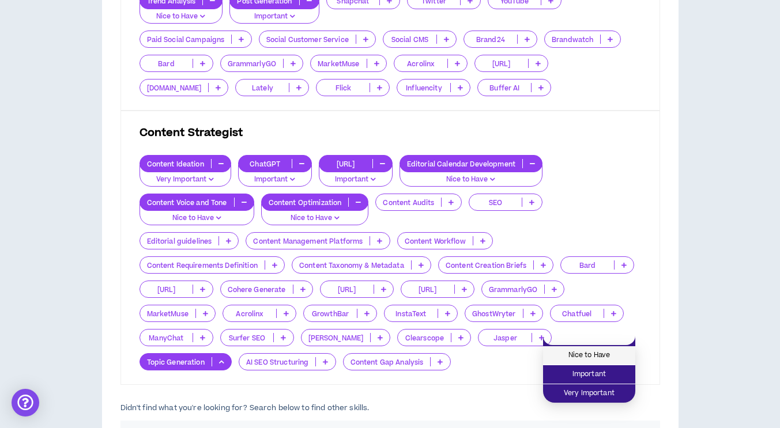
click at [586, 354] on span "Nice to Have" at bounding box center [589, 355] width 78 height 13
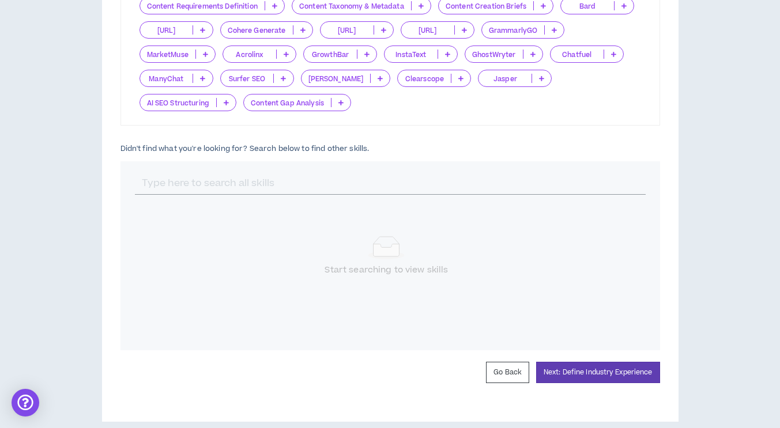
scroll to position [1079, 0]
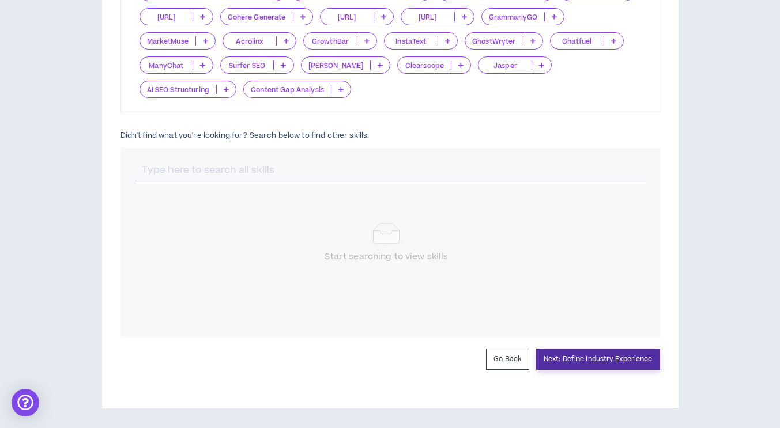
click at [623, 361] on button "Next: Define Industry Experience" at bounding box center [598, 359] width 124 height 21
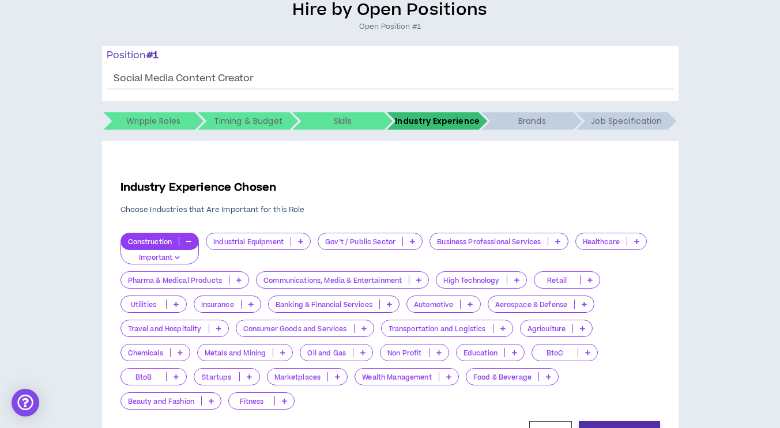
scroll to position [115, 0]
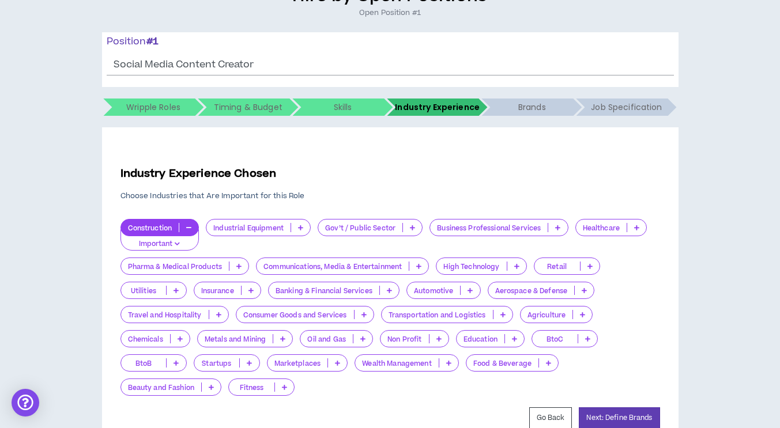
click at [247, 231] on p "Industrial Equipment" at bounding box center [248, 228] width 84 height 9
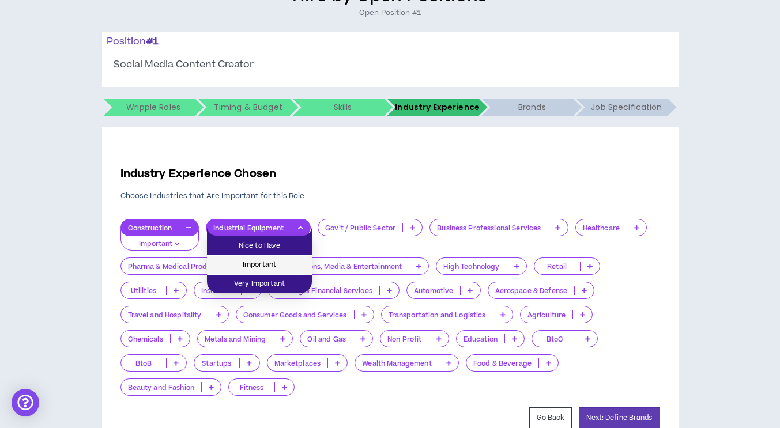
click at [254, 261] on span "Important" at bounding box center [259, 265] width 91 height 13
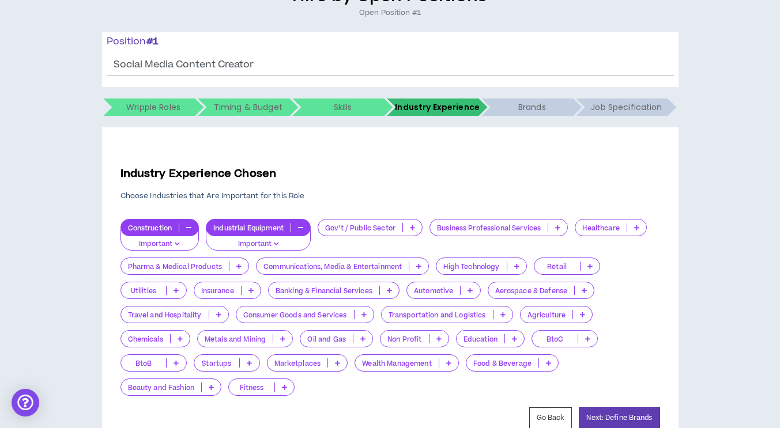
click at [312, 312] on p "Consumer Goods and Services" at bounding box center [295, 315] width 118 height 9
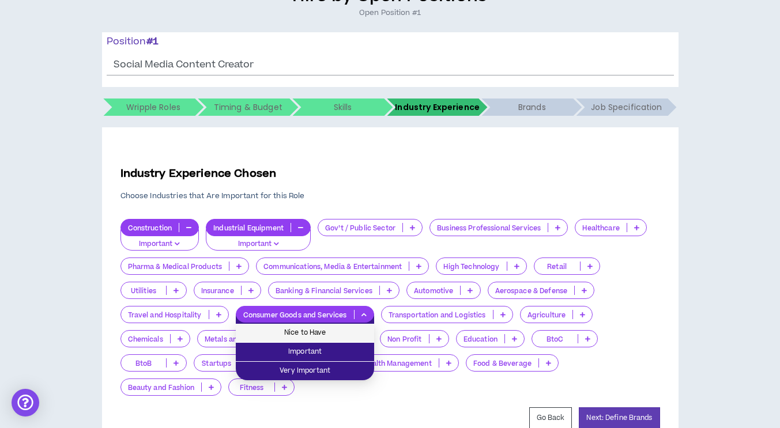
click at [311, 330] on span "Nice to Have" at bounding box center [305, 333] width 124 height 13
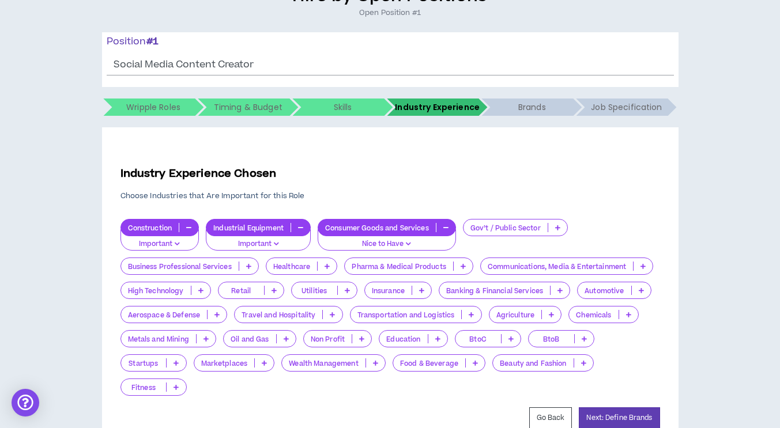
click at [602, 293] on p "Automotive" at bounding box center [603, 290] width 53 height 9
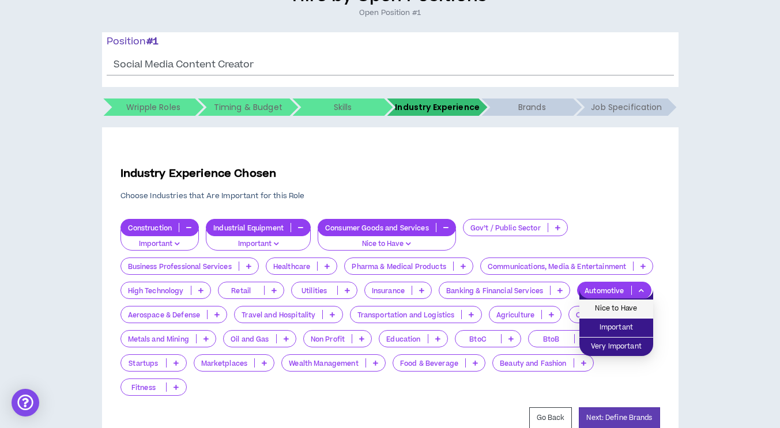
click at [605, 307] on span "Nice to Have" at bounding box center [616, 309] width 60 height 13
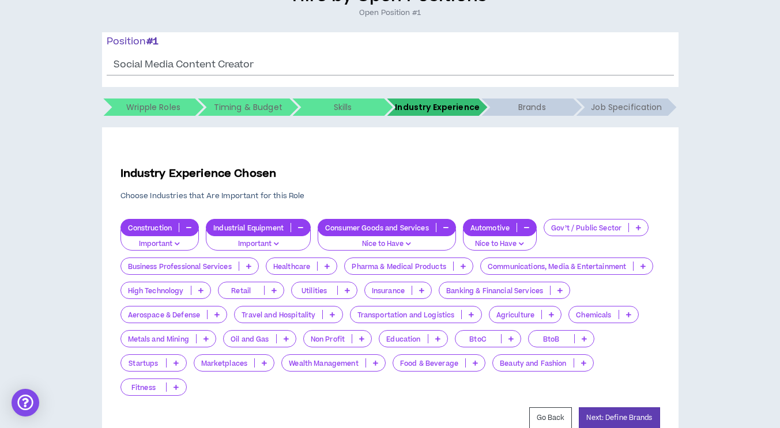
click at [562, 340] on p "BtoB" at bounding box center [551, 339] width 46 height 9
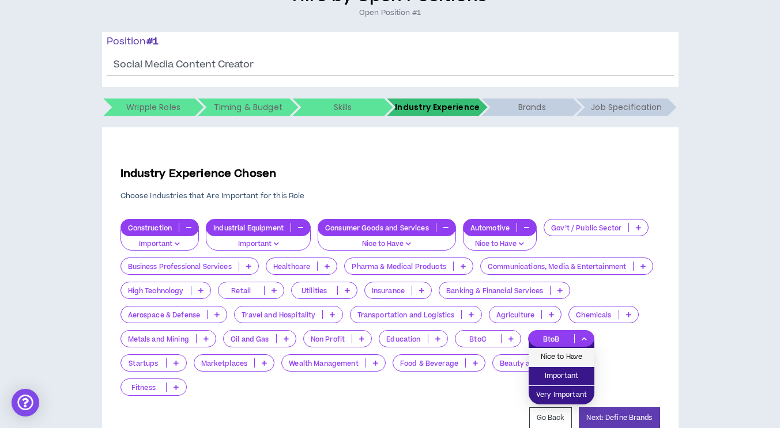
click at [564, 357] on span "Nice to Have" at bounding box center [561, 357] width 52 height 13
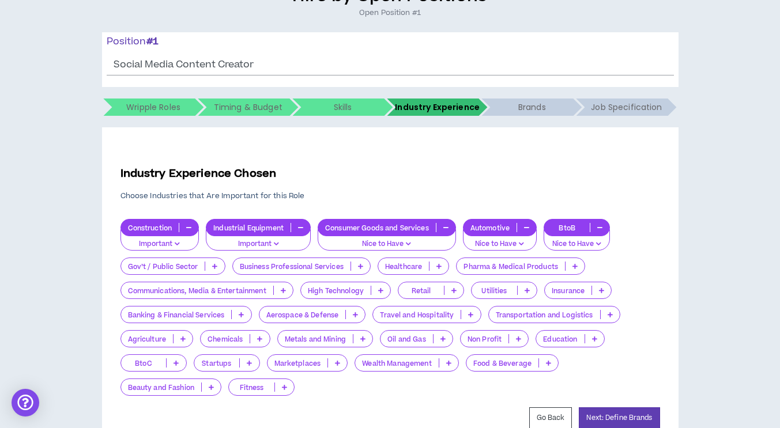
click at [137, 367] on p "BtoC" at bounding box center [144, 363] width 46 height 9
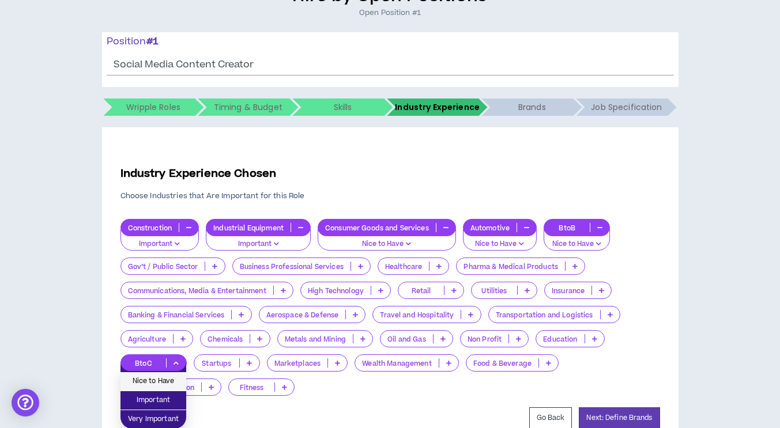
click at [141, 377] on span "Nice to Have" at bounding box center [153, 381] width 52 height 13
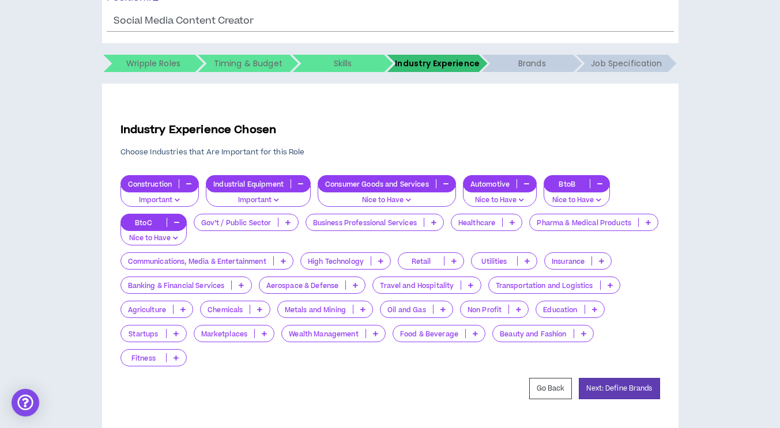
scroll to position [173, 0]
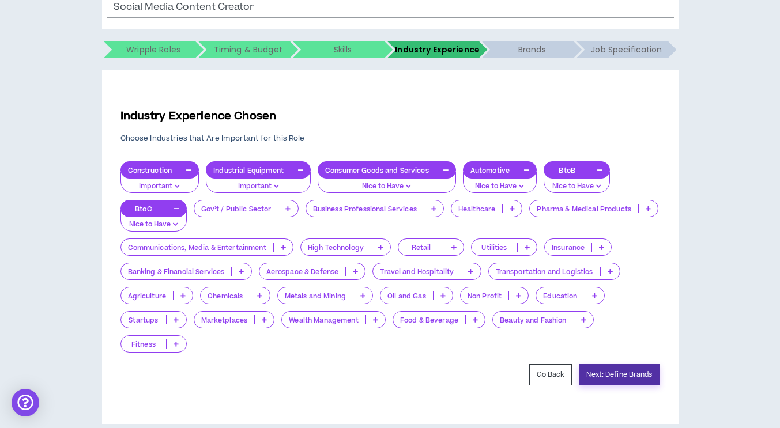
click at [633, 377] on button "Next: Define Brands" at bounding box center [619, 374] width 81 height 21
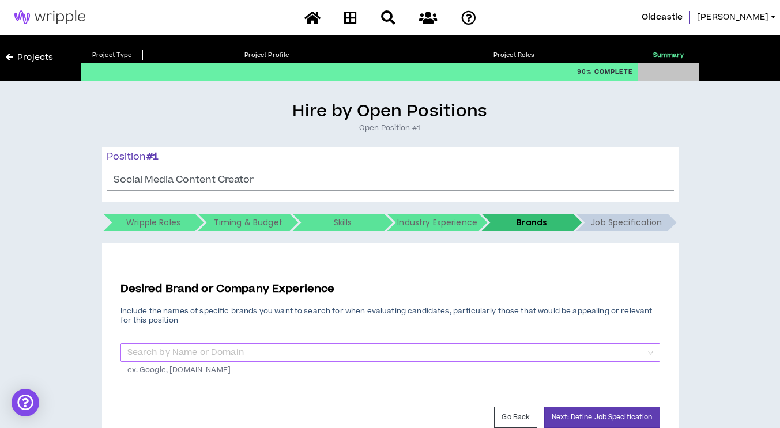
click at [226, 357] on input "search" at bounding box center [386, 352] width 518 height 17
click at [221, 370] on p "ex. Google, [DOMAIN_NAME]" at bounding box center [389, 368] width 539 height 13
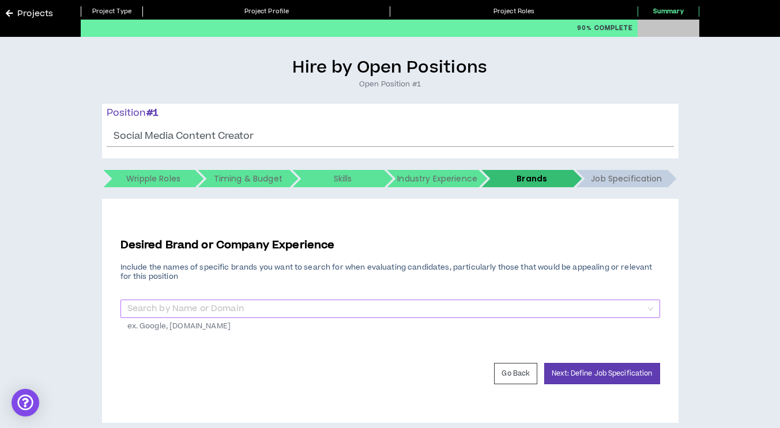
scroll to position [58, 0]
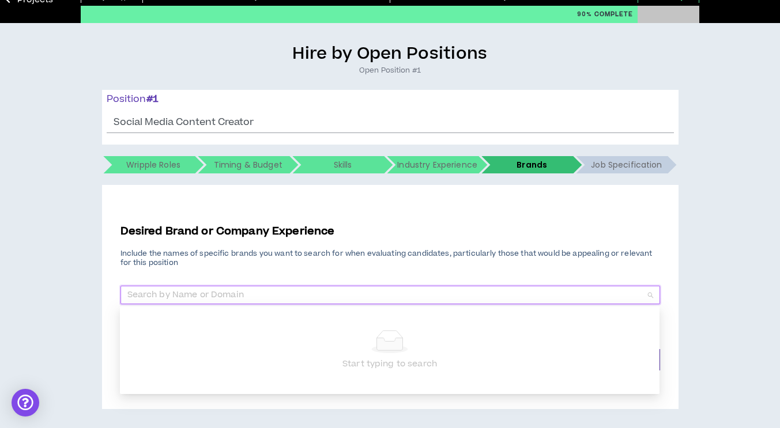
click at [193, 299] on input "search" at bounding box center [386, 294] width 518 height 17
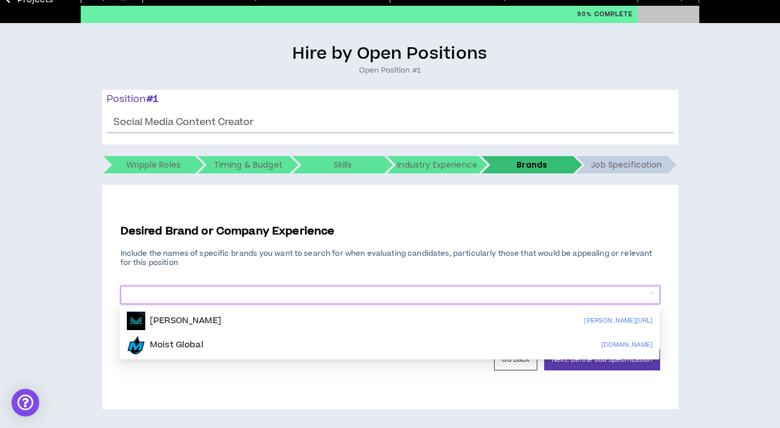
click at [196, 269] on div "Desired Brand or Company Experience Include the names of specific brands you wa…" at bounding box center [389, 281] width 539 height 114
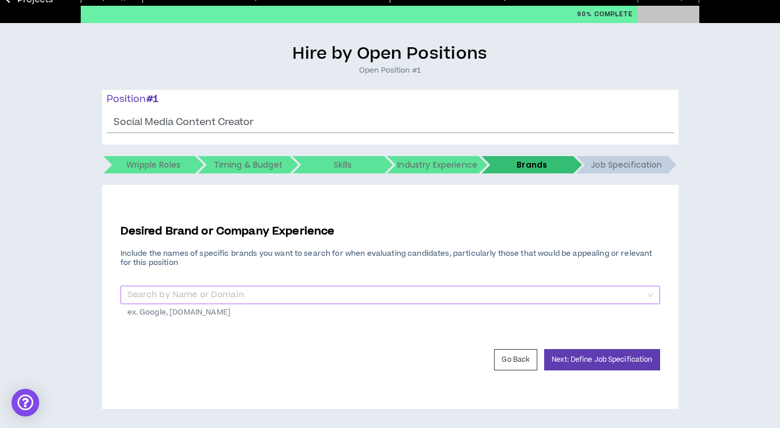
click at [194, 297] on input "search" at bounding box center [386, 294] width 518 height 17
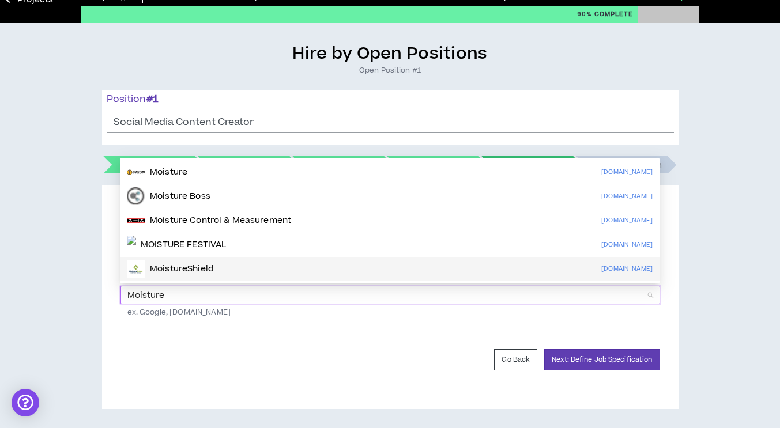
click at [187, 266] on p "MoistureShield" at bounding box center [182, 269] width 64 height 12
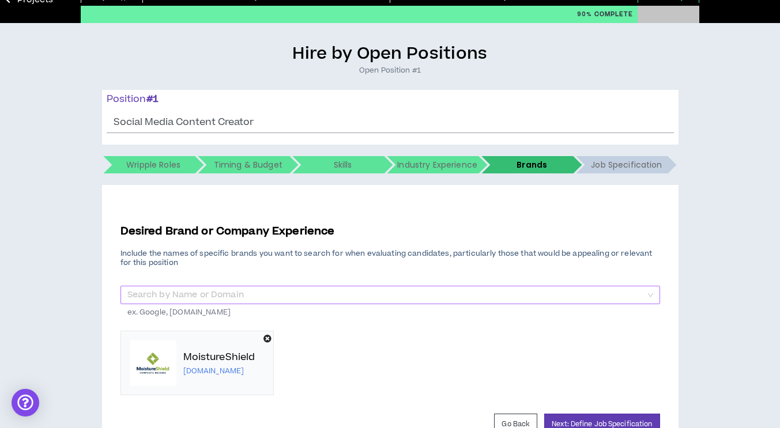
click at [187, 297] on input "search" at bounding box center [386, 294] width 518 height 17
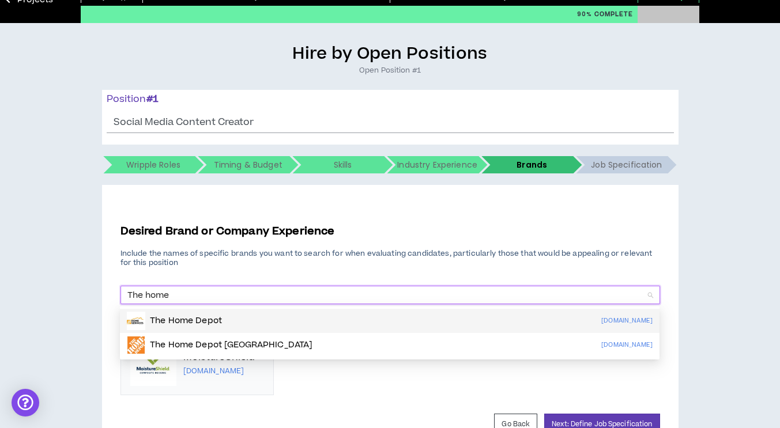
click at [192, 322] on p "The Home Depot" at bounding box center [186, 321] width 72 height 12
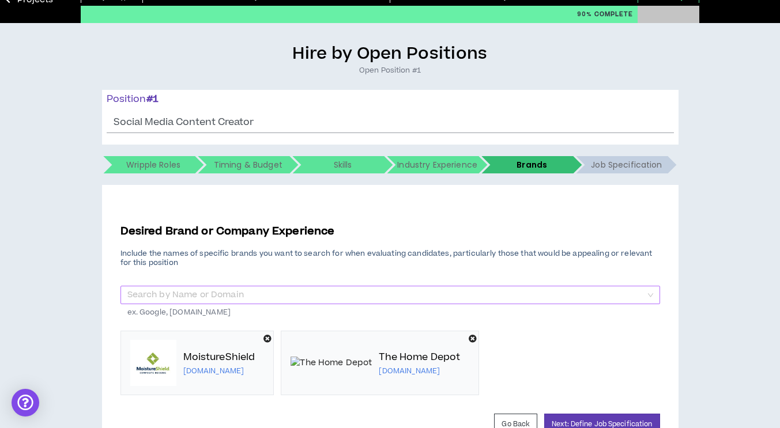
click at [197, 299] on input "search" at bounding box center [386, 294] width 518 height 17
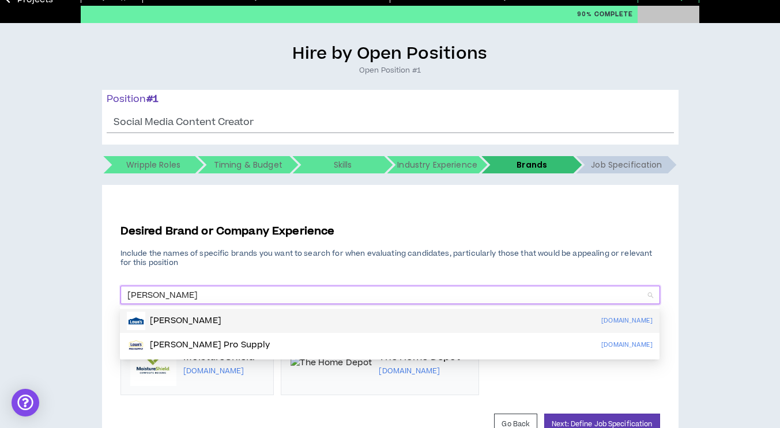
click at [184, 315] on div "[PERSON_NAME] [DOMAIN_NAME]" at bounding box center [390, 321] width 526 height 18
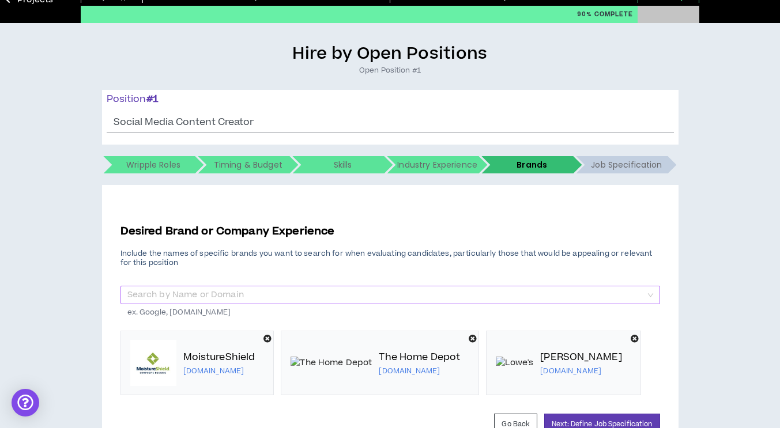
click at [181, 299] on input "search" at bounding box center [386, 294] width 518 height 17
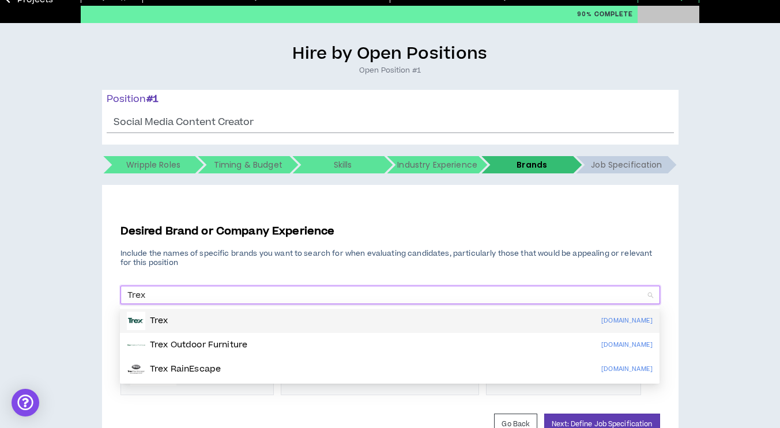
click at [164, 319] on p "Trex" at bounding box center [159, 321] width 18 height 12
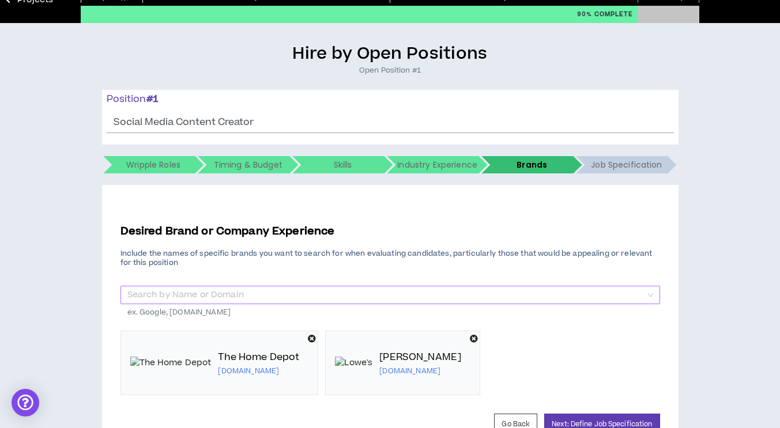
click at [167, 299] on input "search" at bounding box center [386, 294] width 518 height 17
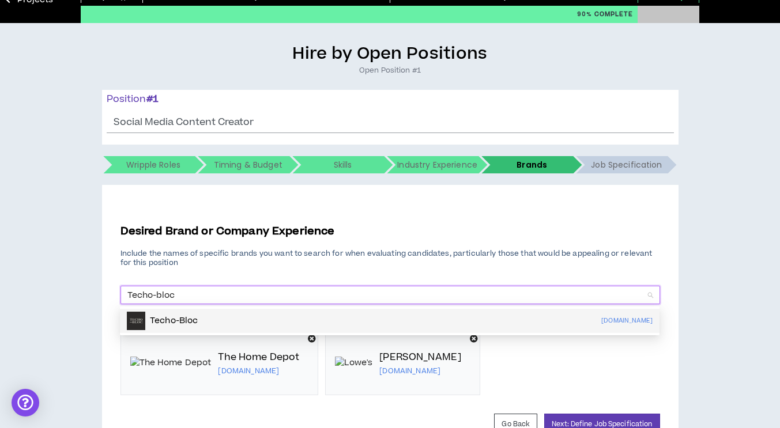
click at [173, 317] on p "Techo-Bloc" at bounding box center [174, 321] width 48 height 12
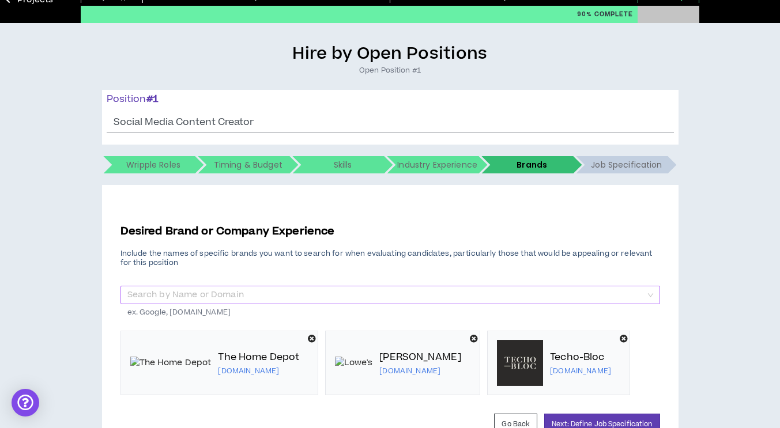
click at [182, 292] on input "search" at bounding box center [386, 294] width 518 height 17
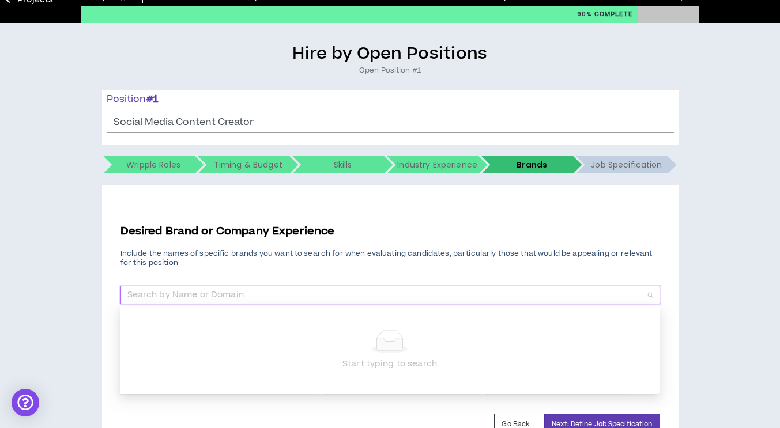
click at [232, 259] on p "Include the names of specific brands you want to search for when evaluating can…" at bounding box center [389, 258] width 539 height 18
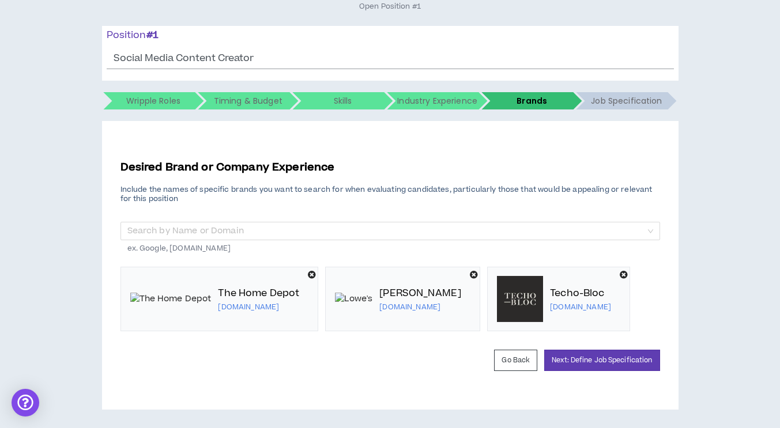
scroll to position [123, 0]
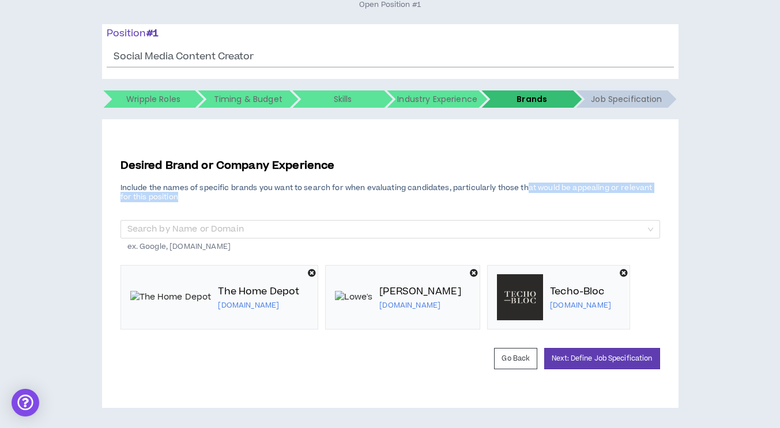
drag, startPoint x: 523, startPoint y: 188, endPoint x: 656, endPoint y: 193, distance: 133.2
click at [656, 193] on p "Include the names of specific brands you want to search for when evaluating can…" at bounding box center [389, 192] width 539 height 18
click at [361, 203] on div "Desired Brand or Company Experience Include the names of specific brands you wa…" at bounding box center [389, 247] width 539 height 179
click at [345, 232] on input "search" at bounding box center [386, 229] width 518 height 17
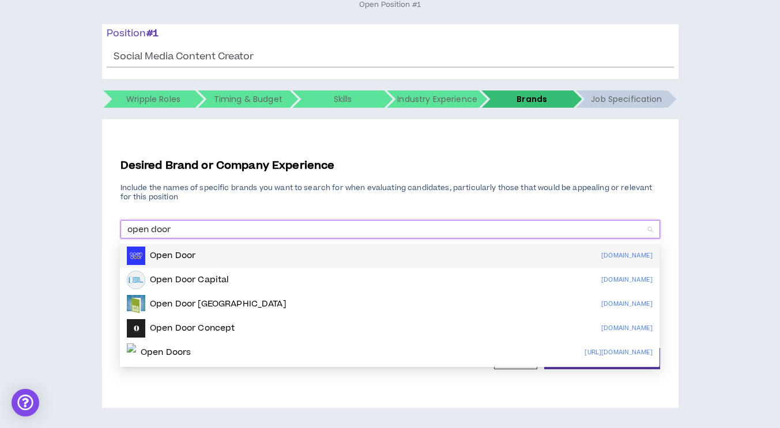
click at [150, 228] on input "open door" at bounding box center [386, 229] width 518 height 17
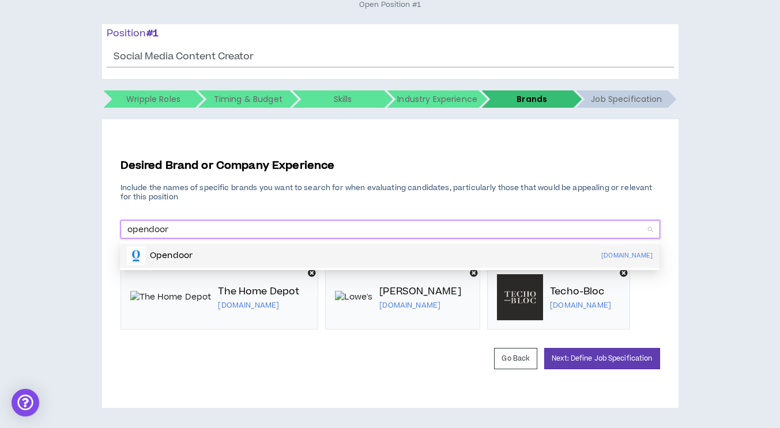
click at [153, 258] on p "Opendoor" at bounding box center [171, 256] width 43 height 12
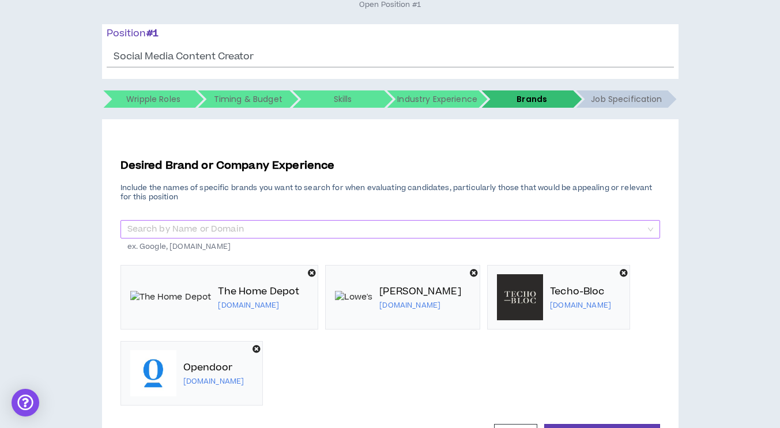
click at [165, 225] on input "search" at bounding box center [386, 229] width 518 height 17
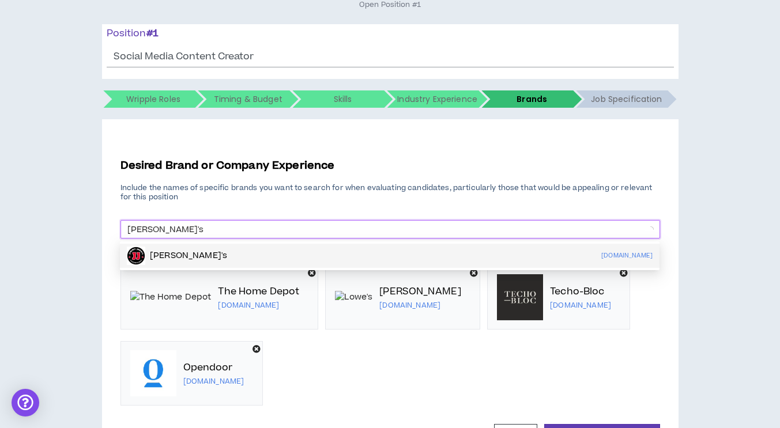
click at [192, 260] on p "[PERSON_NAME]'s" at bounding box center [188, 256] width 77 height 12
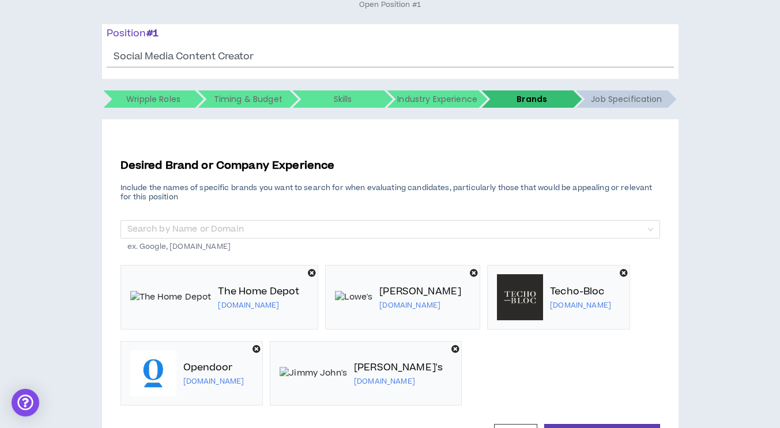
click at [50, 247] on div "Hire by Open Positions Open Position #1 Position # 1 Social Media Content Creat…" at bounding box center [390, 231] width 768 height 507
click at [176, 225] on input "search" at bounding box center [386, 229] width 518 height 17
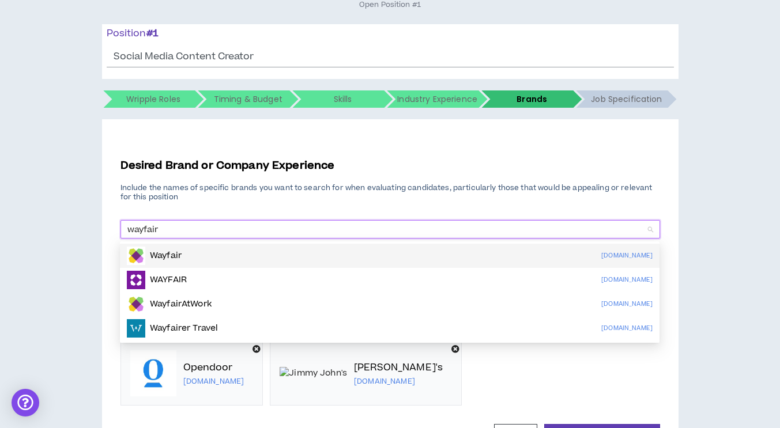
click at [175, 251] on p "Wayfair" at bounding box center [166, 256] width 32 height 12
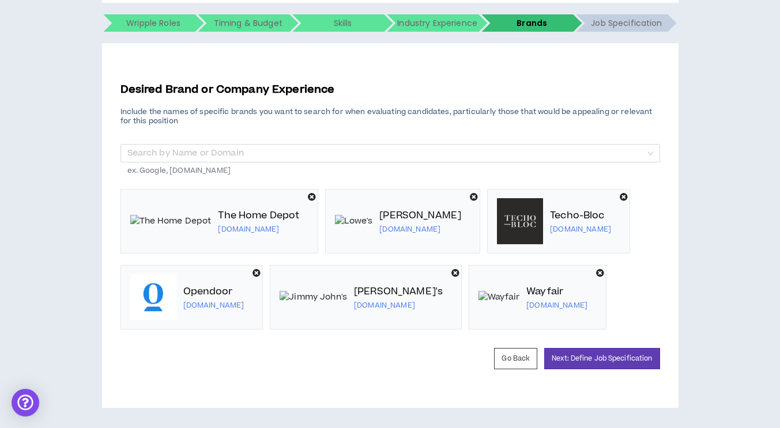
scroll to position [218, 0]
click at [633, 369] on button "Next: Define Job Specification" at bounding box center [601, 358] width 115 height 21
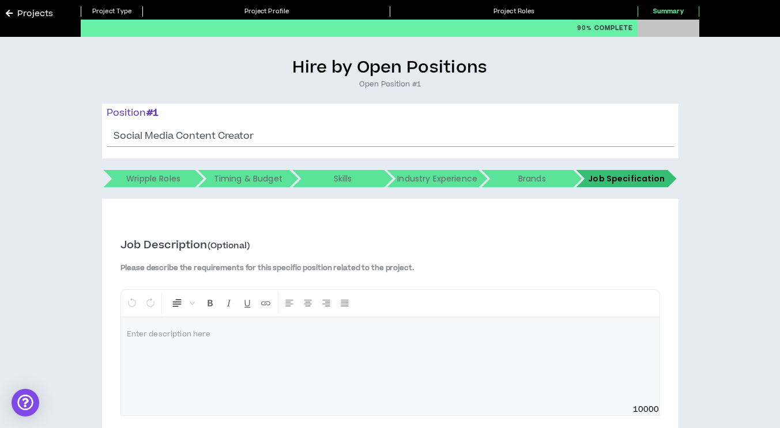
scroll to position [58, 0]
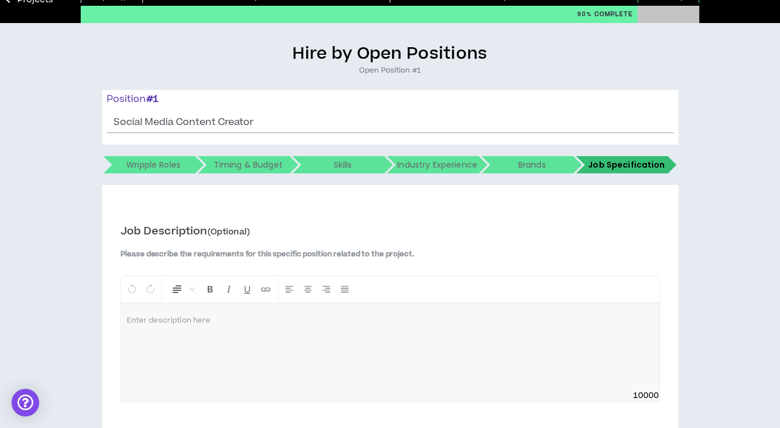
click at [179, 325] on p at bounding box center [390, 321] width 527 height 12
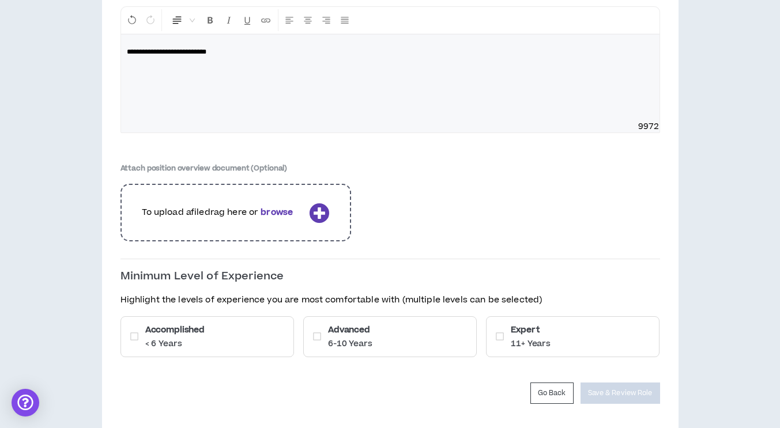
scroll to position [346, 0]
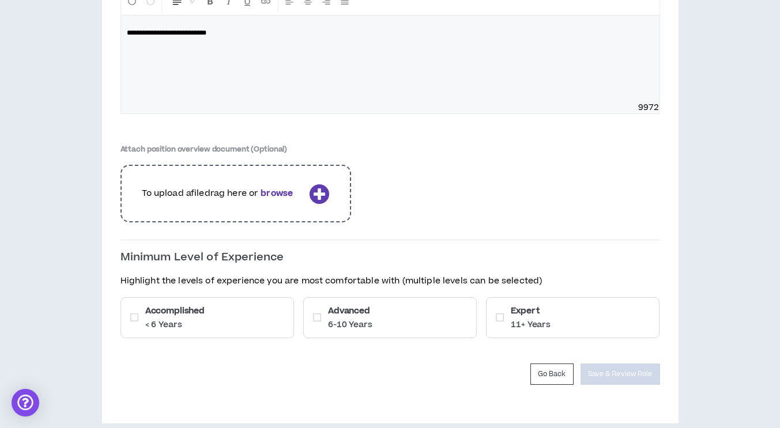
click at [135, 319] on icon at bounding box center [134, 317] width 8 height 9
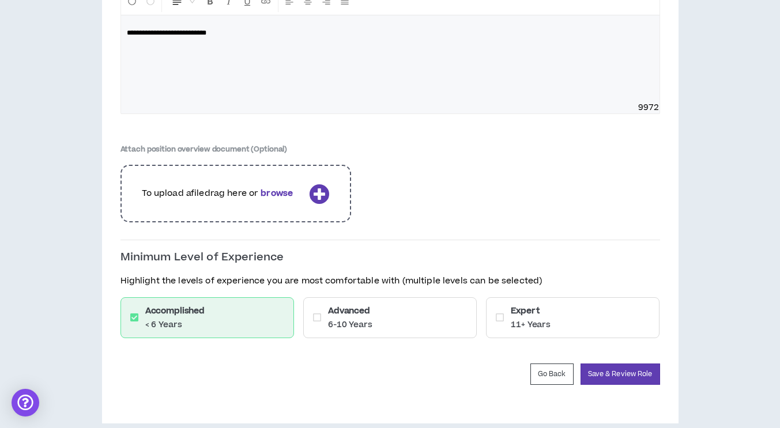
click at [314, 322] on icon at bounding box center [317, 317] width 8 height 9
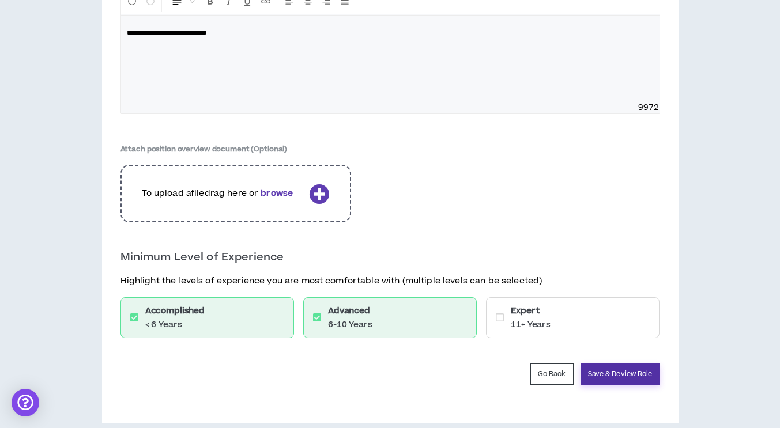
click at [598, 371] on button "Save & Review Role" at bounding box center [620, 374] width 80 height 21
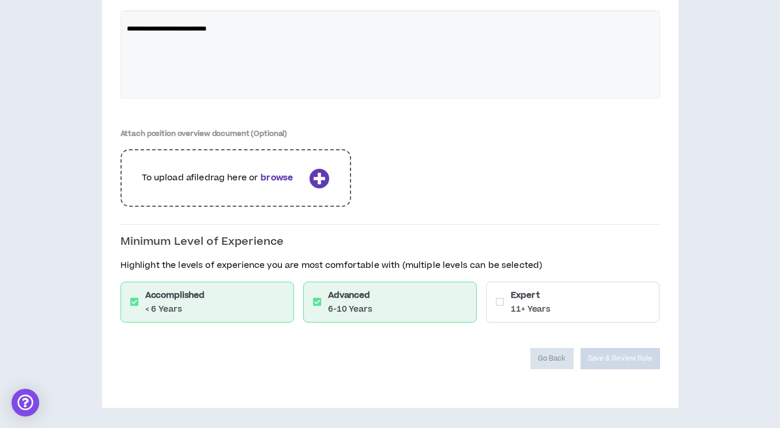
scroll to position [319, 0]
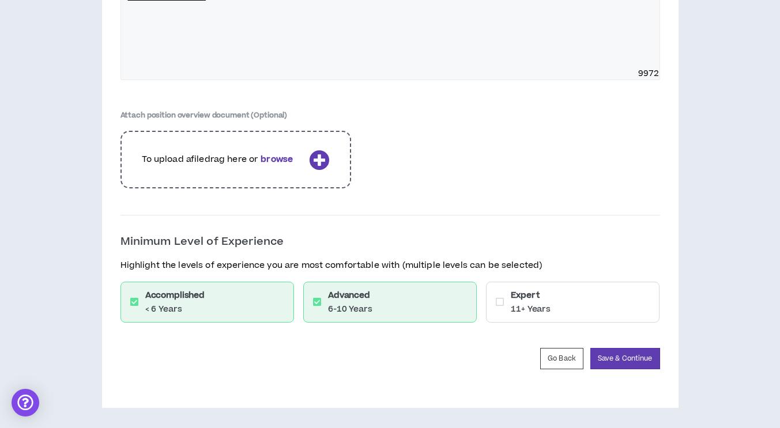
scroll to position [1862, 0]
click at [612, 360] on button "Save & Continue" at bounding box center [625, 358] width 70 height 21
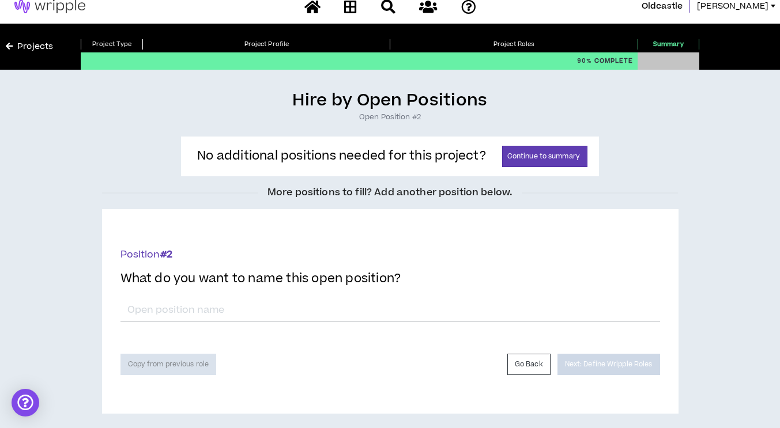
scroll to position [17, 0]
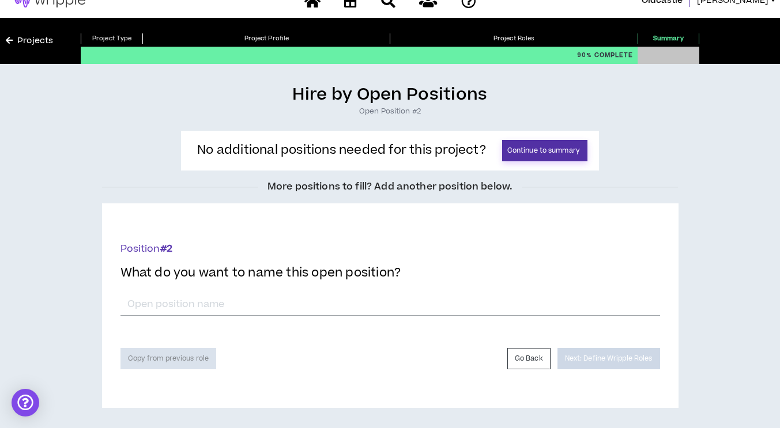
click at [540, 157] on button "Continue to summary" at bounding box center [544, 150] width 85 height 21
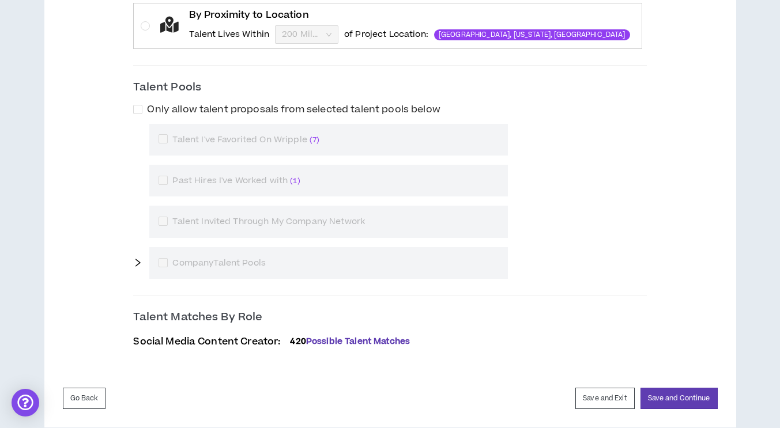
scroll to position [479, 0]
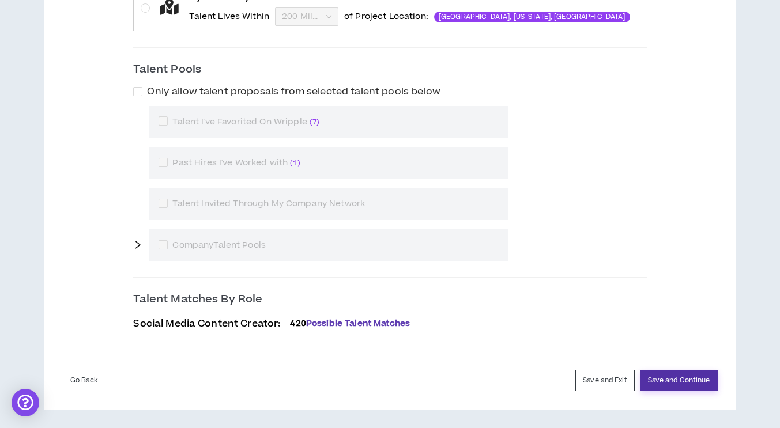
click at [673, 377] on button "Save and Continue" at bounding box center [678, 380] width 77 height 21
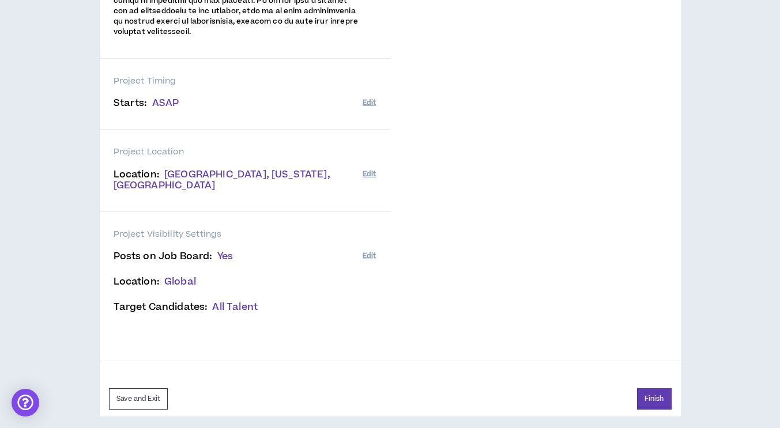
scroll to position [426, 0]
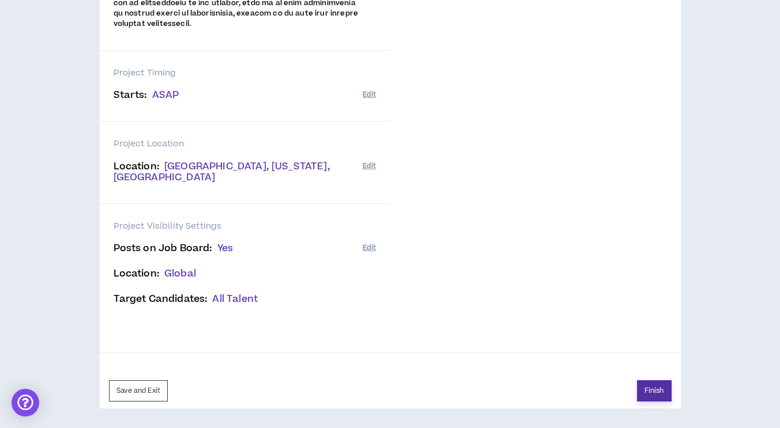
click at [660, 392] on button "Finish" at bounding box center [654, 390] width 35 height 21
click at [281, 198] on button "Try Again" at bounding box center [277, 198] width 56 height 20
click at [654, 399] on button "Finish" at bounding box center [654, 390] width 35 height 21
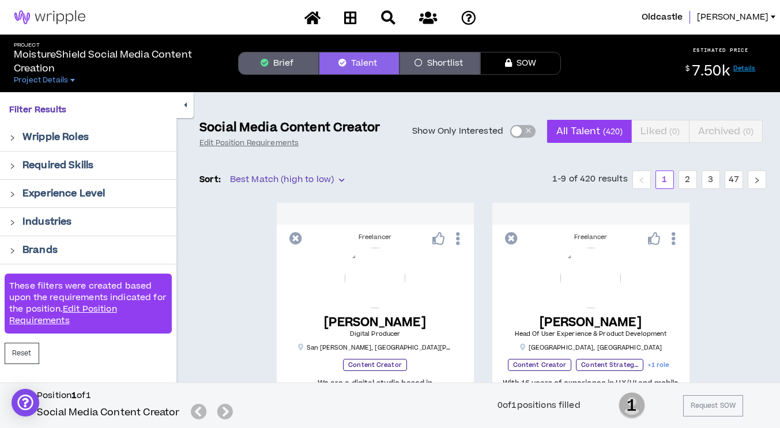
click at [520, 130] on div "button" at bounding box center [516, 131] width 10 height 10
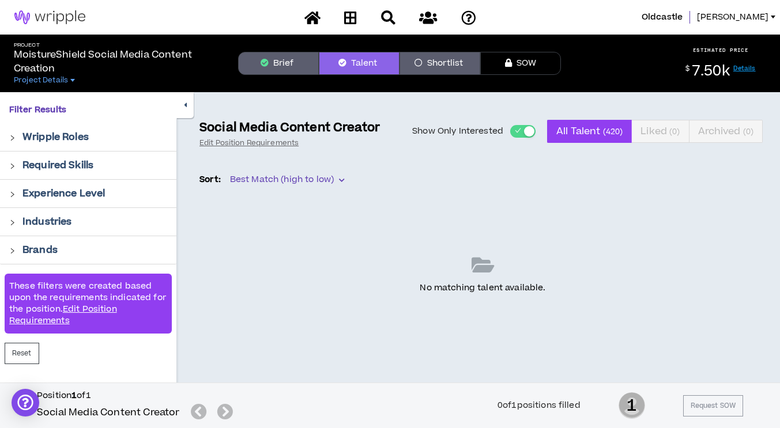
click at [518, 131] on span "button" at bounding box center [517, 131] width 7 height 13
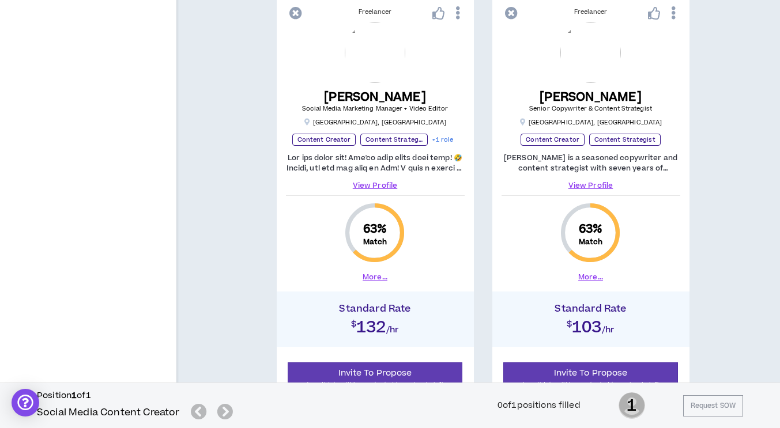
scroll to position [1556, 0]
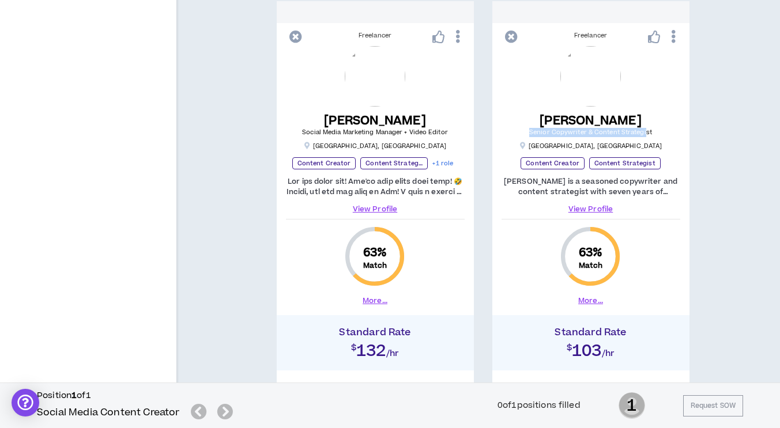
drag, startPoint x: 530, startPoint y: 135, endPoint x: 644, endPoint y: 135, distance: 113.5
click at [644, 135] on div "[PERSON_NAME] Senior Copywriter & Content Strategist [GEOGRAPHIC_DATA] , [GEOGR…" at bounding box center [590, 98] width 179 height 104
drag, startPoint x: 296, startPoint y: 137, endPoint x: 451, endPoint y: 134, distance: 154.5
click at [451, 134] on div "[PERSON_NAME] Social Media Marketing Manager + Video Editor [GEOGRAPHIC_DATA] ,…" at bounding box center [375, 98] width 179 height 104
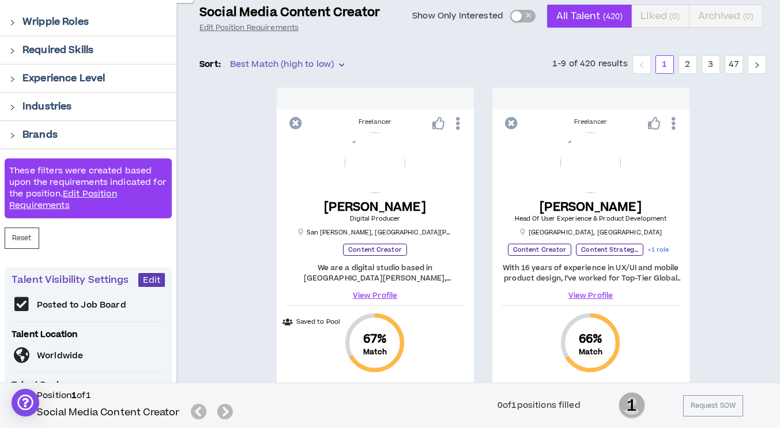
scroll to position [0, 0]
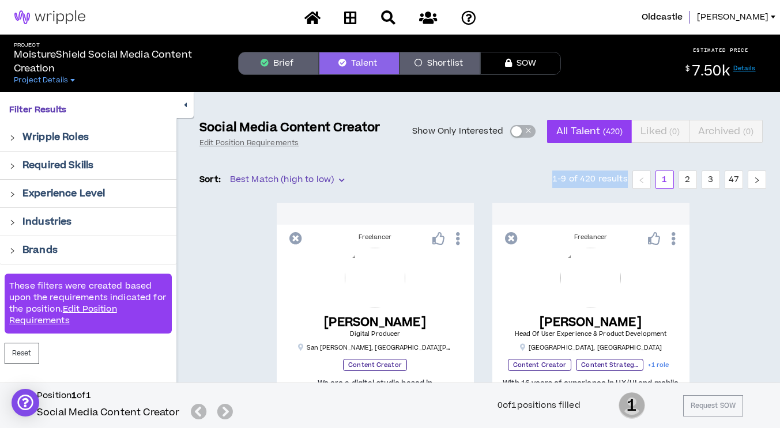
drag, startPoint x: 554, startPoint y: 182, endPoint x: 628, endPoint y: 183, distance: 74.4
click at [628, 183] on ul "1-9 of 420 results 1 2 3 47" at bounding box center [659, 180] width 214 height 18
click at [527, 130] on span "button" at bounding box center [527, 131] width 7 height 13
